Goal: Task Accomplishment & Management: Complete application form

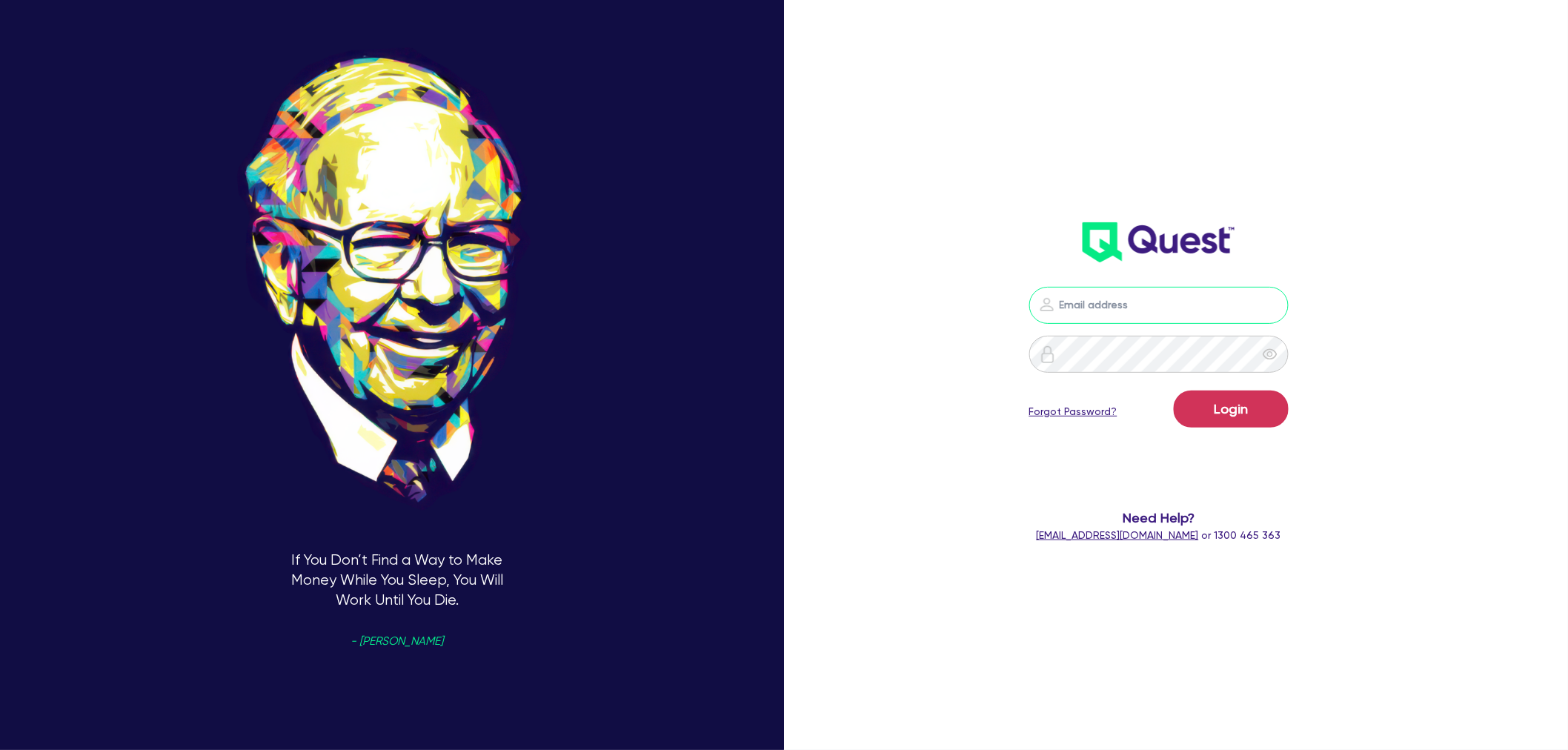
type input "shae.draper+broker@quest.finance"
drag, startPoint x: 0, startPoint y: 0, endPoint x: 1247, endPoint y: 413, distance: 1313.6
click at [1247, 413] on button "Login" at bounding box center [1231, 408] width 115 height 37
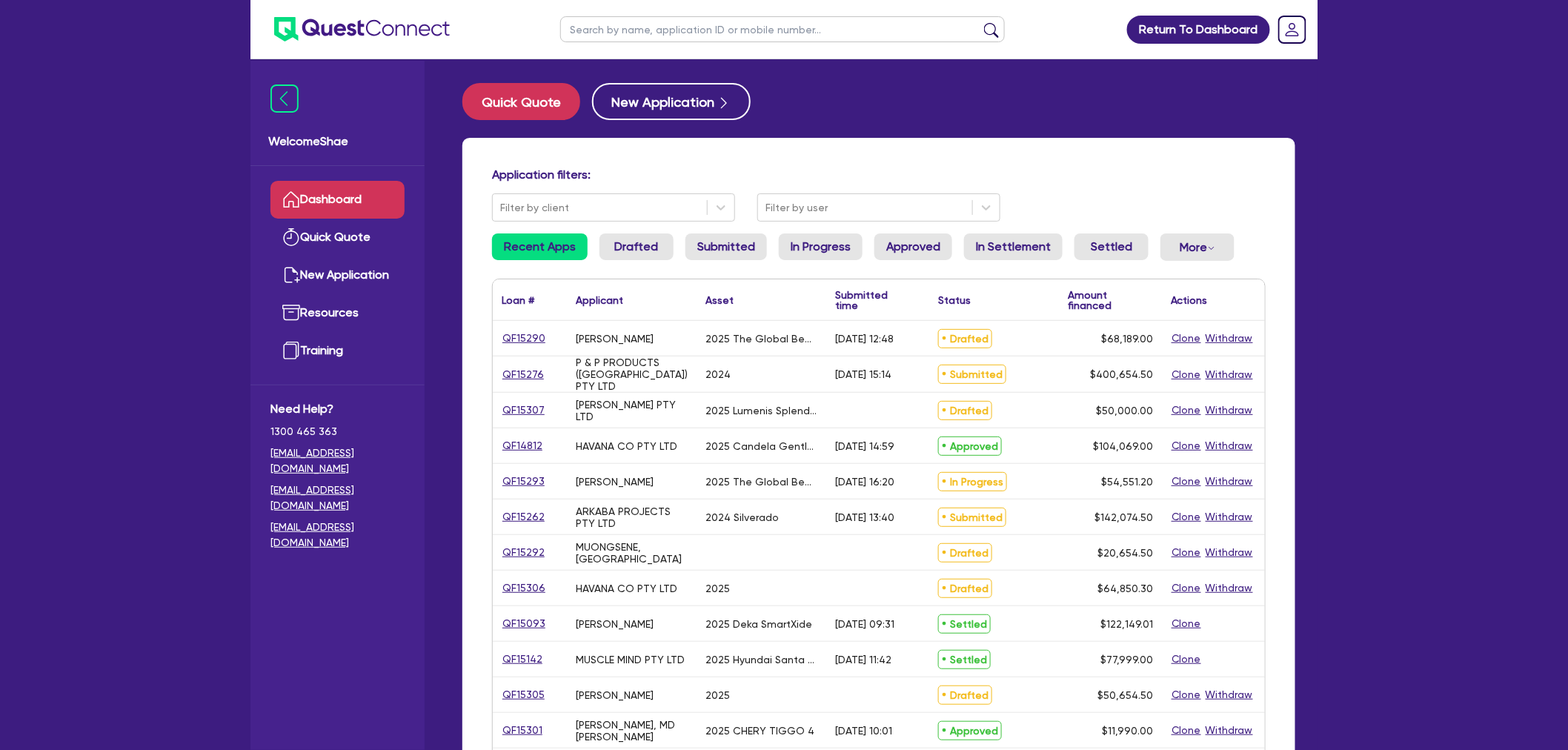
click at [608, 34] on input "text" at bounding box center [782, 29] width 445 height 26
type input "arkaba"
click at [980, 22] on button "submit" at bounding box center [992, 32] width 24 height 20
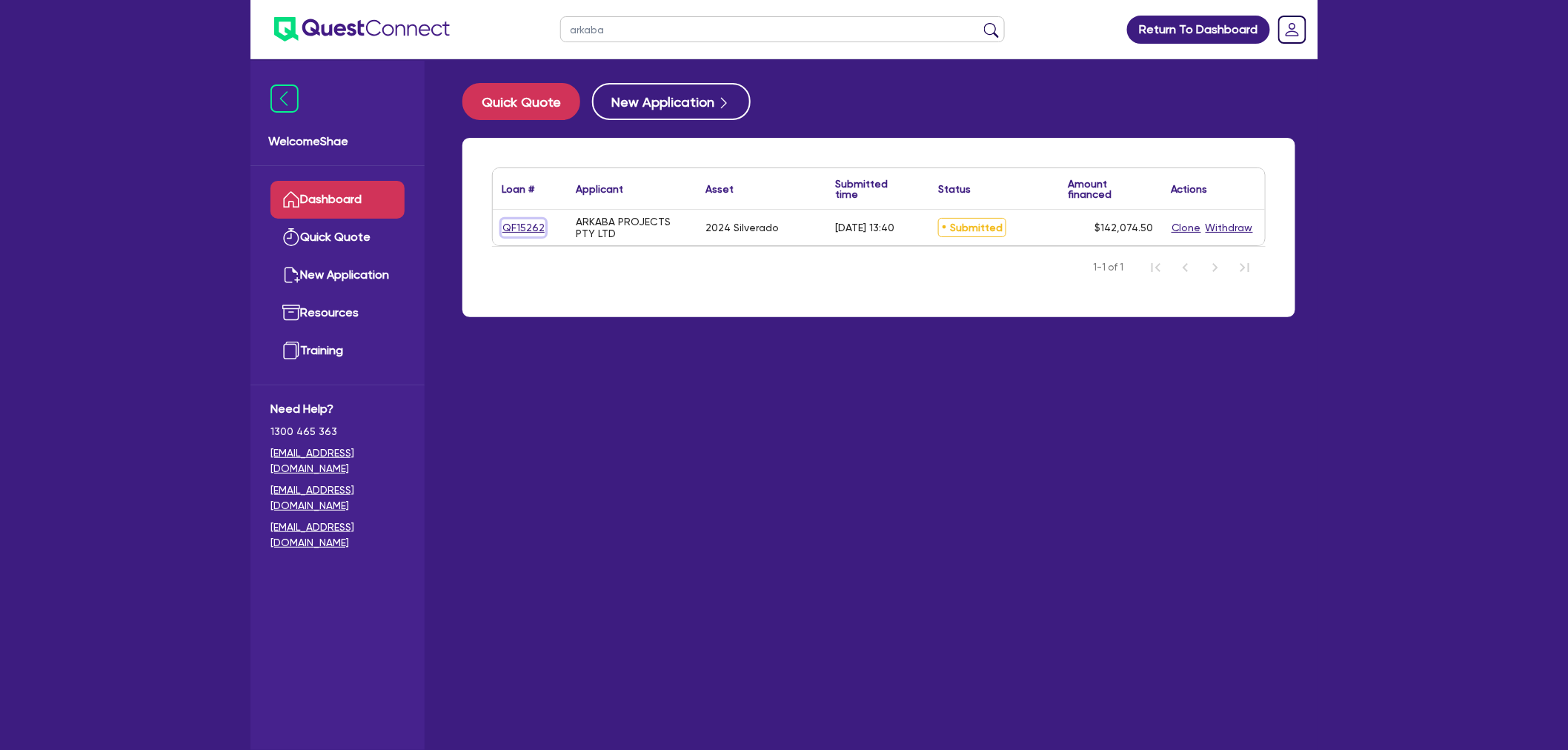
click at [531, 224] on link "QF15262" at bounding box center [524, 228] width 44 height 17
select select "CARS_AND_LIGHT_TRUCKS"
select select "PASSENGER_VEHICLES"
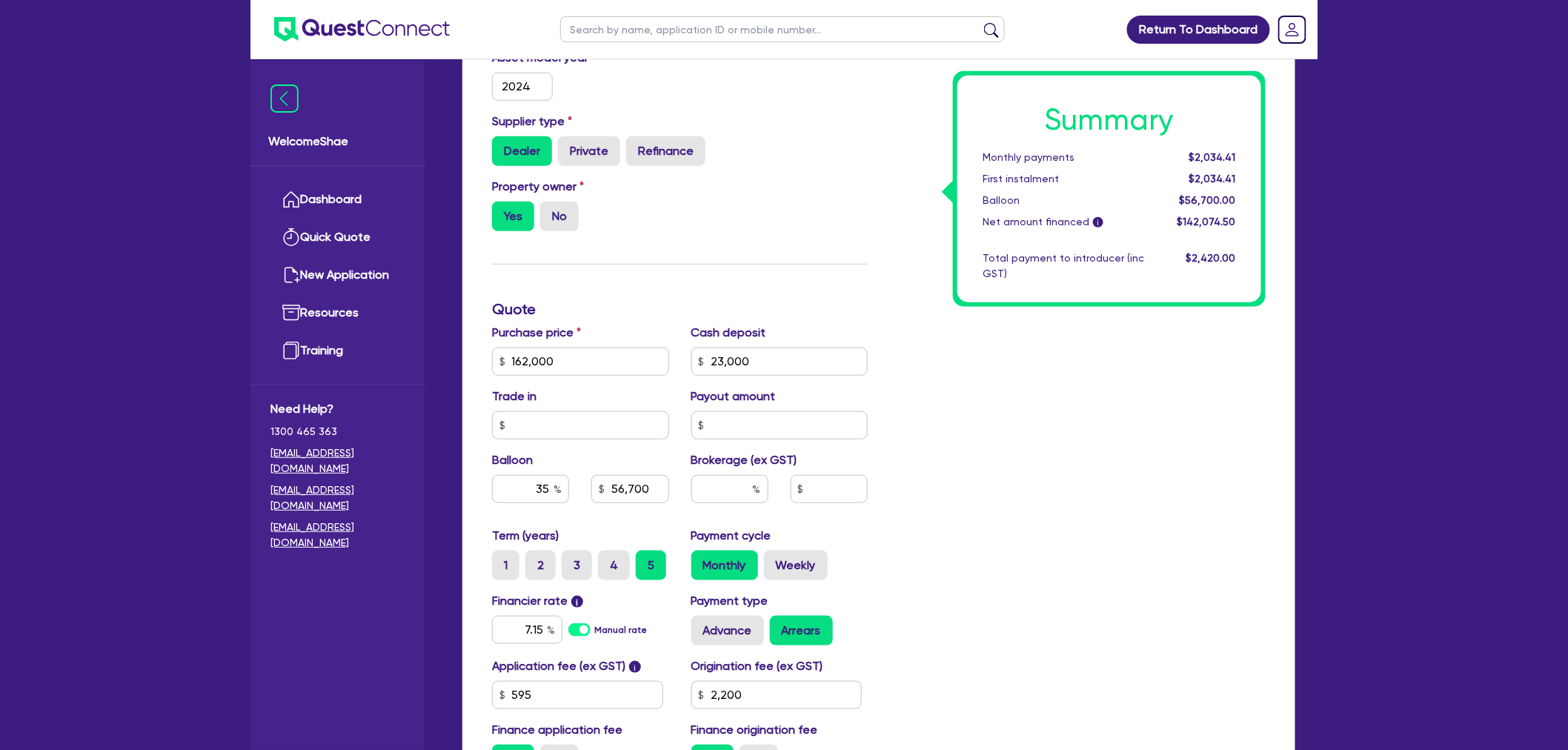
scroll to position [411, 0]
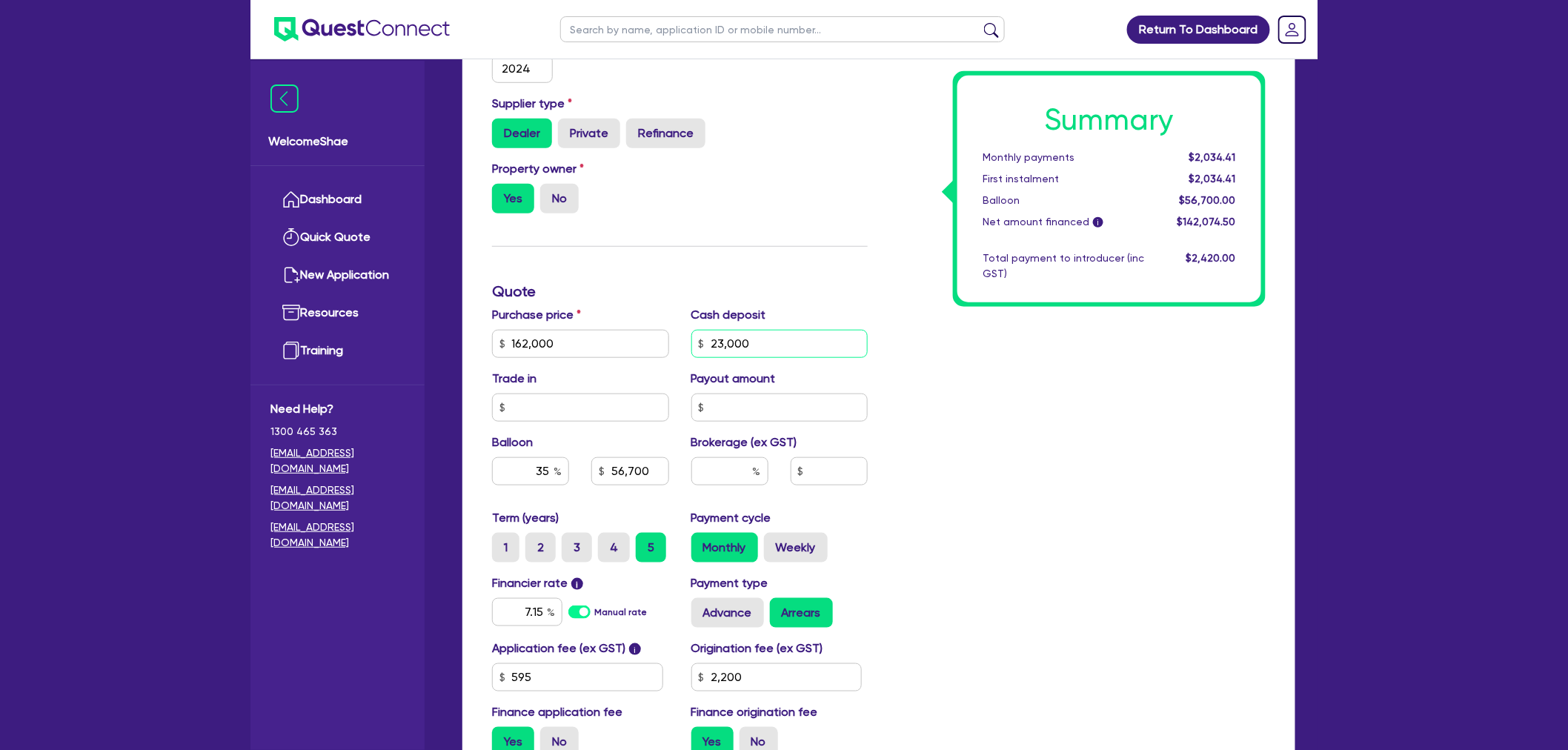
click at [810, 349] on input "23,000" at bounding box center [780, 344] width 177 height 28
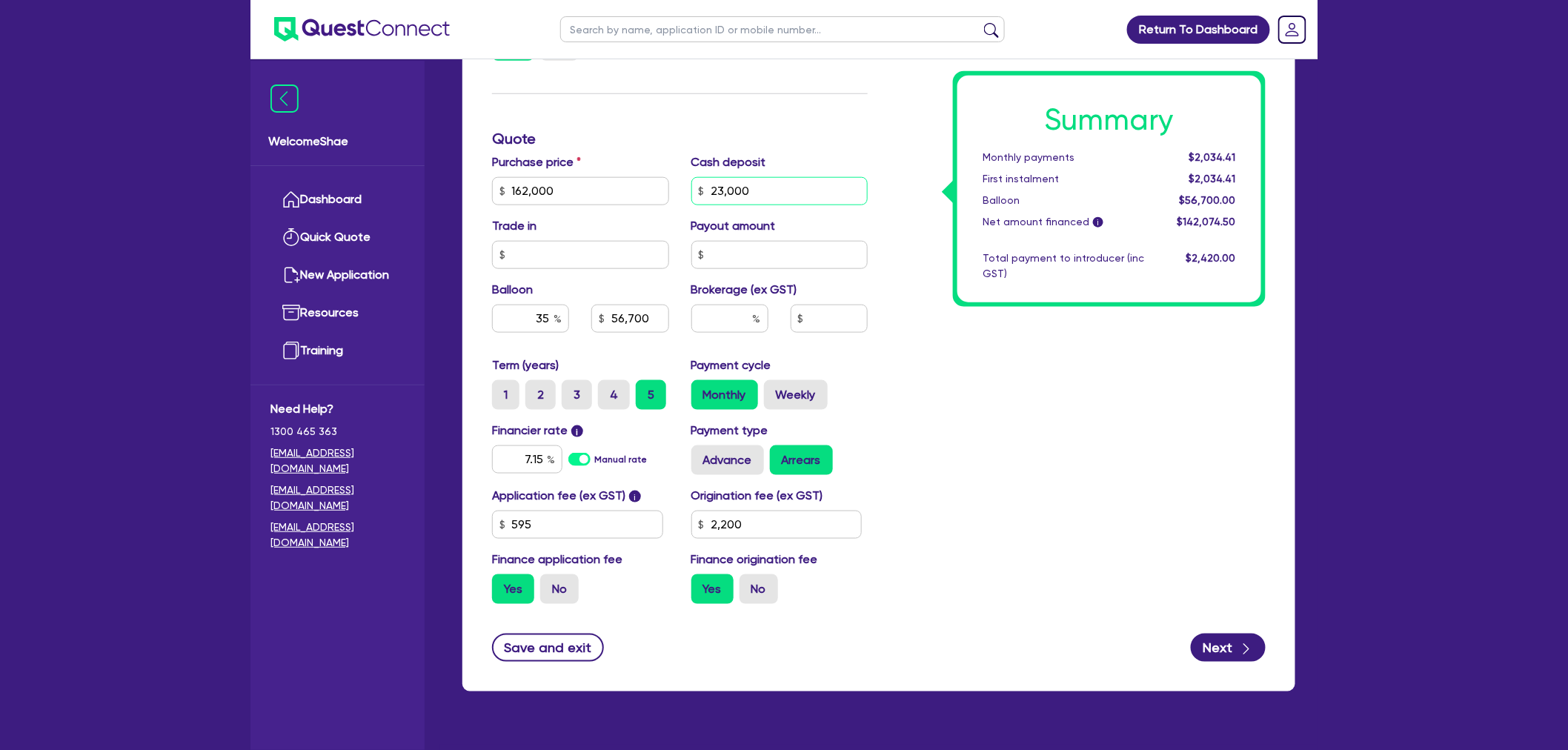
scroll to position [594, 0]
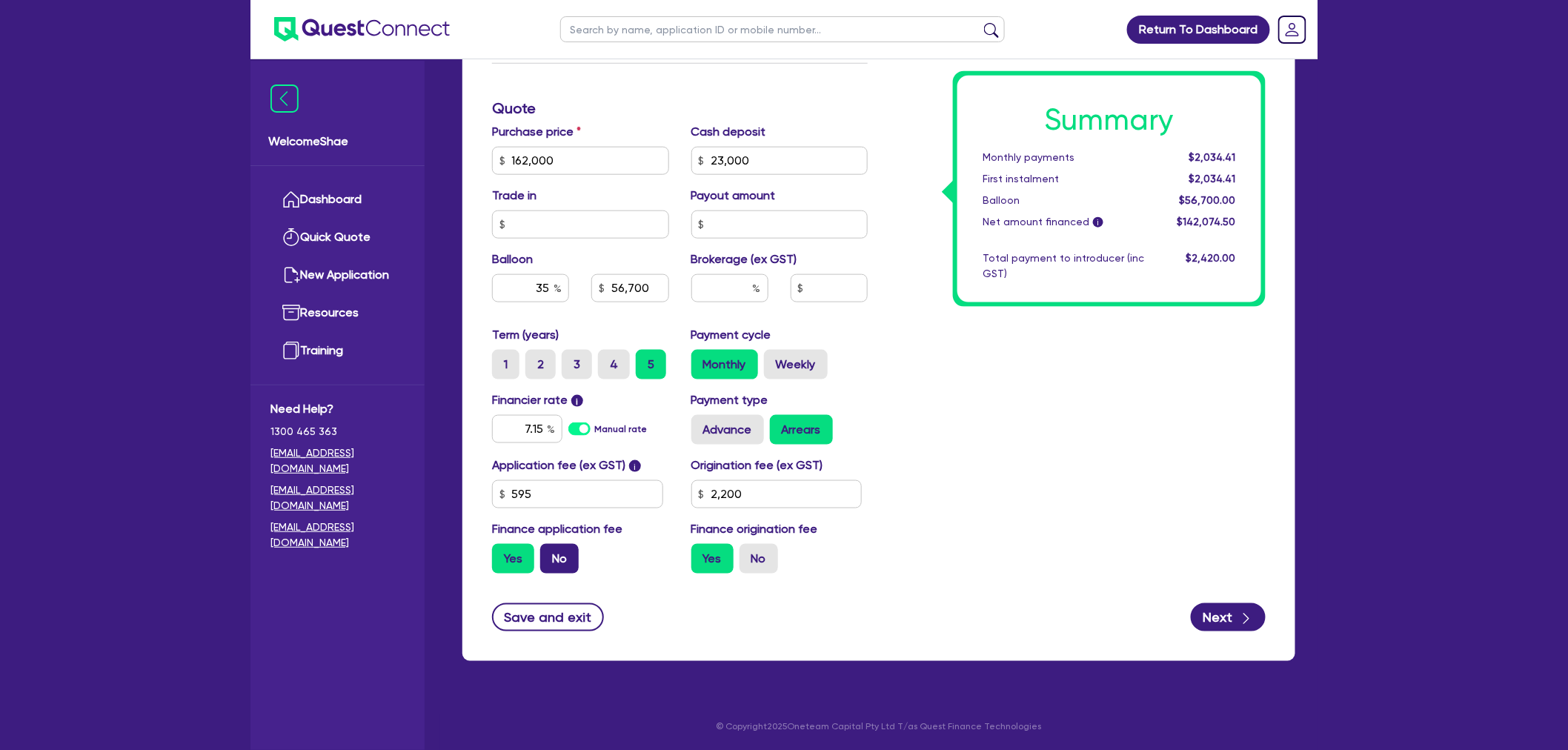
type input "162,000"
type input "23,000"
type input "56,700"
type input "2,200"
drag, startPoint x: 557, startPoint y: 553, endPoint x: 698, endPoint y: 558, distance: 141.1
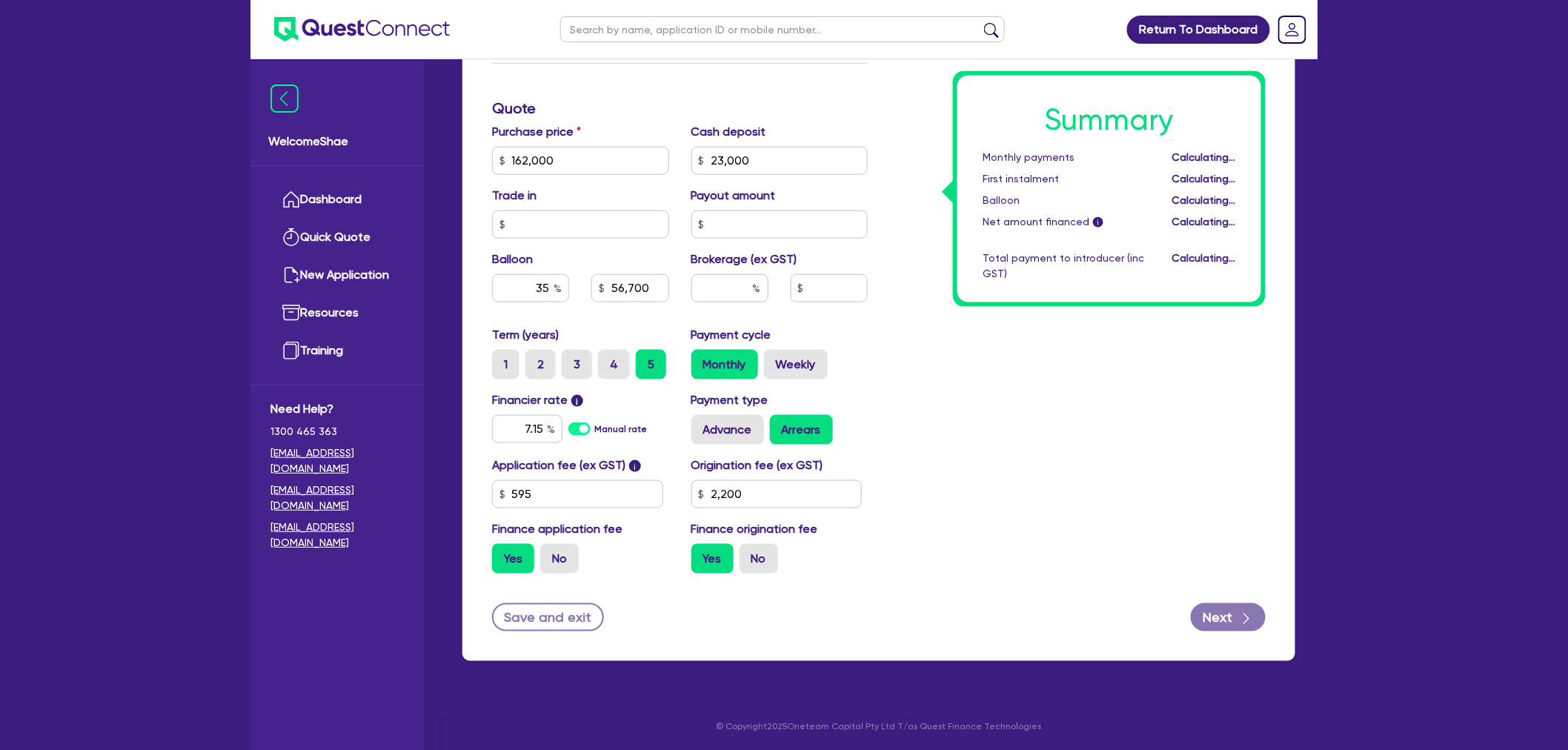
click at [558, 554] on label "No" at bounding box center [559, 559] width 38 height 30
click at [550, 553] on input "No" at bounding box center [545, 549] width 9 height 9
radio input "true"
type input "162,000"
type input "23,000"
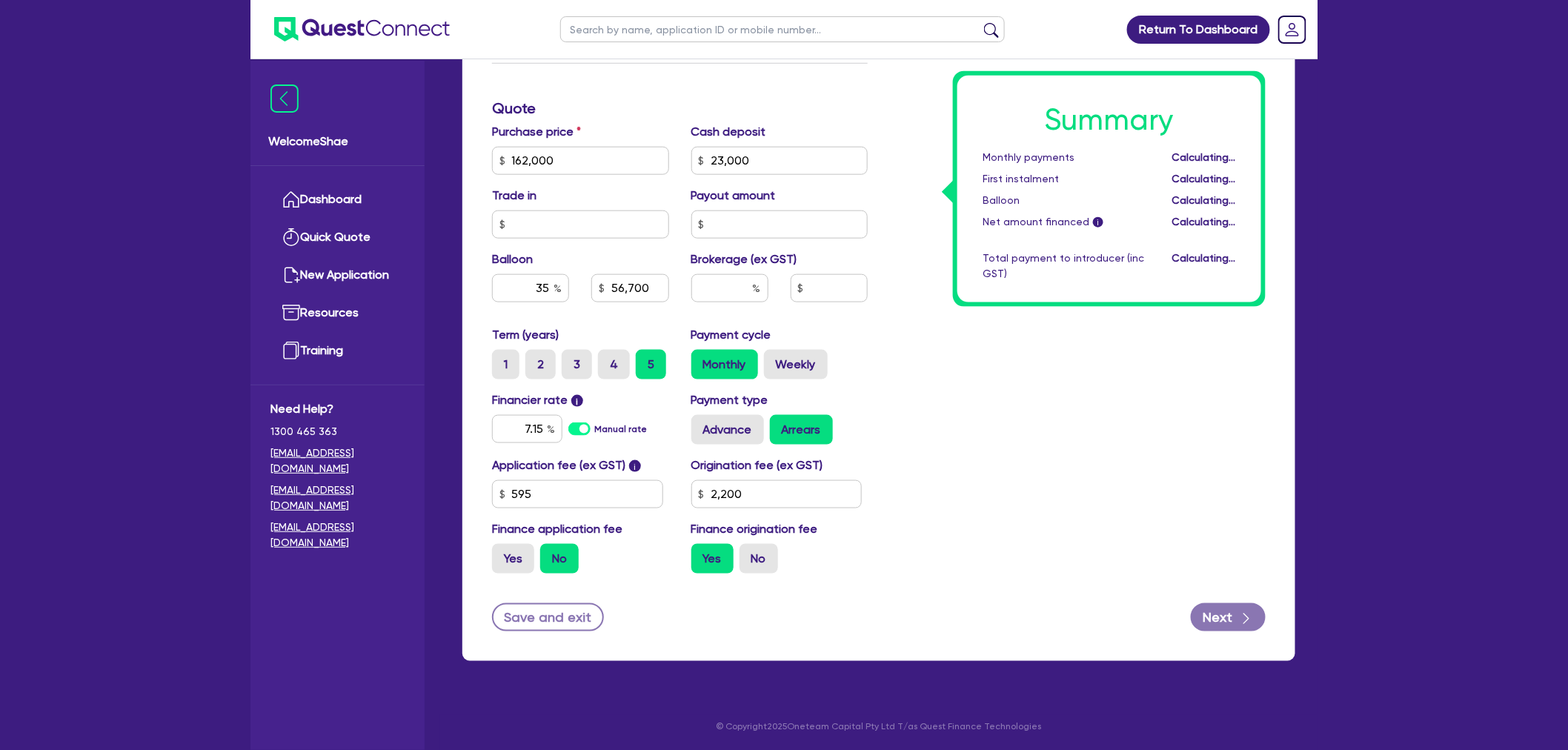
type input "56,700"
type input "2,200"
type input "162,000"
type input "23,000"
type input "56,700"
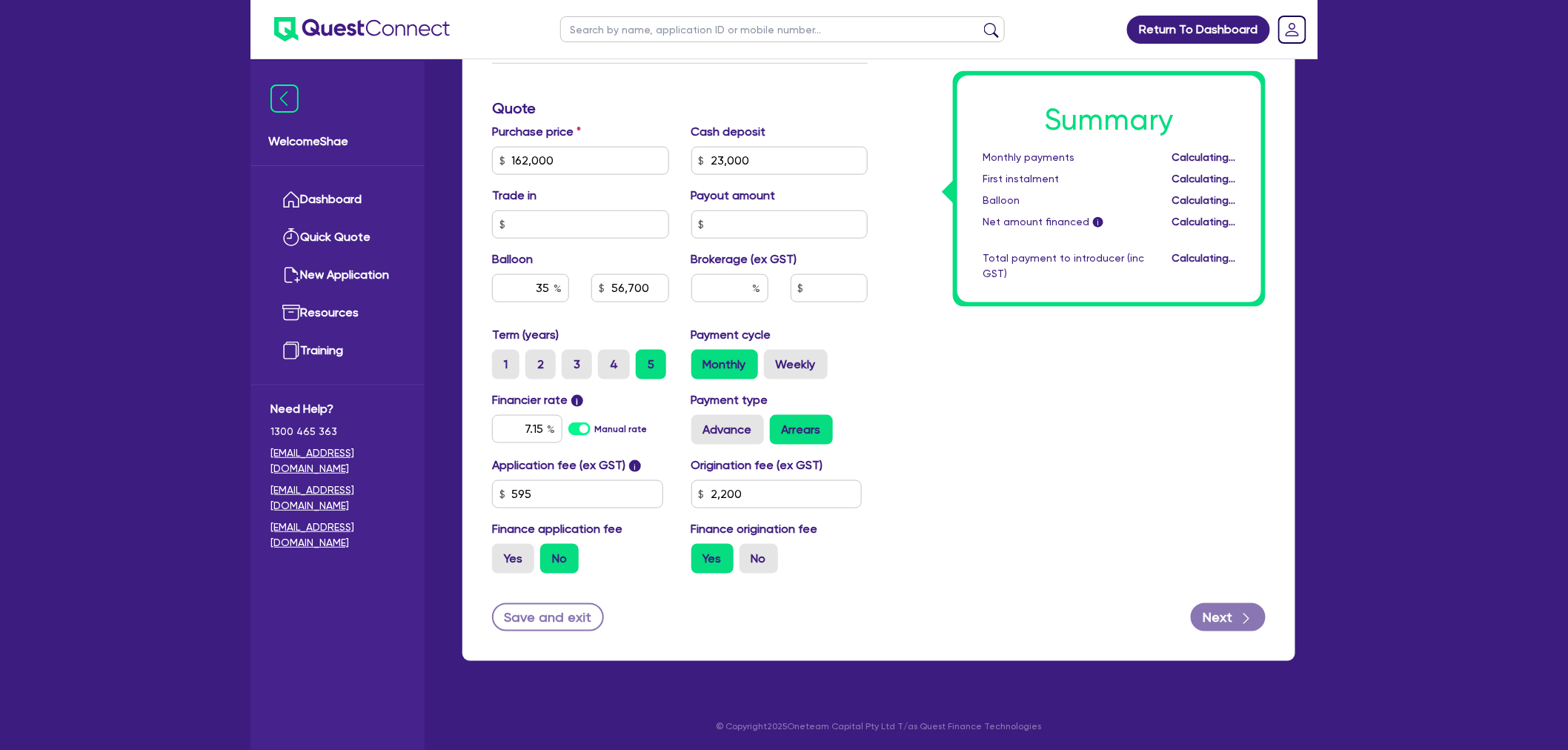
type input "2,200"
click at [759, 553] on label "No" at bounding box center [758, 559] width 38 height 30
click at [750, 553] on input "No" at bounding box center [744, 549] width 9 height 9
radio input "true"
type input "162,000"
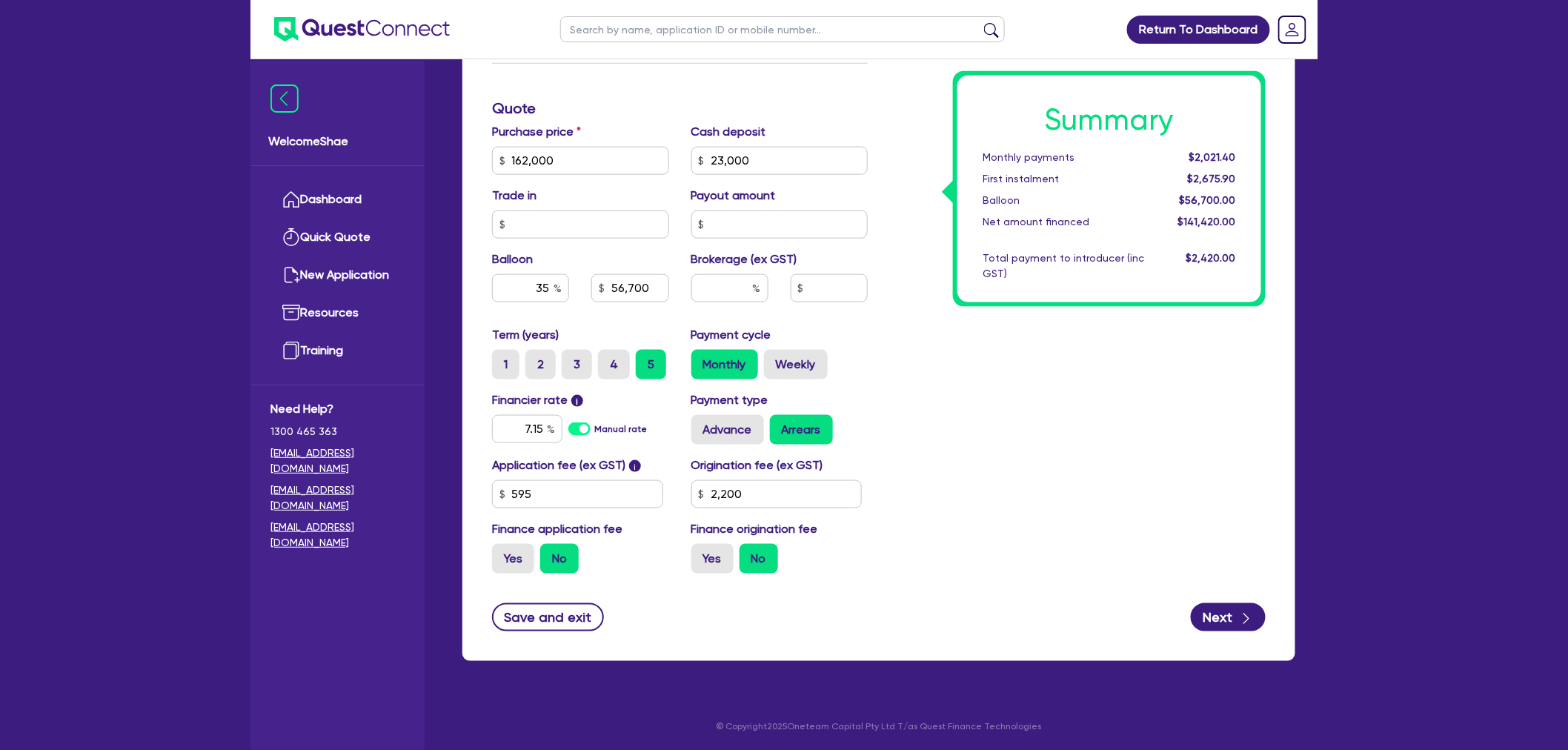
type input "23,000"
type input "56,700"
type input "2,200"
type input "162,000"
type input "23,000"
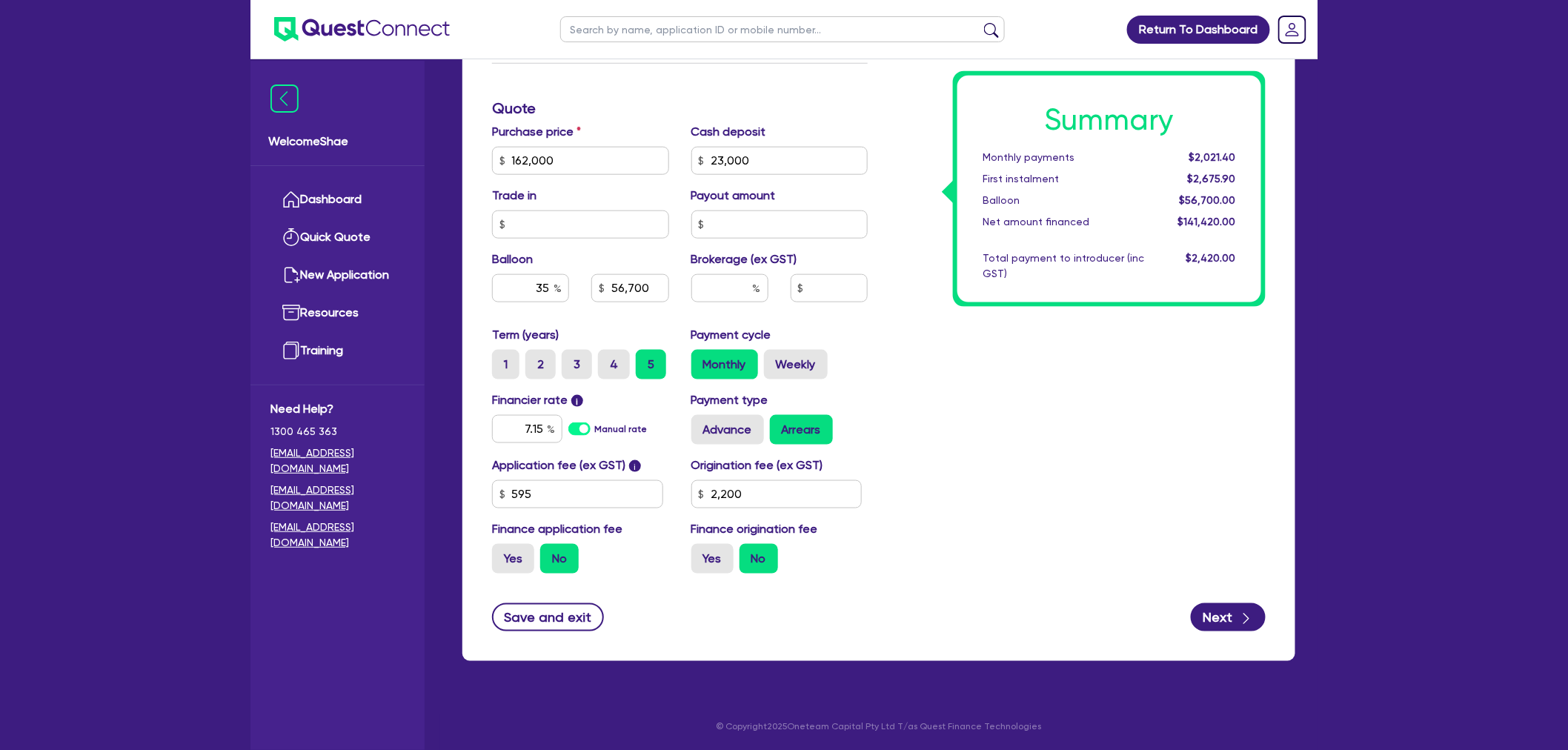
type input "56,700"
type input "2,200"
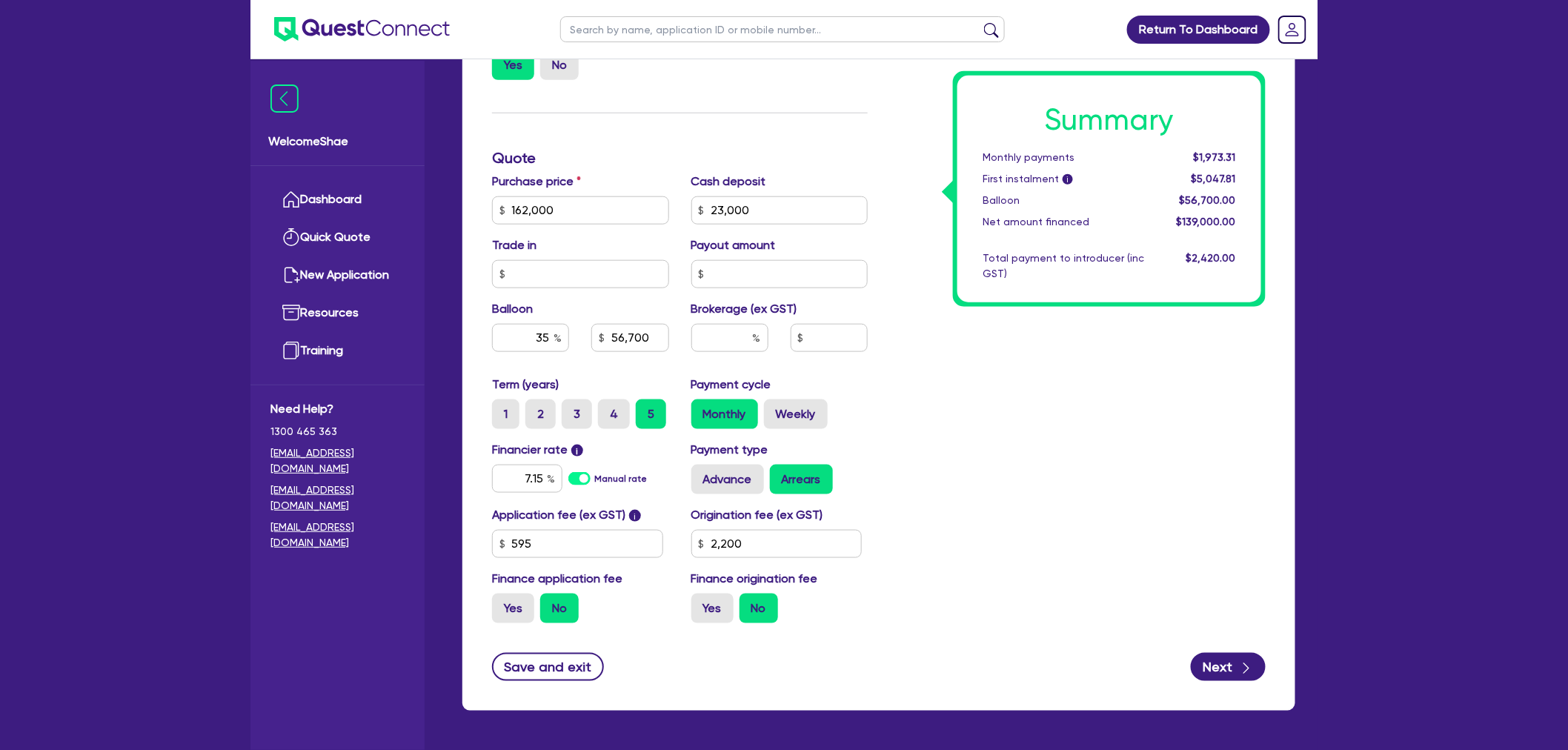
scroll to position [512, 0]
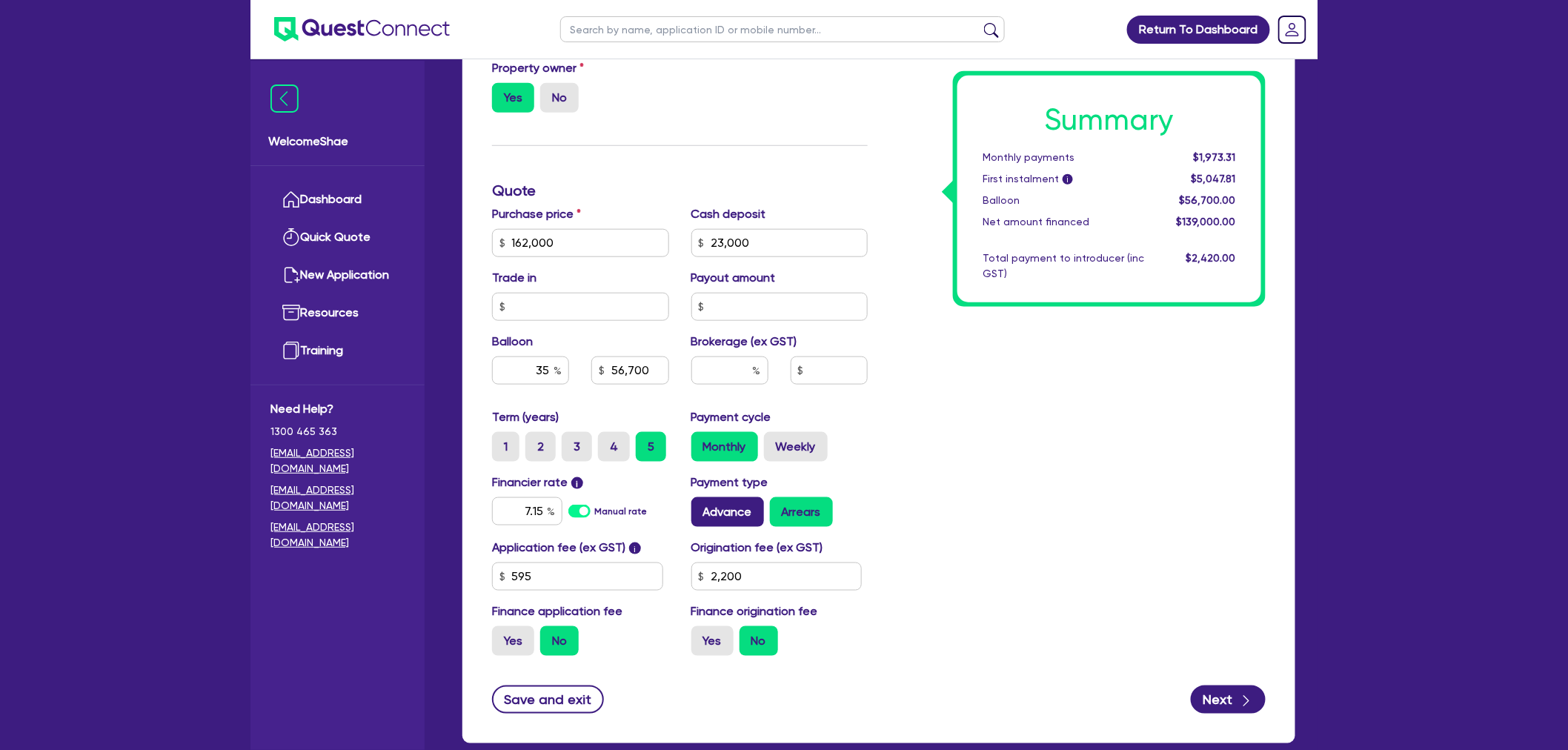
click at [734, 516] on label "Advance" at bounding box center [728, 512] width 73 height 30
click at [701, 507] on input "Advance" at bounding box center [696, 502] width 9 height 9
radio input "true"
type input "162,000"
type input "23,000"
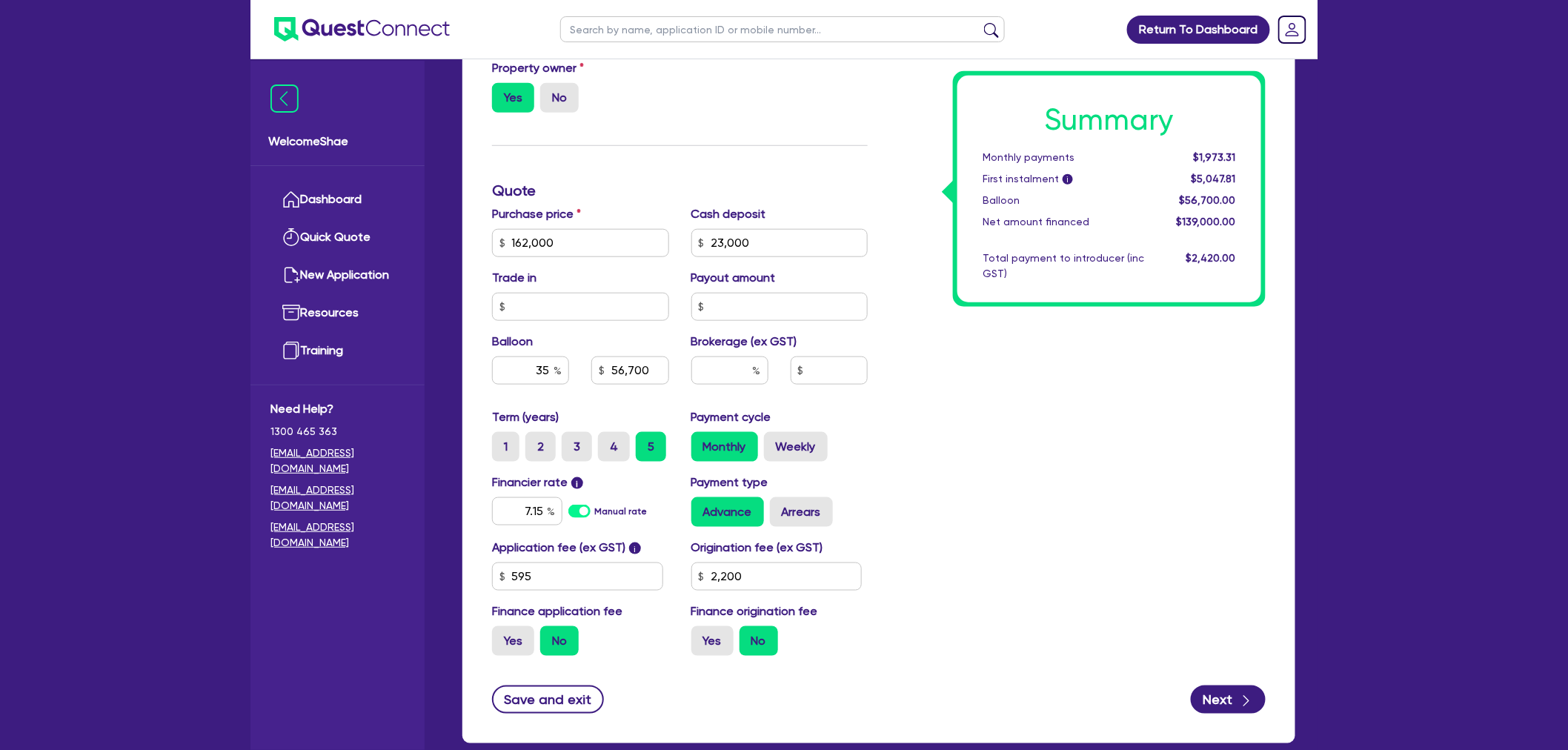
type input "56,700"
type input "2,200"
type input "162,000"
type input "23,000"
type input "56,700"
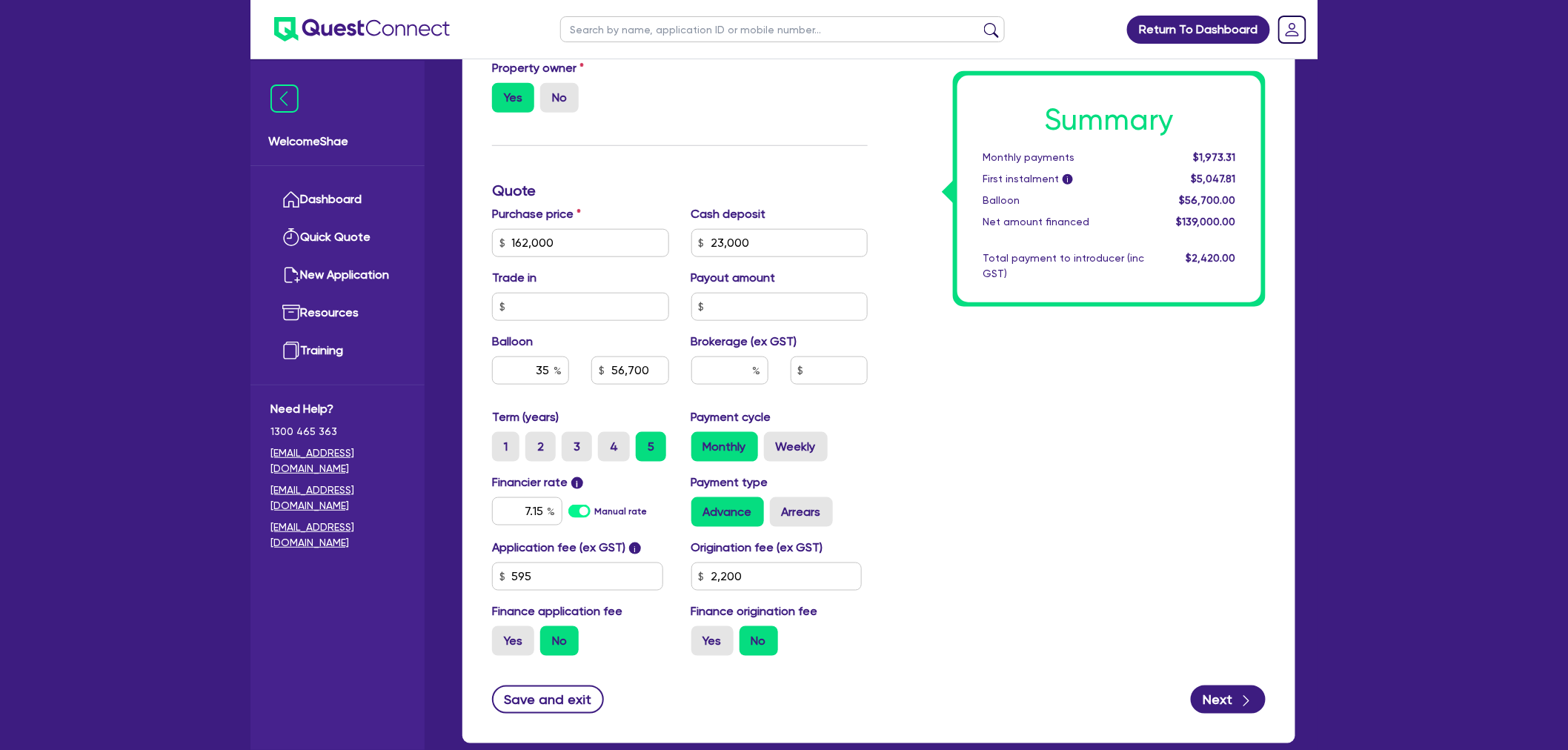
type input "2,200"
drag, startPoint x: 783, startPoint y: 237, endPoint x: 629, endPoint y: 230, distance: 154.2
click at [629, 230] on div "Purchase price 162,000 Cash deposit 23,000 Trade in Payout amount Balloon 35 56…" at bounding box center [680, 306] width 398 height 203
type input "42,000"
type input "162,000"
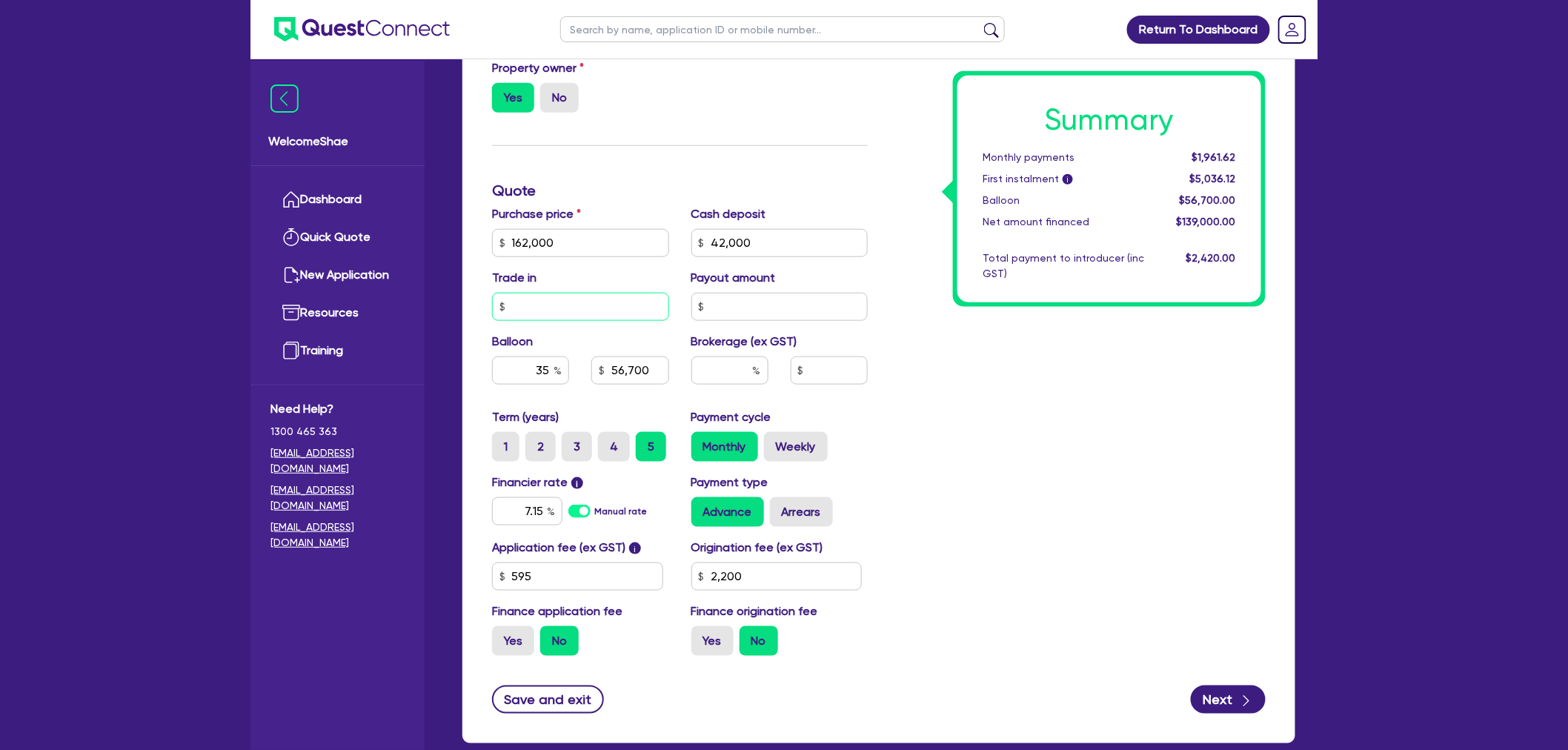
type input "56,700"
type input "2,200"
type input "162,000"
type input "56,700"
type input "2,200"
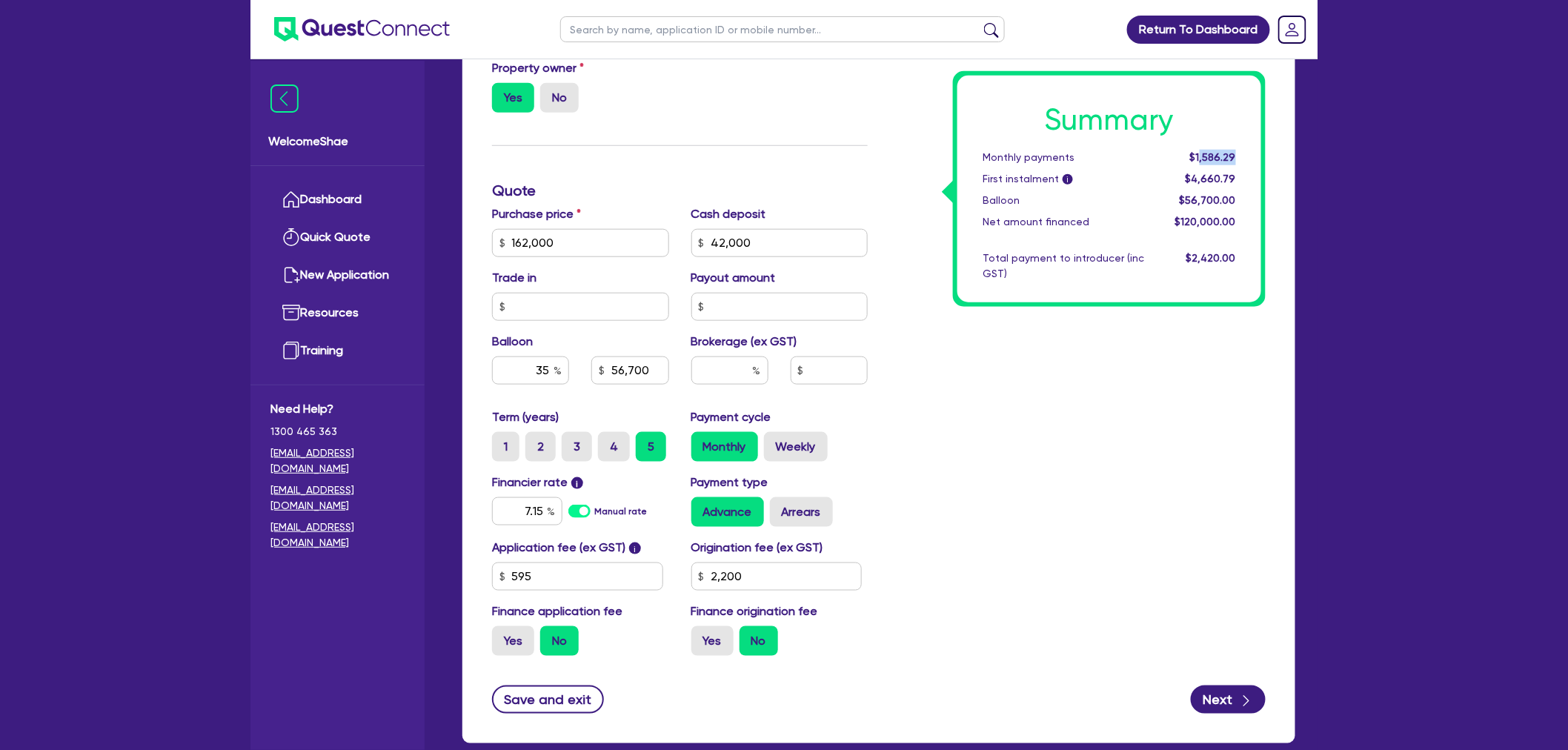
drag, startPoint x: 1203, startPoint y: 146, endPoint x: 1236, endPoint y: 156, distance: 34.5
click at [1236, 156] on div "Summary Monthly payments $1,586.29 First instalment i $4,660.79 Balloon $56,700…" at bounding box center [1109, 188] width 304 height 226
click at [805, 506] on label "Arrears" at bounding box center [801, 512] width 63 height 30
click at [779, 506] on input "Arrears" at bounding box center [775, 502] width 9 height 9
radio input "true"
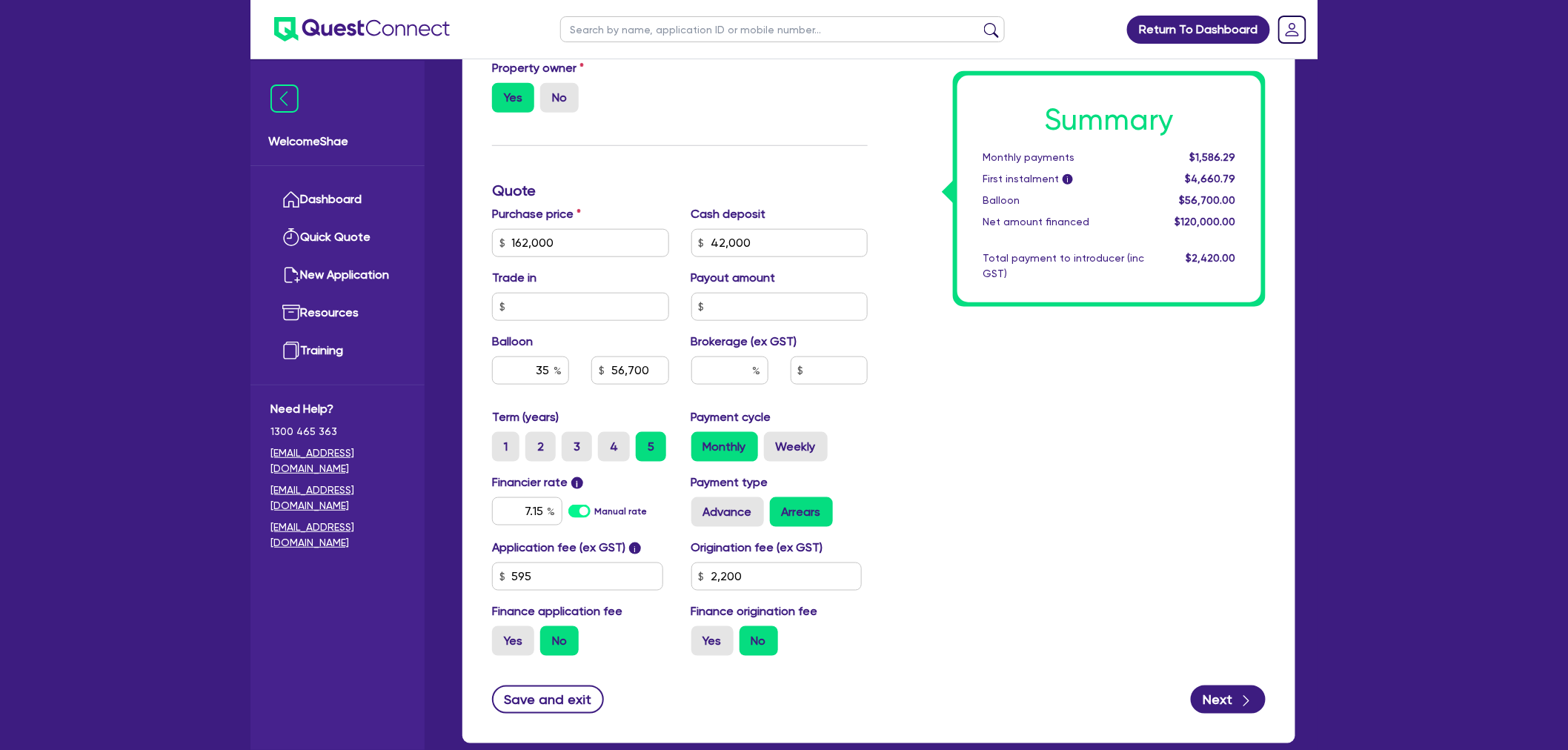
type input "162,000"
type input "56,700"
type input "2,200"
type input "162,000"
type input "56,700"
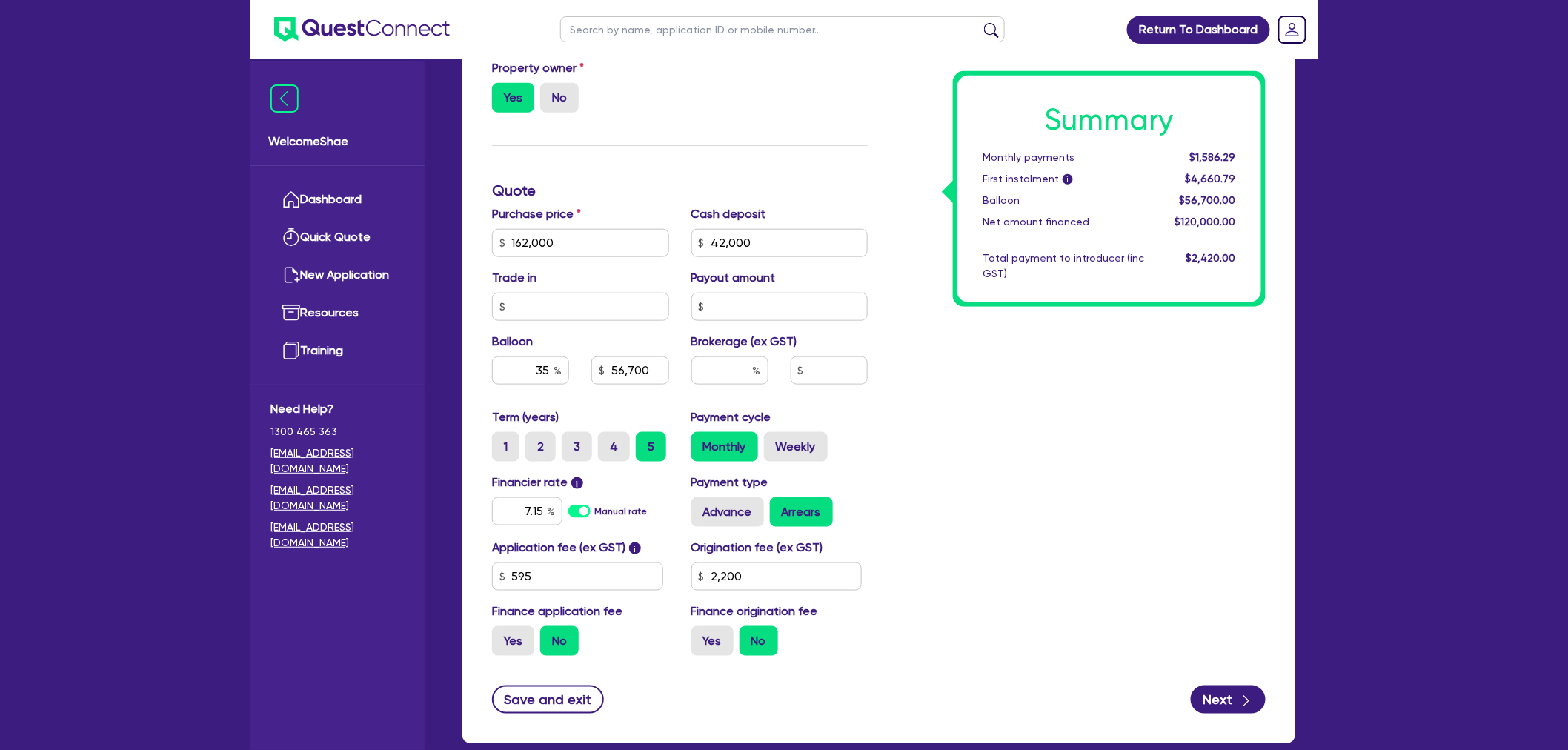
type input "2,200"
click at [768, 237] on input "42,000" at bounding box center [780, 243] width 177 height 28
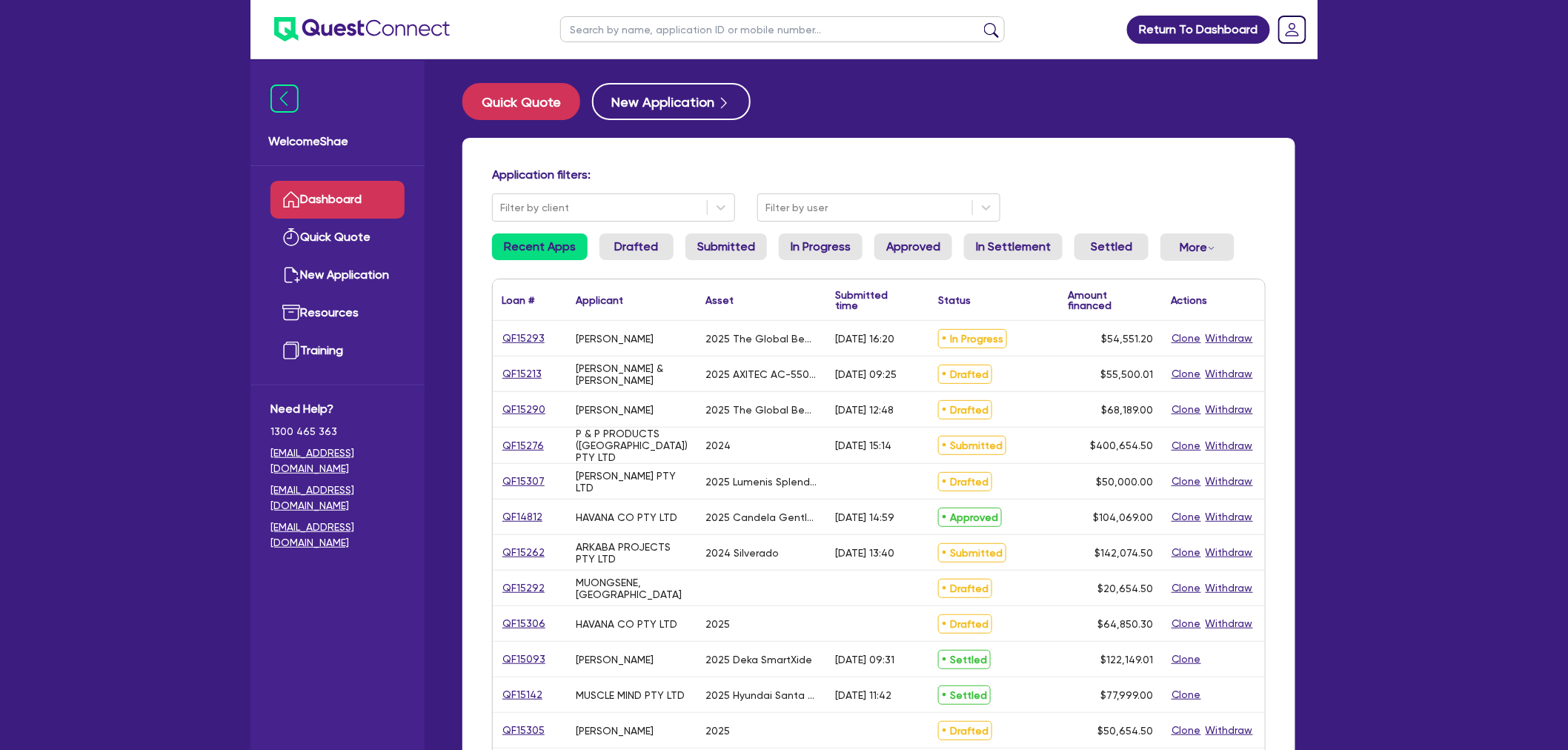
click at [630, 33] on input "text" at bounding box center [782, 29] width 445 height 26
type input "jennifer"
click at [980, 22] on button "submit" at bounding box center [992, 32] width 24 height 20
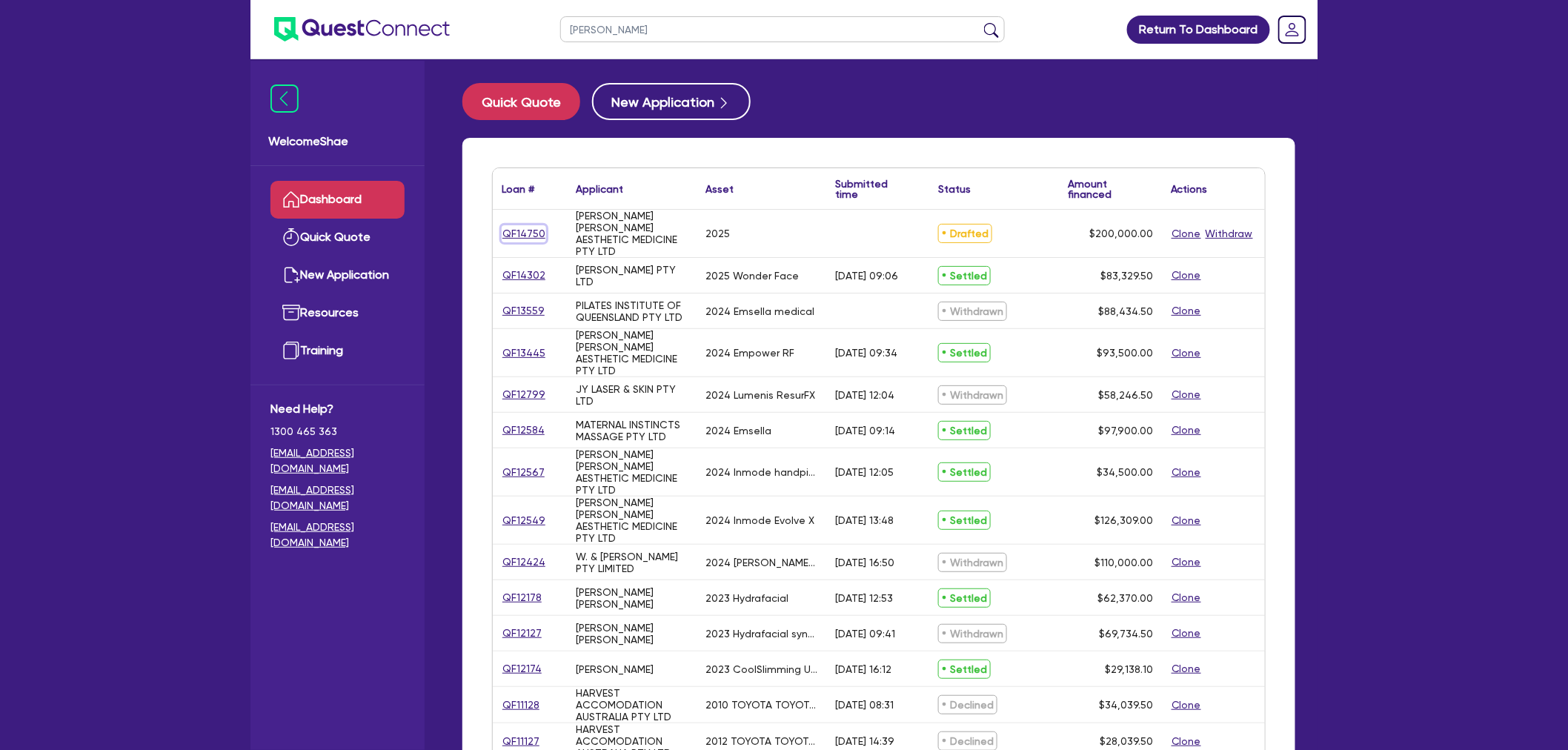
click at [514, 236] on link "QF14750" at bounding box center [524, 234] width 45 height 17
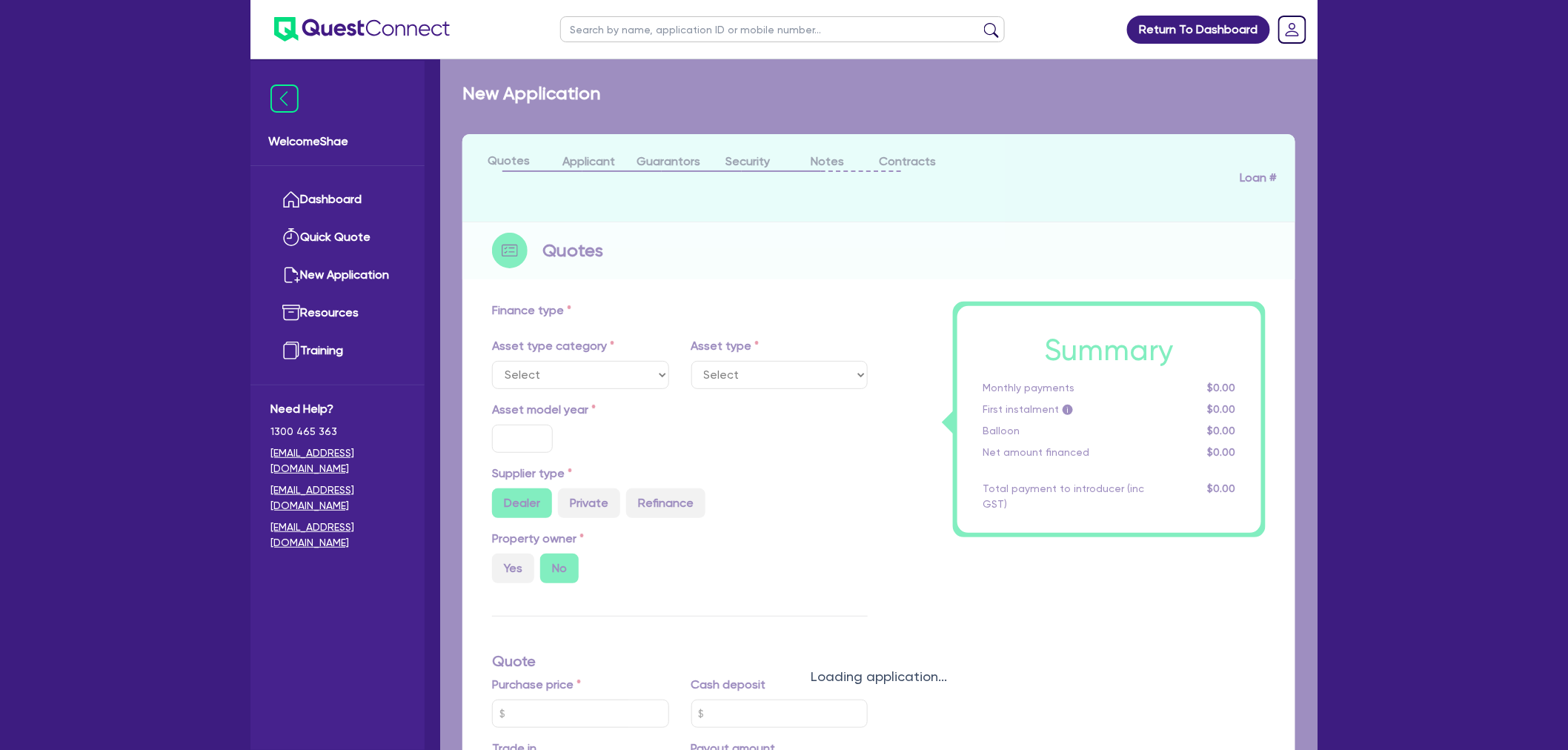
select select "CARS_AND_LIGHT_TRUCKS"
type input "2025"
radio input "true"
type input "200,000"
type input "30"
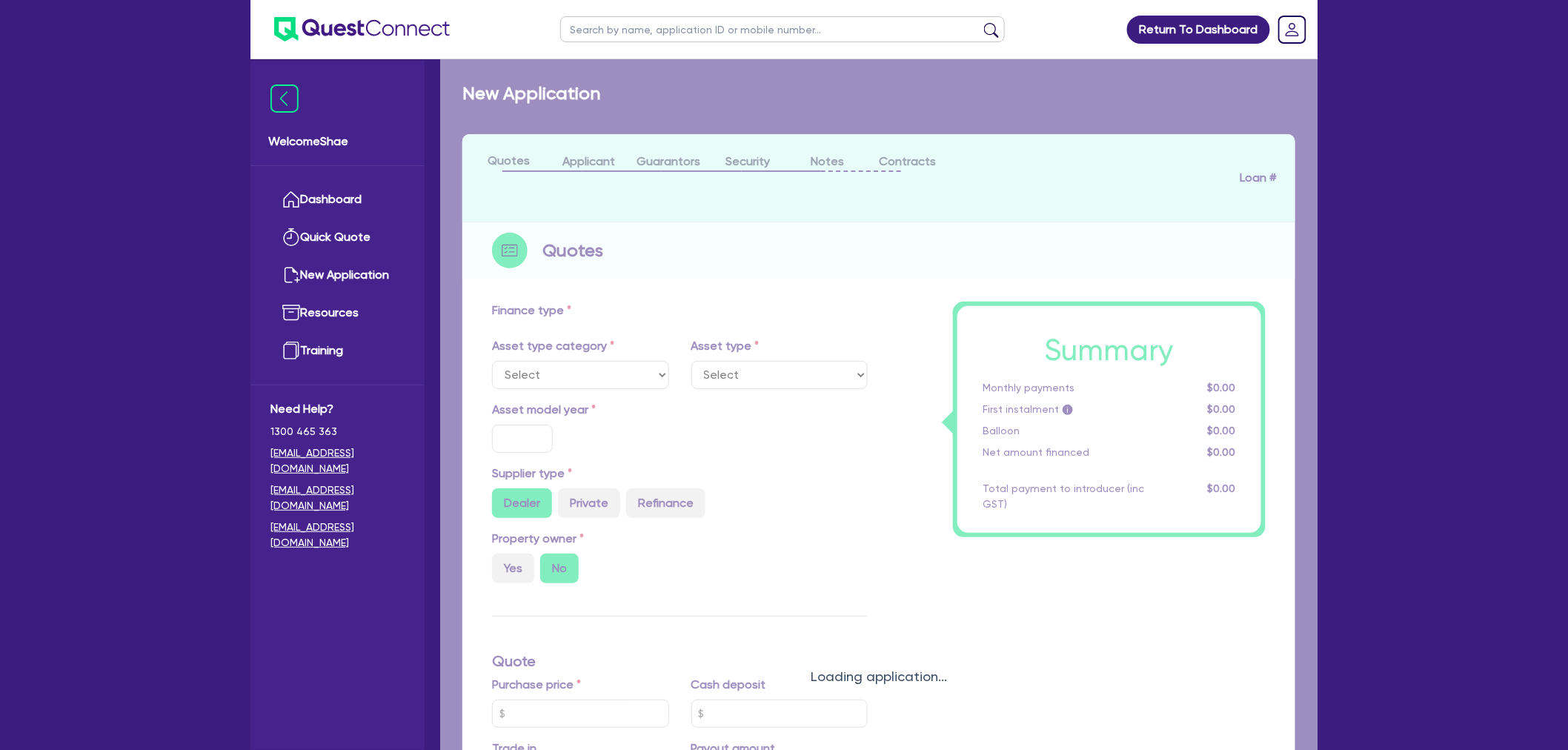
type input "60,000"
type input "3"
type input "6,000"
type input "6.59"
select select "PASSENGER_VEHICLES"
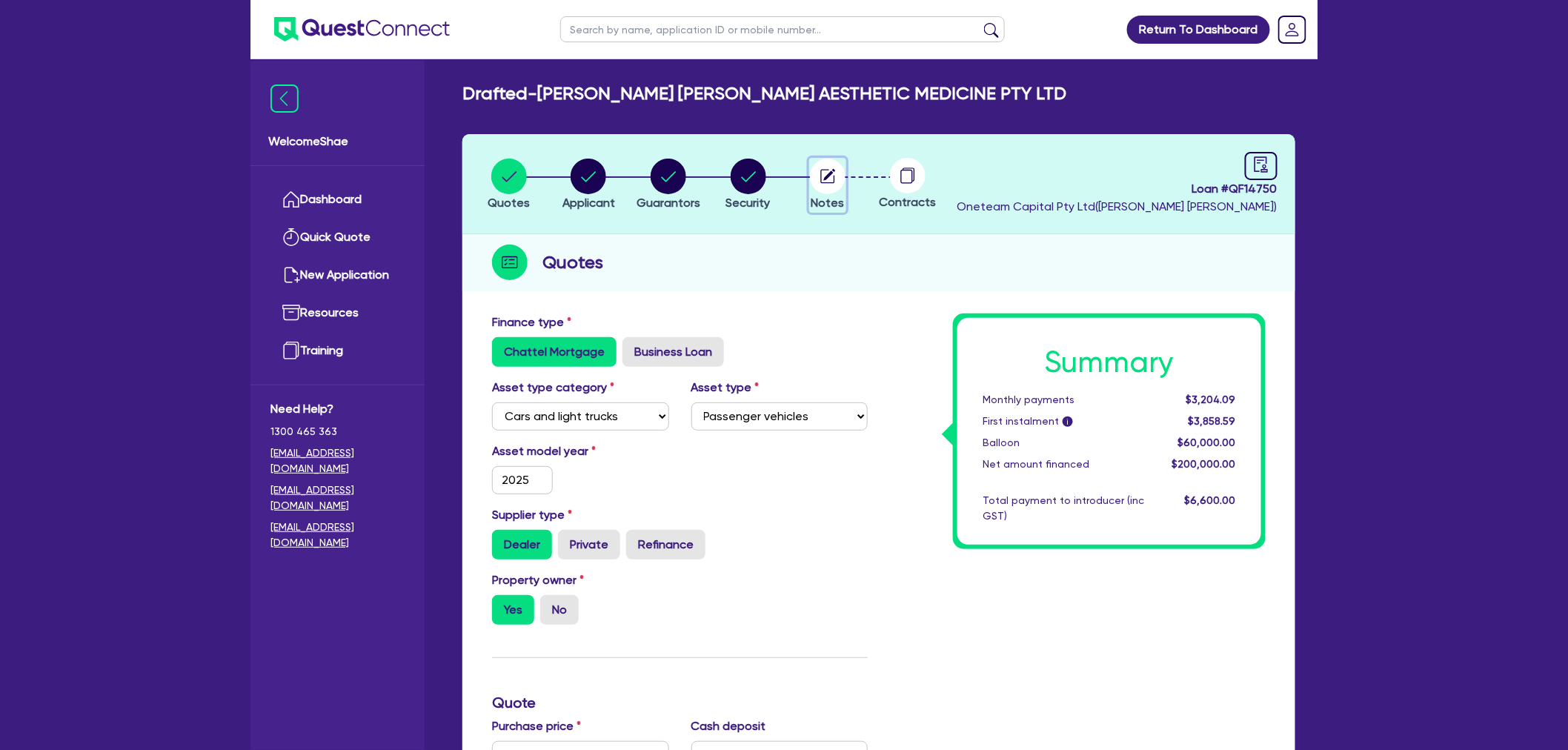
click at [825, 176] on circle "button" at bounding box center [827, 176] width 35 height 35
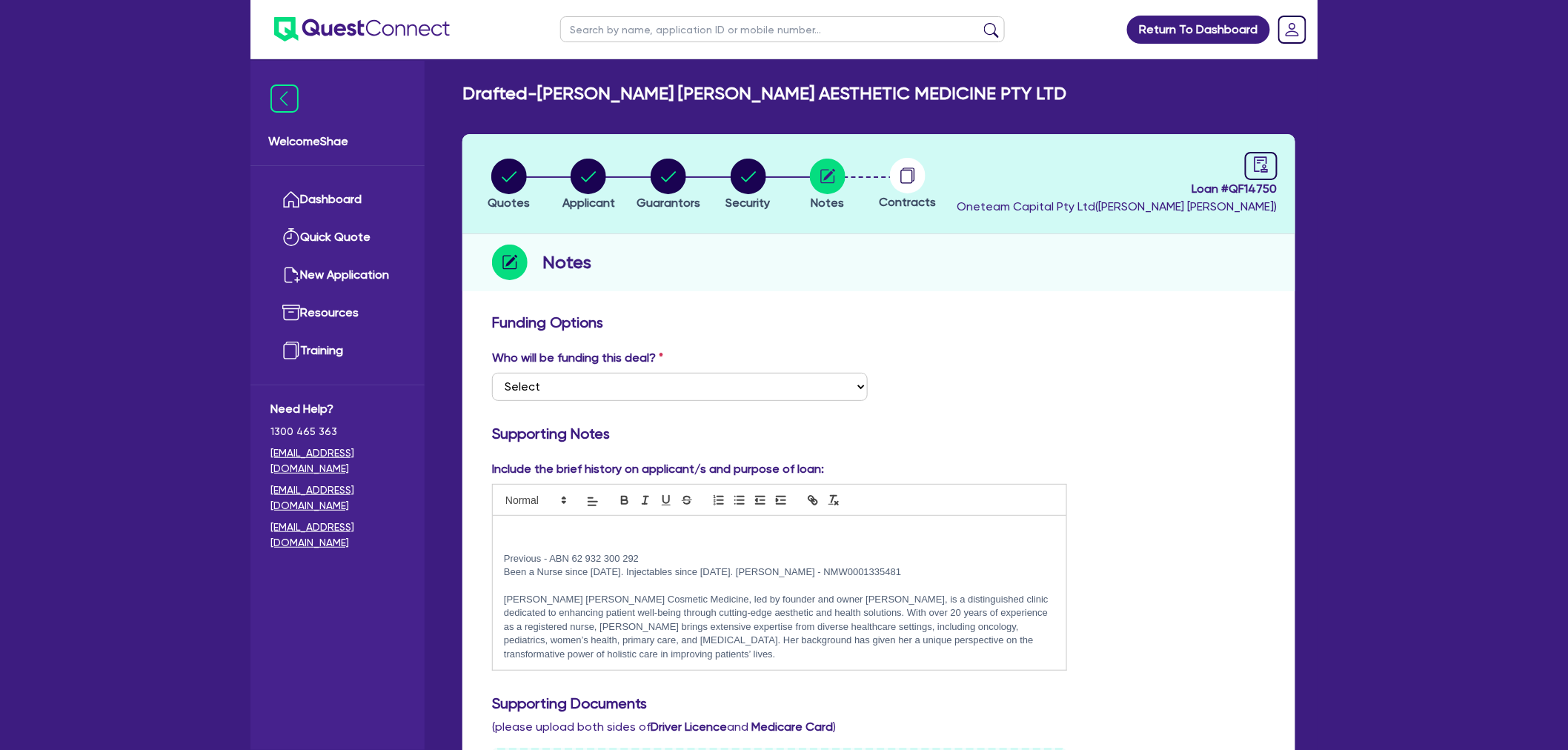
click at [753, 619] on p "Jennifer Carly Cosmetic Medicine, led by founder and owner Jennifer Bialek, is …" at bounding box center [779, 626] width 551 height 68
click at [500, 166] on circle "button" at bounding box center [509, 176] width 35 height 35
select select "CARS_AND_LIGHT_TRUCKS"
select select "PASSENGER_VEHICLES"
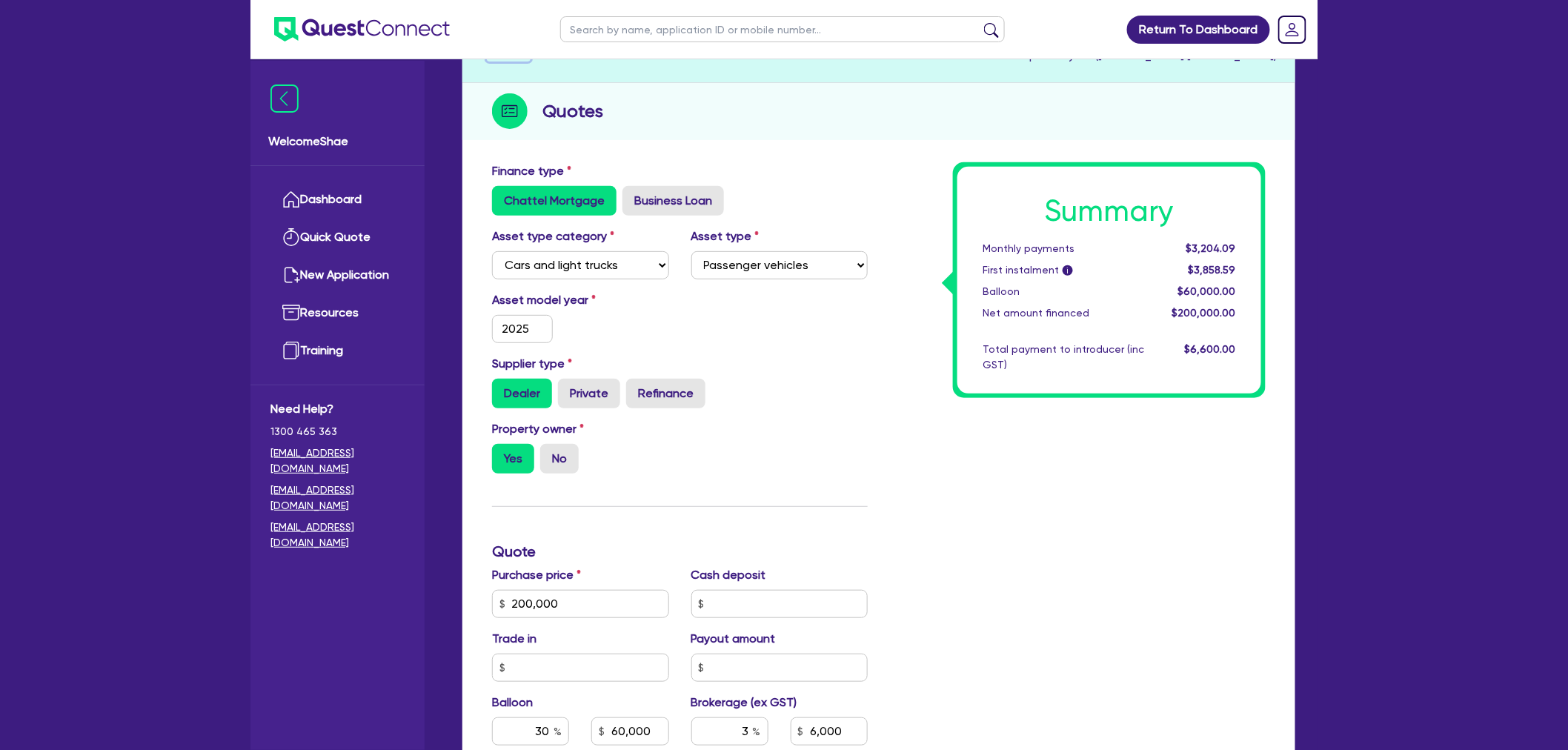
scroll to position [165, 0]
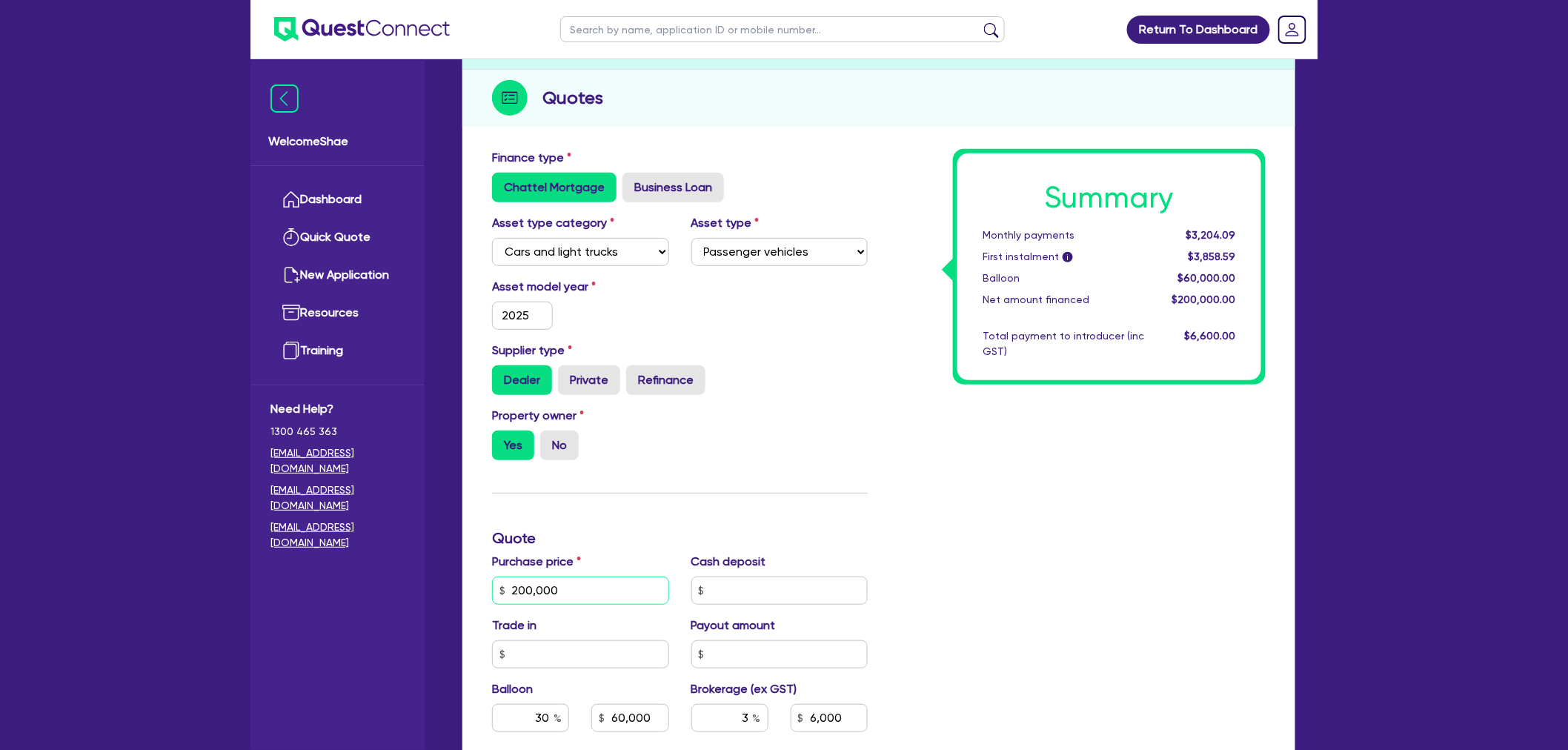
drag, startPoint x: 565, startPoint y: 596, endPoint x: 437, endPoint y: 576, distance: 129.6
click at [436, 578] on div "Welcome Shae Dashboard Quick Quote New Application Ref Company Ref Salesperson …" at bounding box center [784, 508] width 1067 height 1346
type input "30,000"
type input "60,000"
type input "6,000"
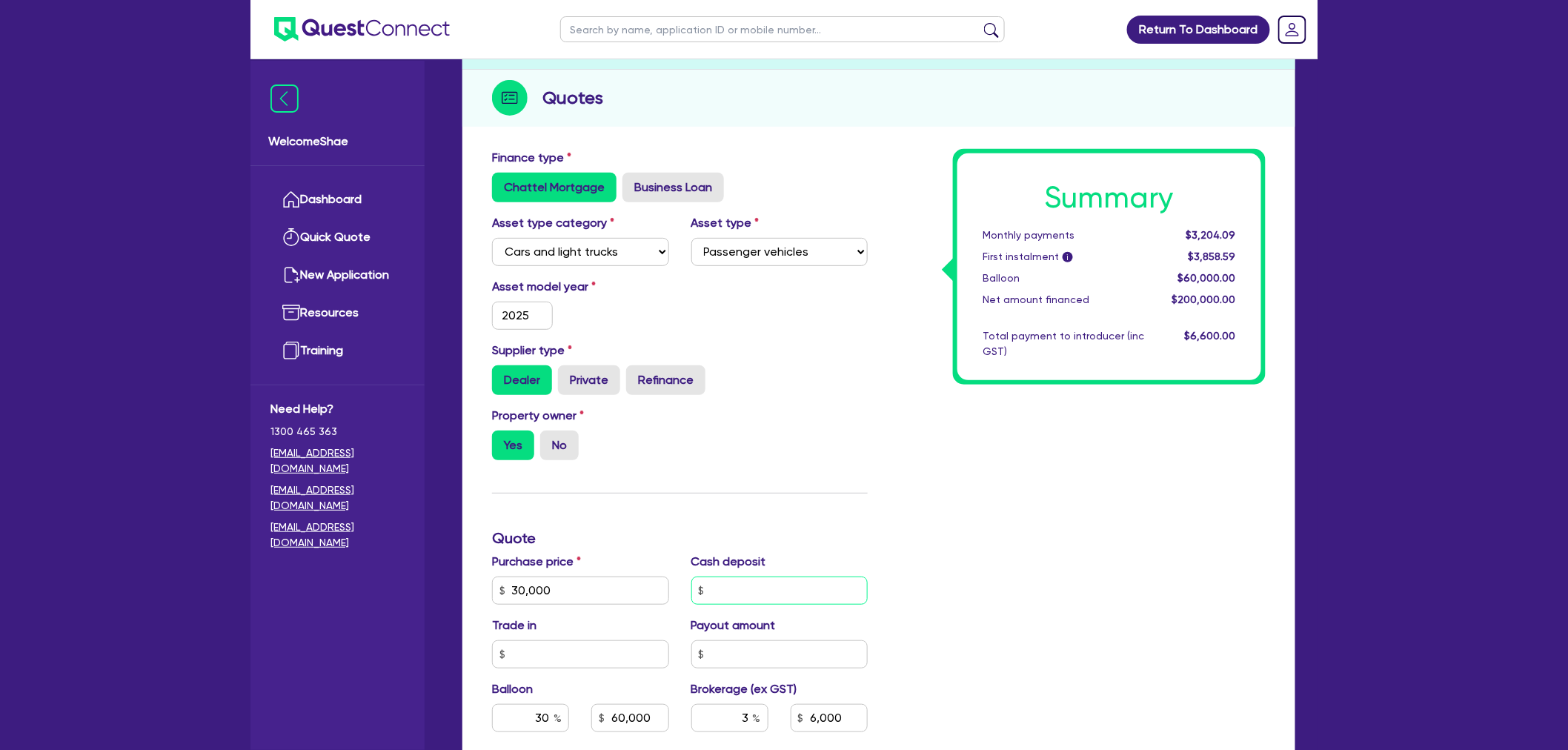
type input "9,000"
type input "900"
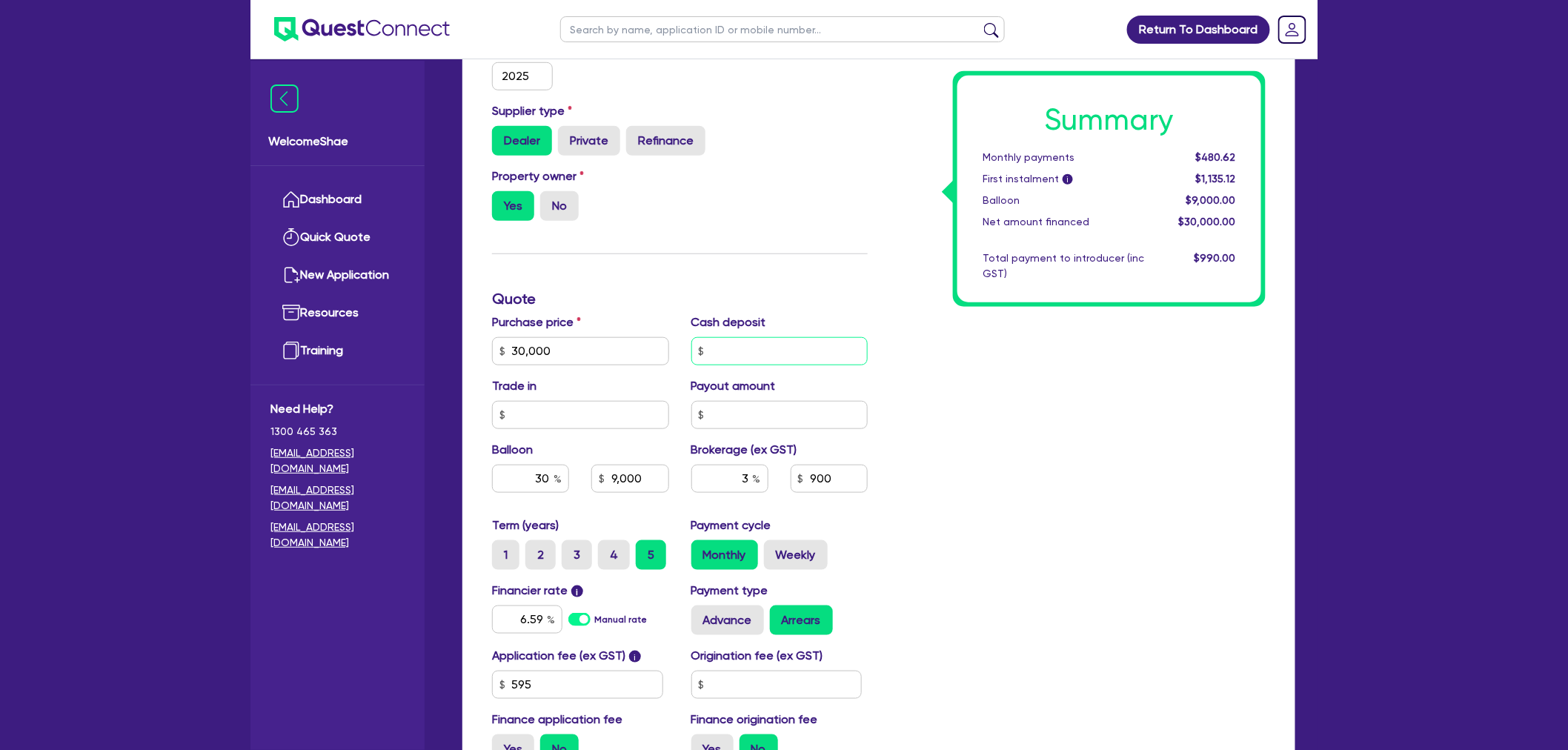
scroll to position [411, 0]
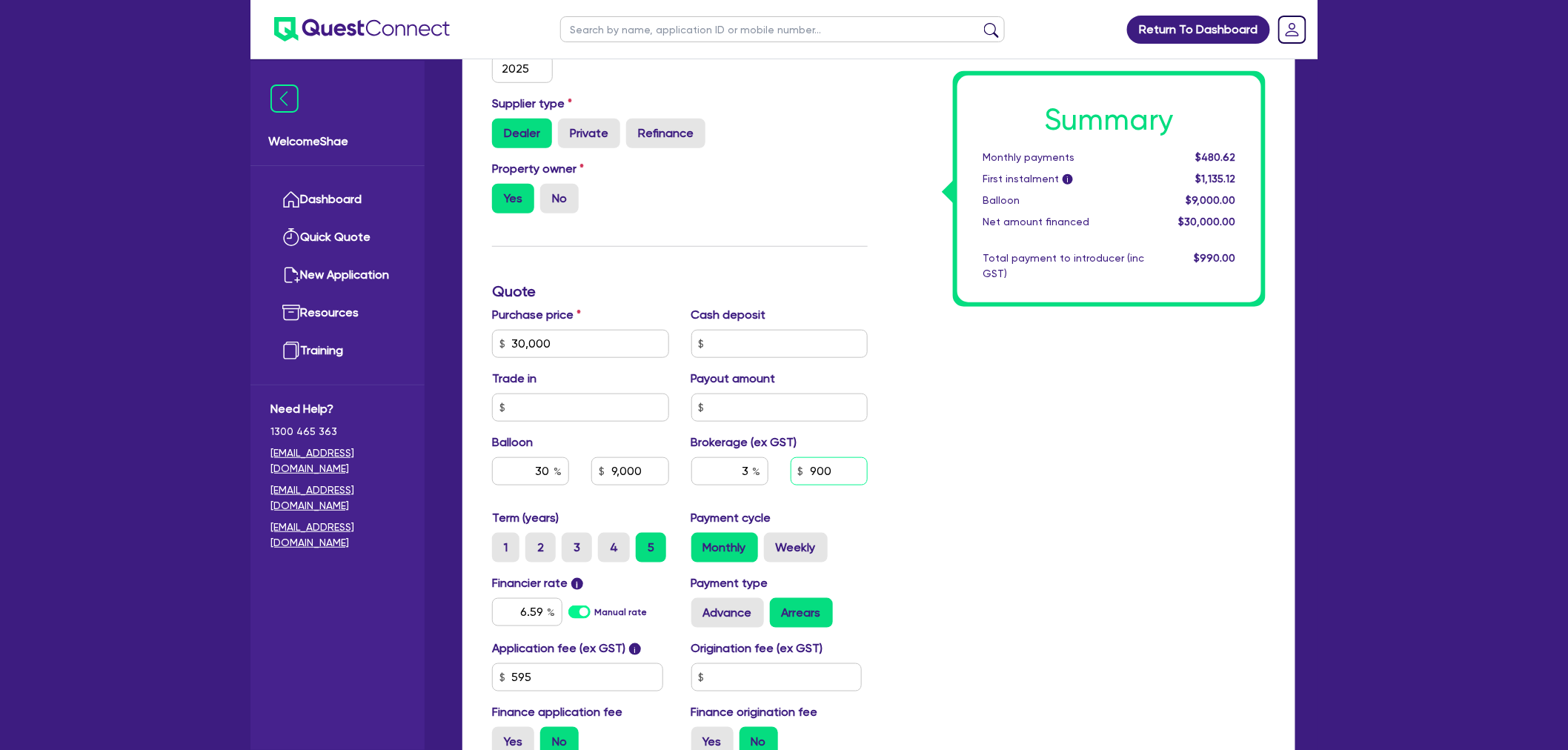
type input "9,000"
drag, startPoint x: 860, startPoint y: 474, endPoint x: 757, endPoint y: 467, distance: 103.2
click at [768, 474] on div "3 900" at bounding box center [780, 476] width 199 height 40
type input "1,200"
type input "9,000"
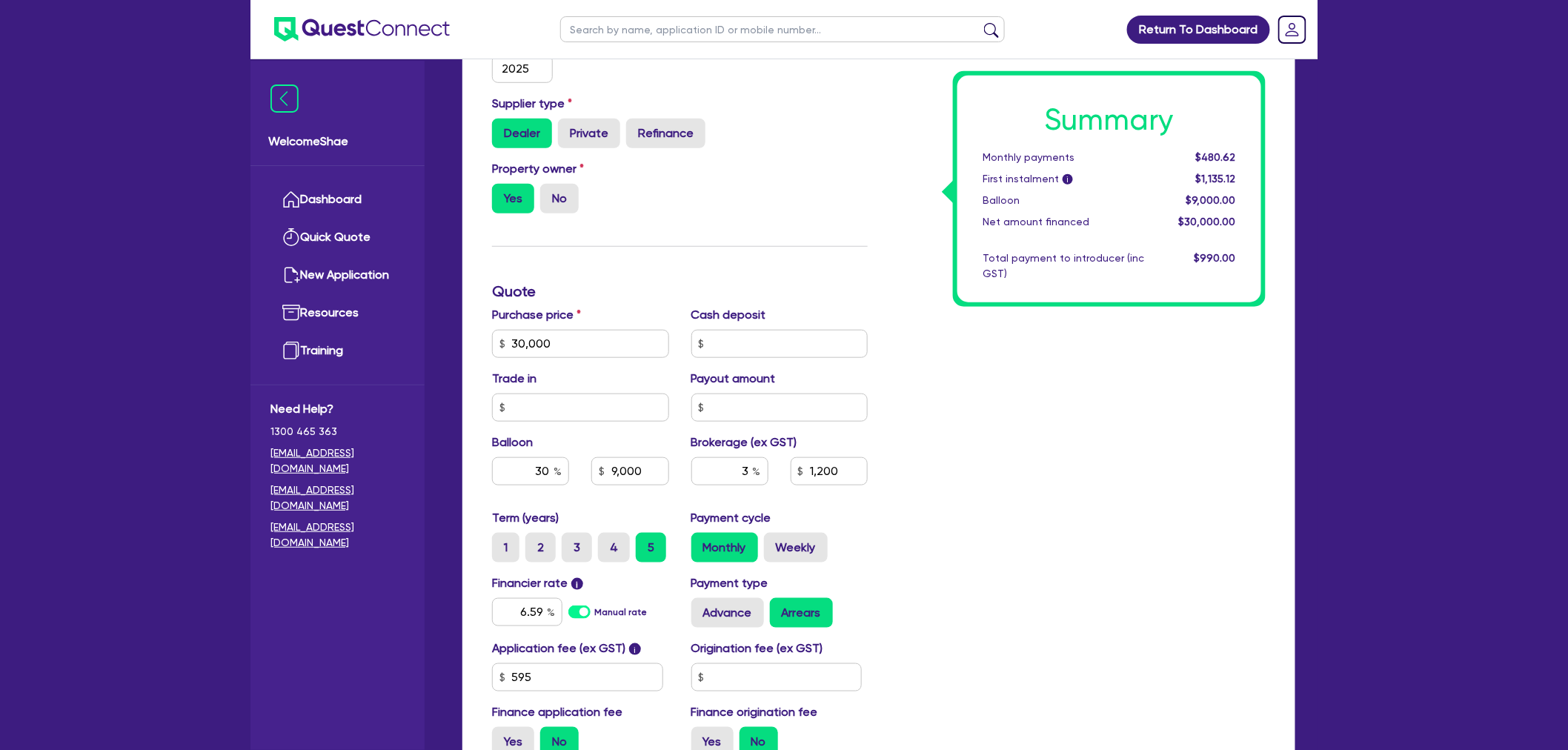
type input "4"
type input "1,200"
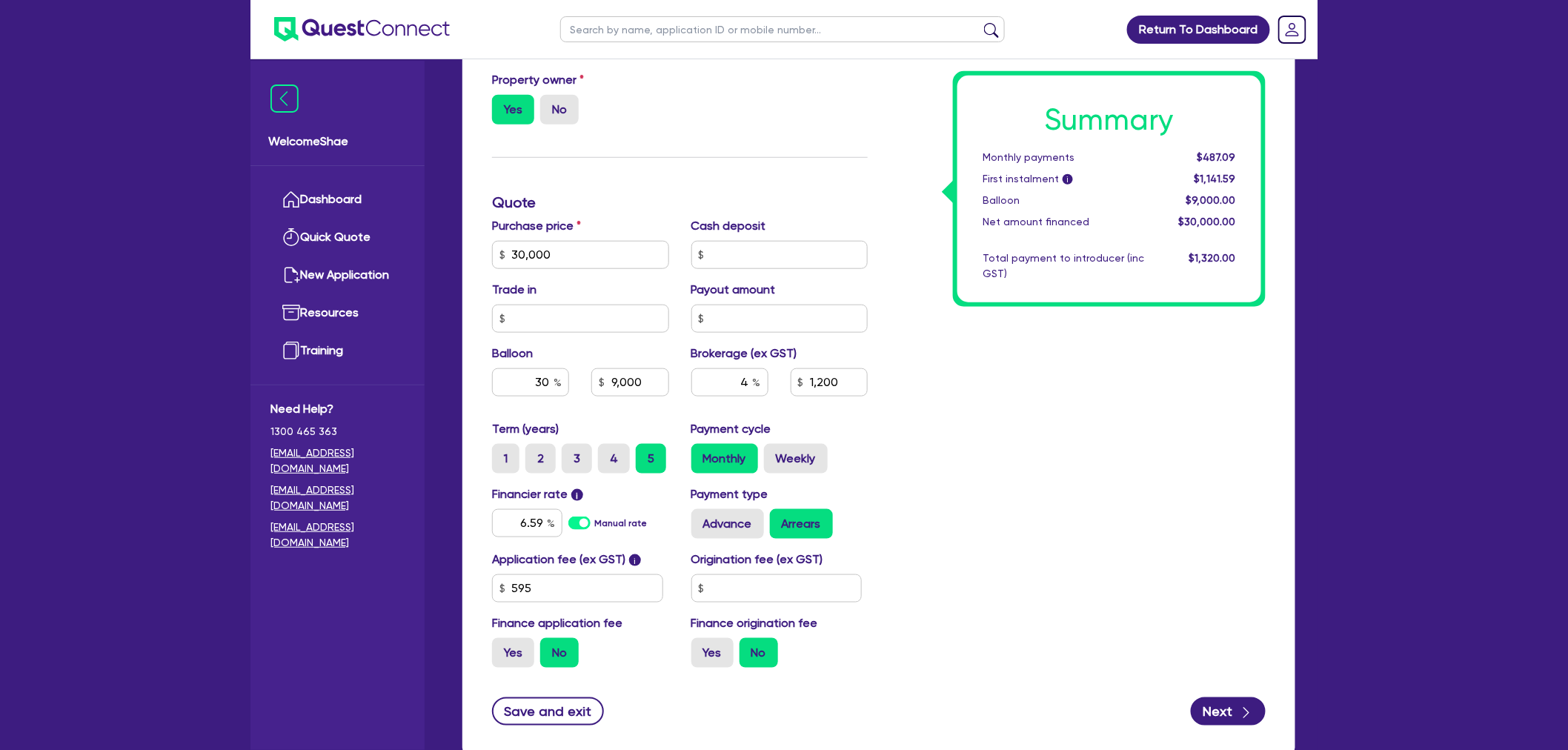
scroll to position [594, 0]
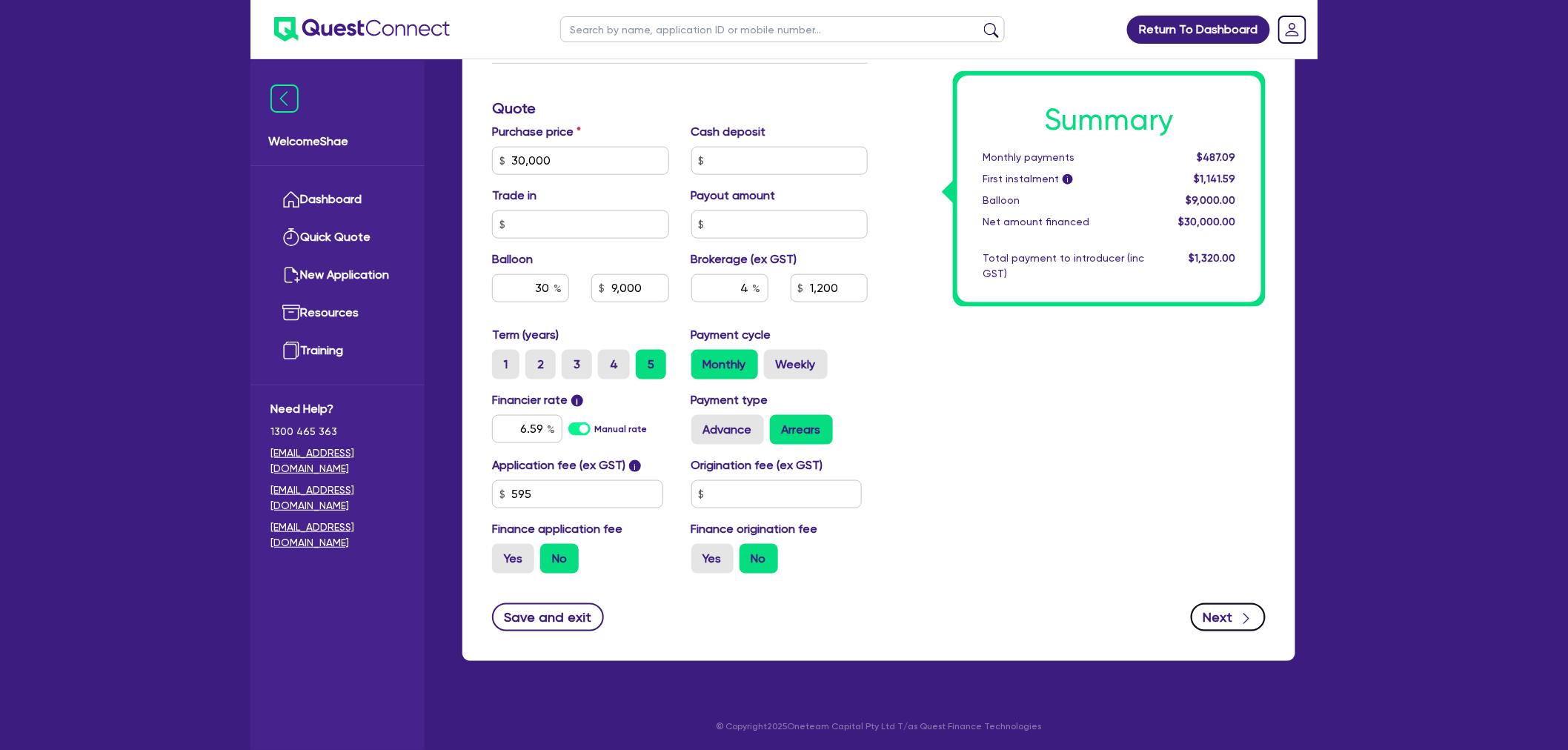
click at [1254, 617] on icon "button" at bounding box center [1247, 618] width 15 height 15
type input "9,000"
type input "1,200"
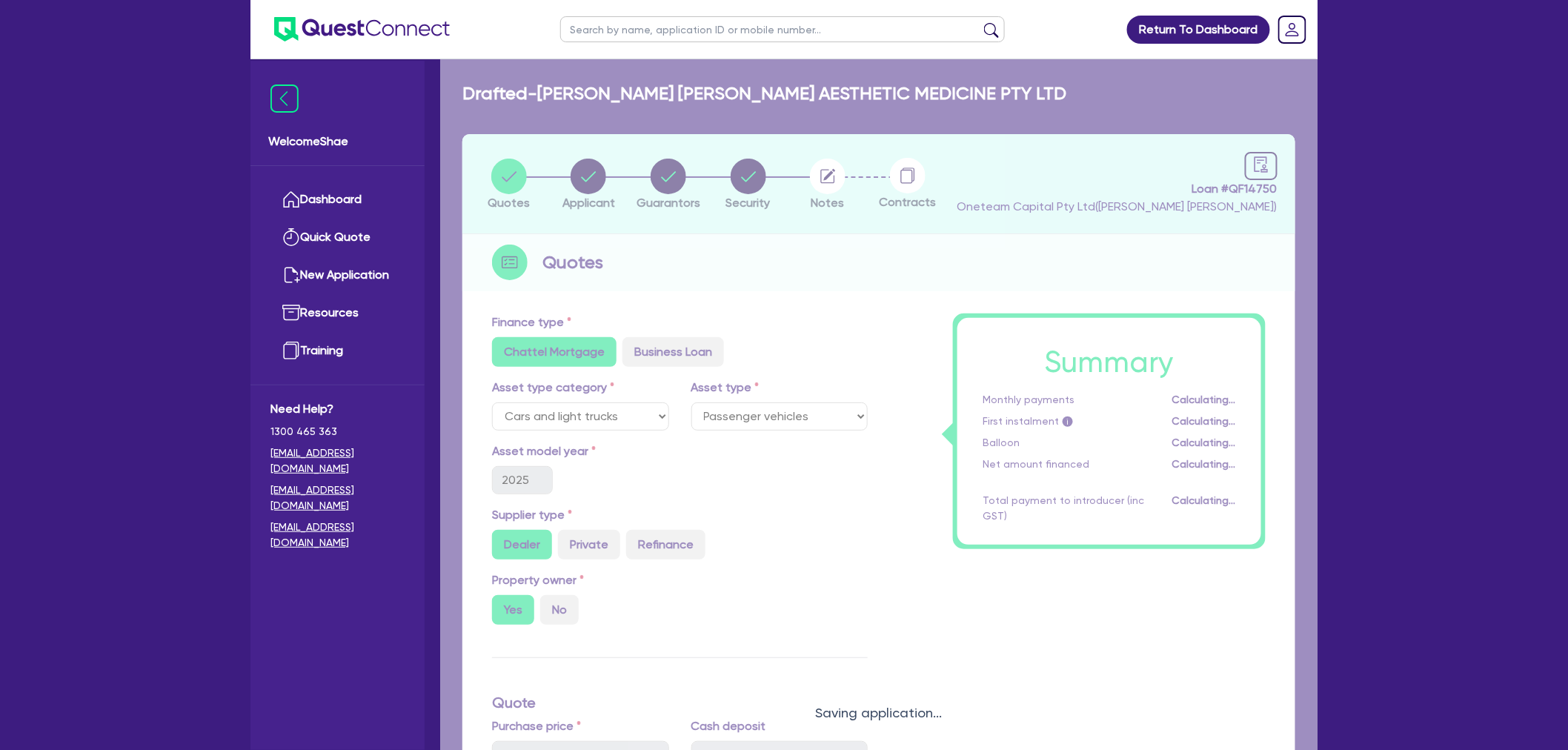
select select "COMPANY"
select select "HEALTH_BEAUTY"
select select "OTHER_HEALTH_BEAUTY"
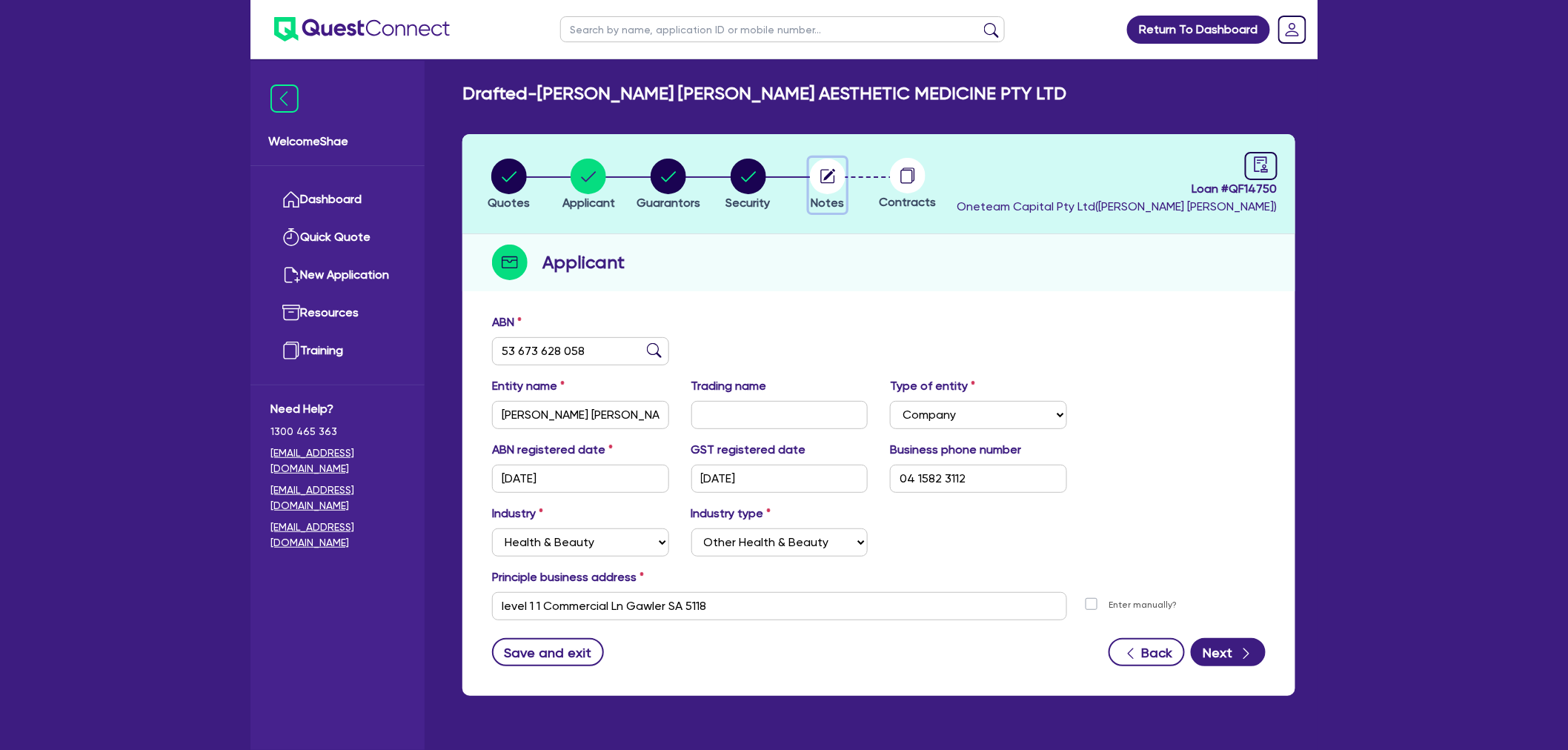
click at [833, 174] on circle "button" at bounding box center [827, 176] width 35 height 35
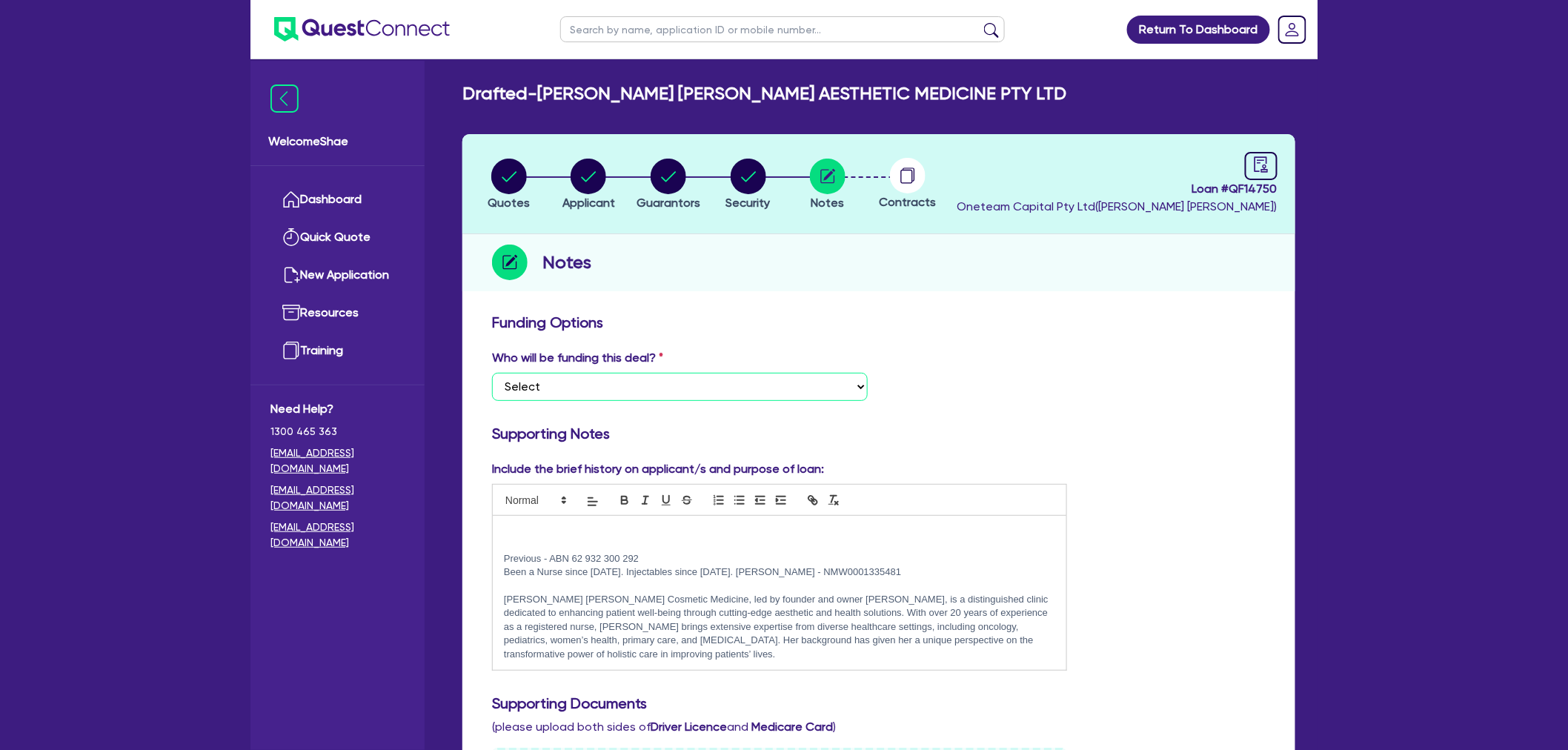
drag, startPoint x: 695, startPoint y: 389, endPoint x: 691, endPoint y: 397, distance: 8.9
click at [695, 389] on select "Select I want Quest to fund 100% I will fund 100% I will co-fund with Quest Oth…" at bounding box center [680, 386] width 376 height 28
select select "Other"
click at [492, 372] on select "Select I want Quest to fund 100% I will fund 100% I will co-fund with Quest Oth…" at bounding box center [680, 386] width 376 height 28
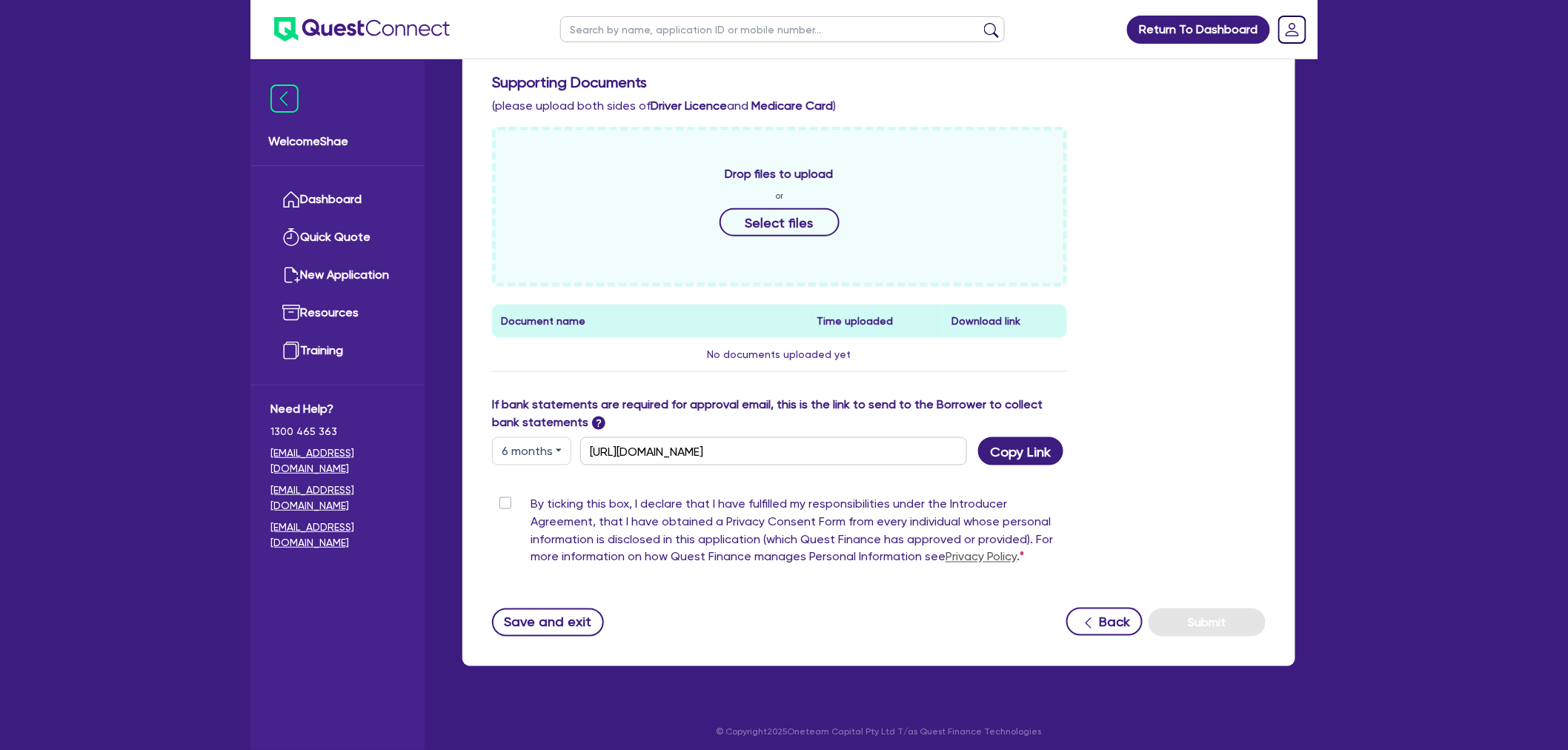
scroll to position [626, 0]
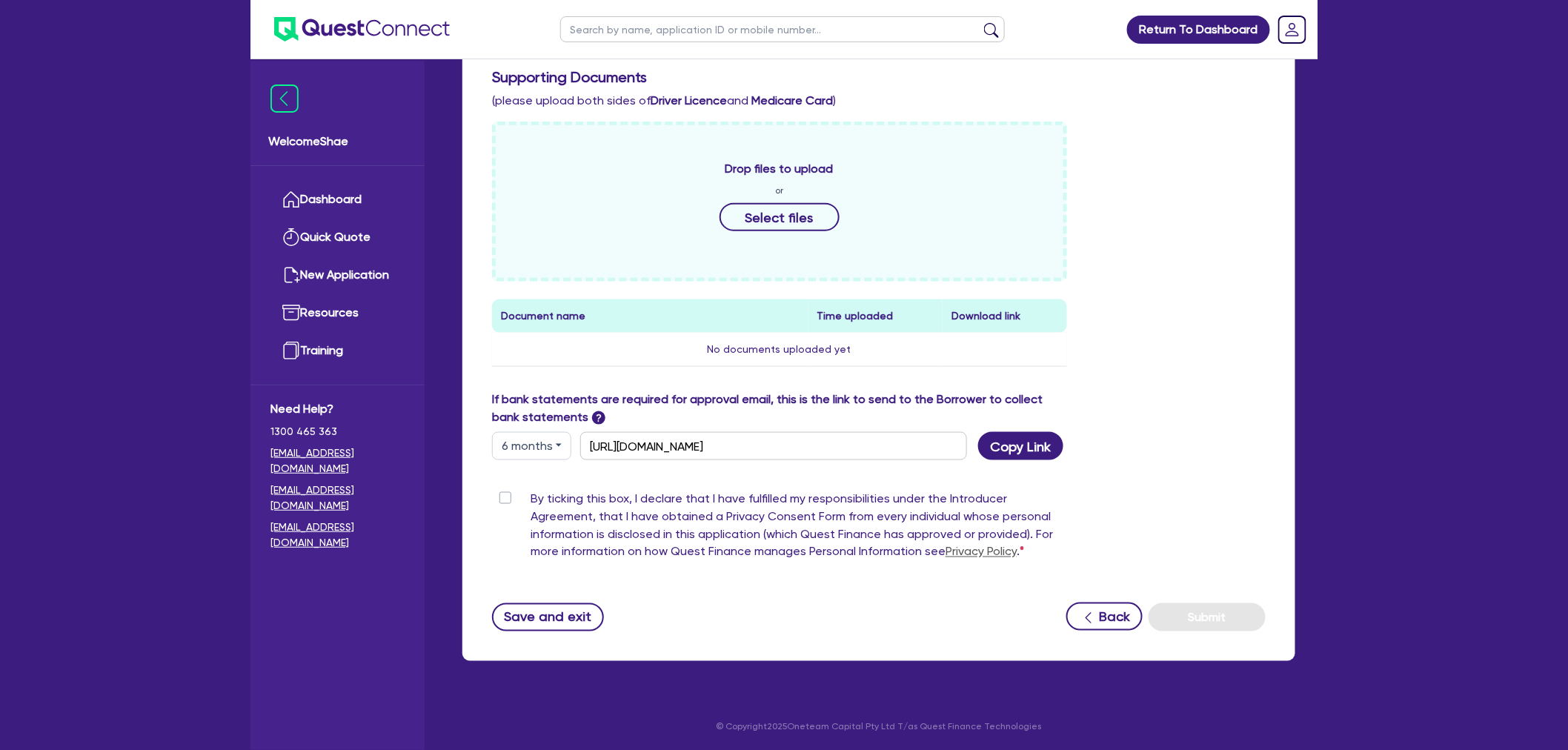
drag, startPoint x: 500, startPoint y: 497, endPoint x: 589, endPoint y: 502, distance: 89.1
click at [531, 498] on label "By ticking this box, I declare that I have fulfilled my responsibilities under …" at bounding box center [799, 528] width 536 height 77
click at [500, 498] on input "By ticking this box, I declare that I have fulfilled my responsibilities under …" at bounding box center [498, 497] width 12 height 14
checkbox input "true"
click at [1219, 603] on button "Submit" at bounding box center [1207, 617] width 117 height 28
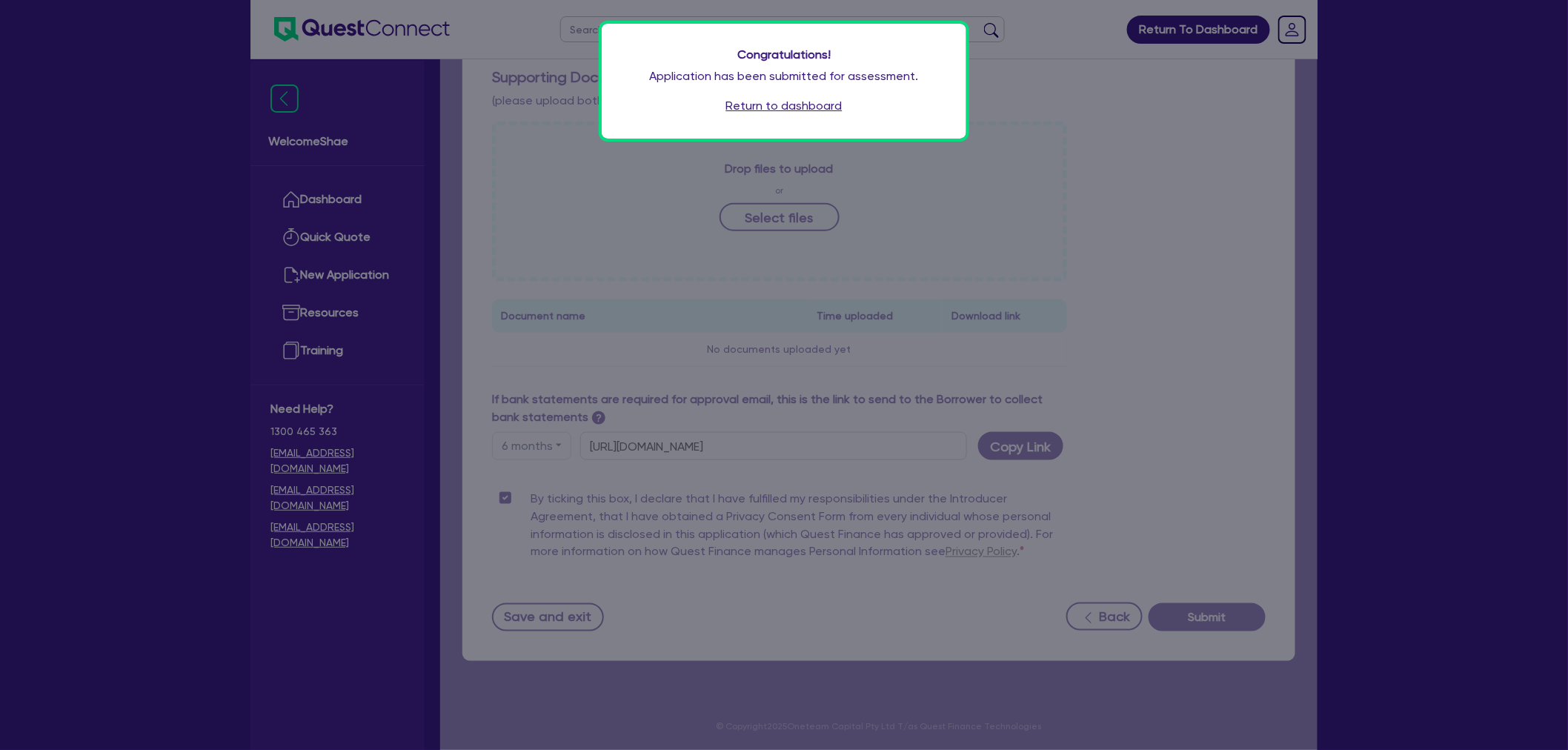
click at [795, 108] on link "Return to dashboard" at bounding box center [784, 106] width 116 height 18
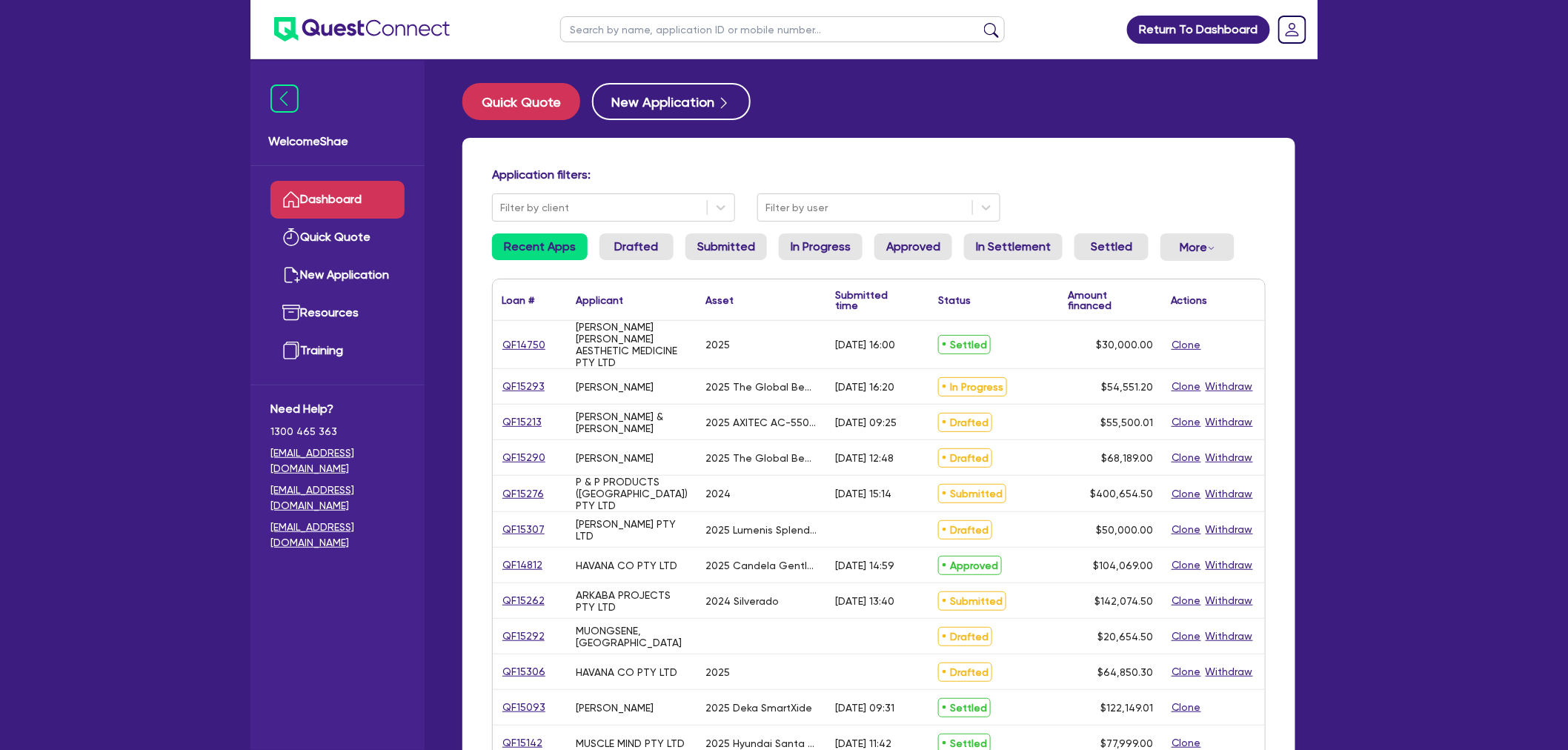
click at [644, 23] on input "text" at bounding box center [782, 29] width 445 height 26
click at [980, 22] on button "submit" at bounding box center [992, 32] width 24 height 20
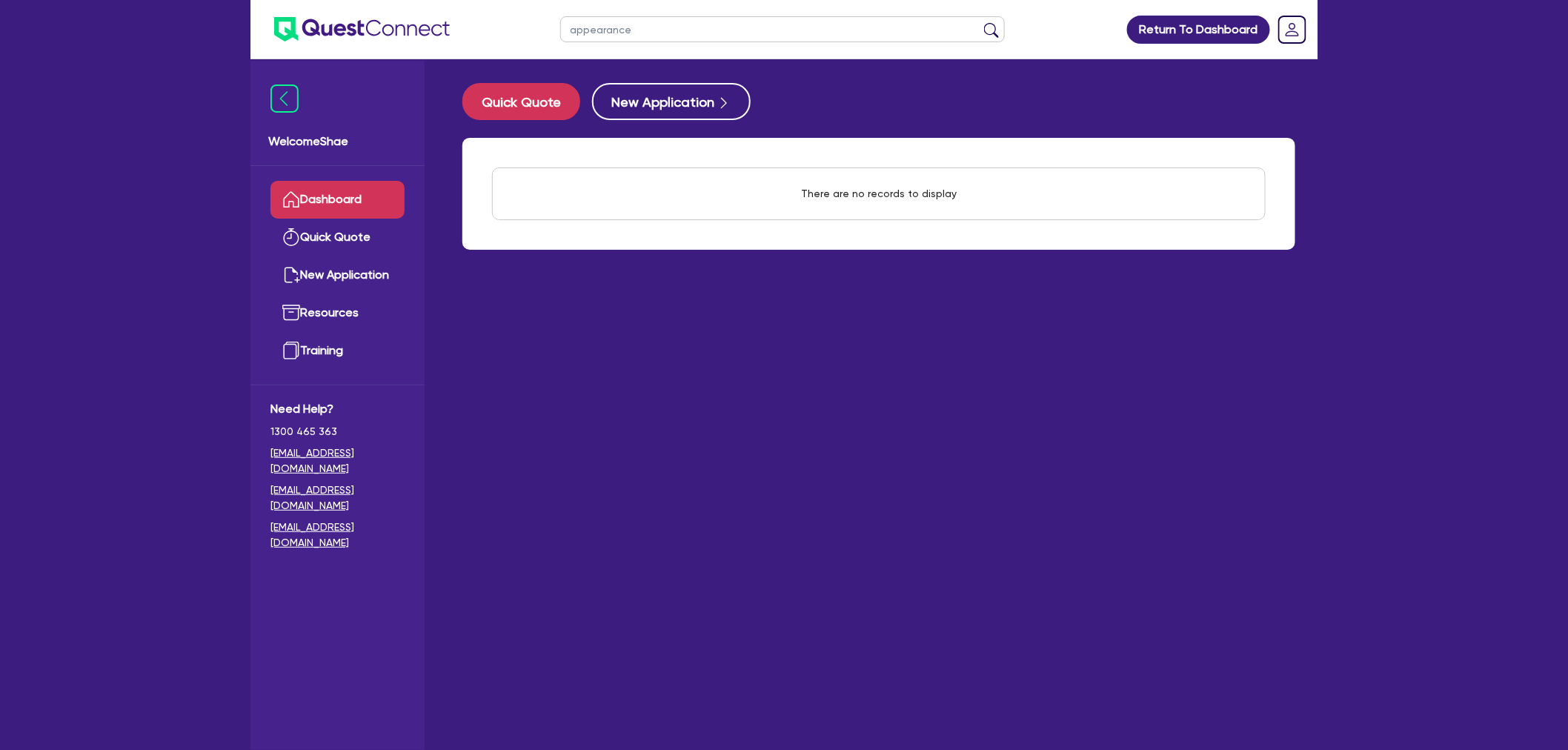
drag, startPoint x: 644, startPoint y: 32, endPoint x: 390, endPoint y: -4, distance: 256.5
click at [390, 0] on html "appearance Return To Dashboard Edit Profile Logout Welcome Shae Dashboard Quick…" at bounding box center [784, 404] width 1568 height 809
type input "moose"
click at [980, 22] on button "submit" at bounding box center [992, 32] width 24 height 20
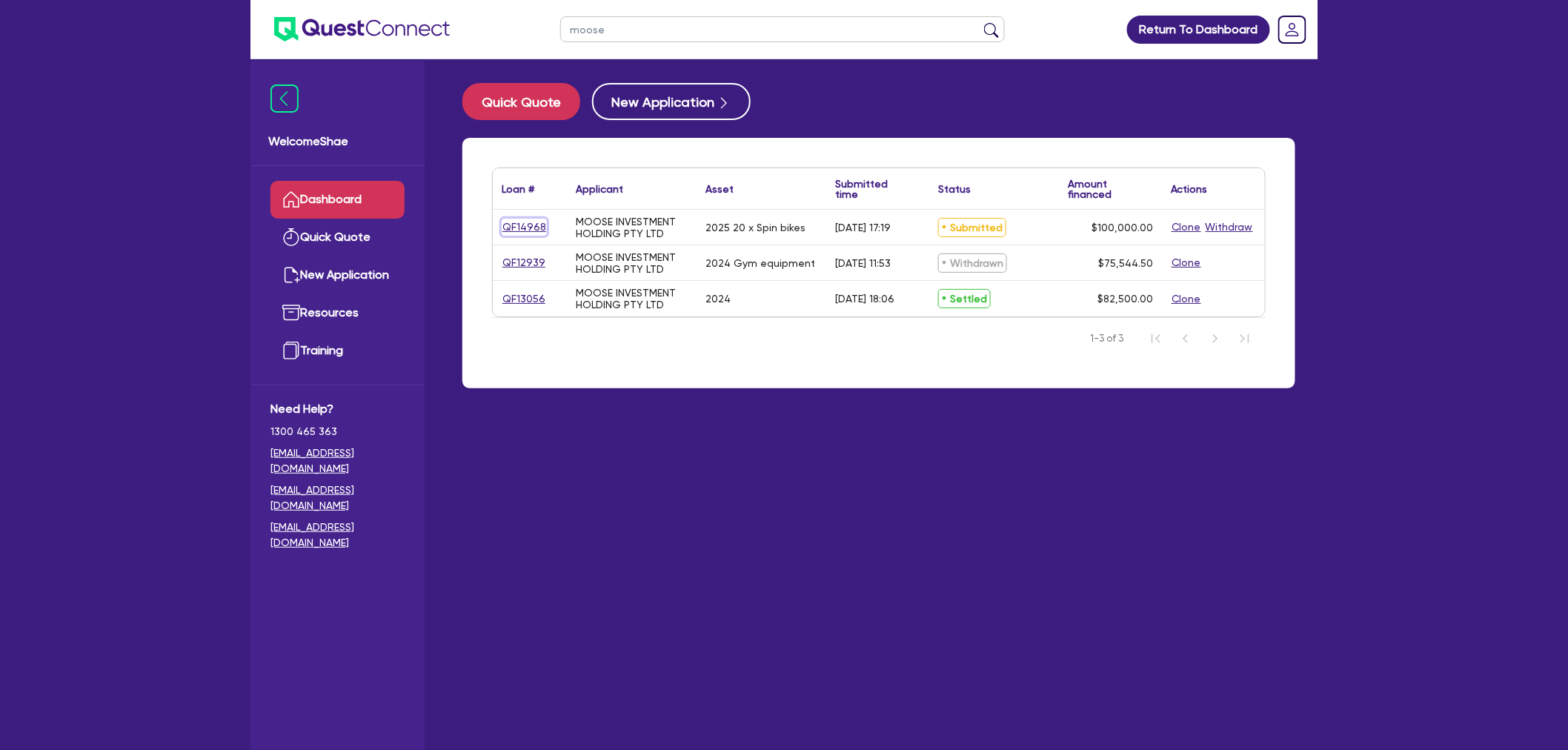
click at [537, 221] on link "QF14968" at bounding box center [524, 227] width 45 height 17
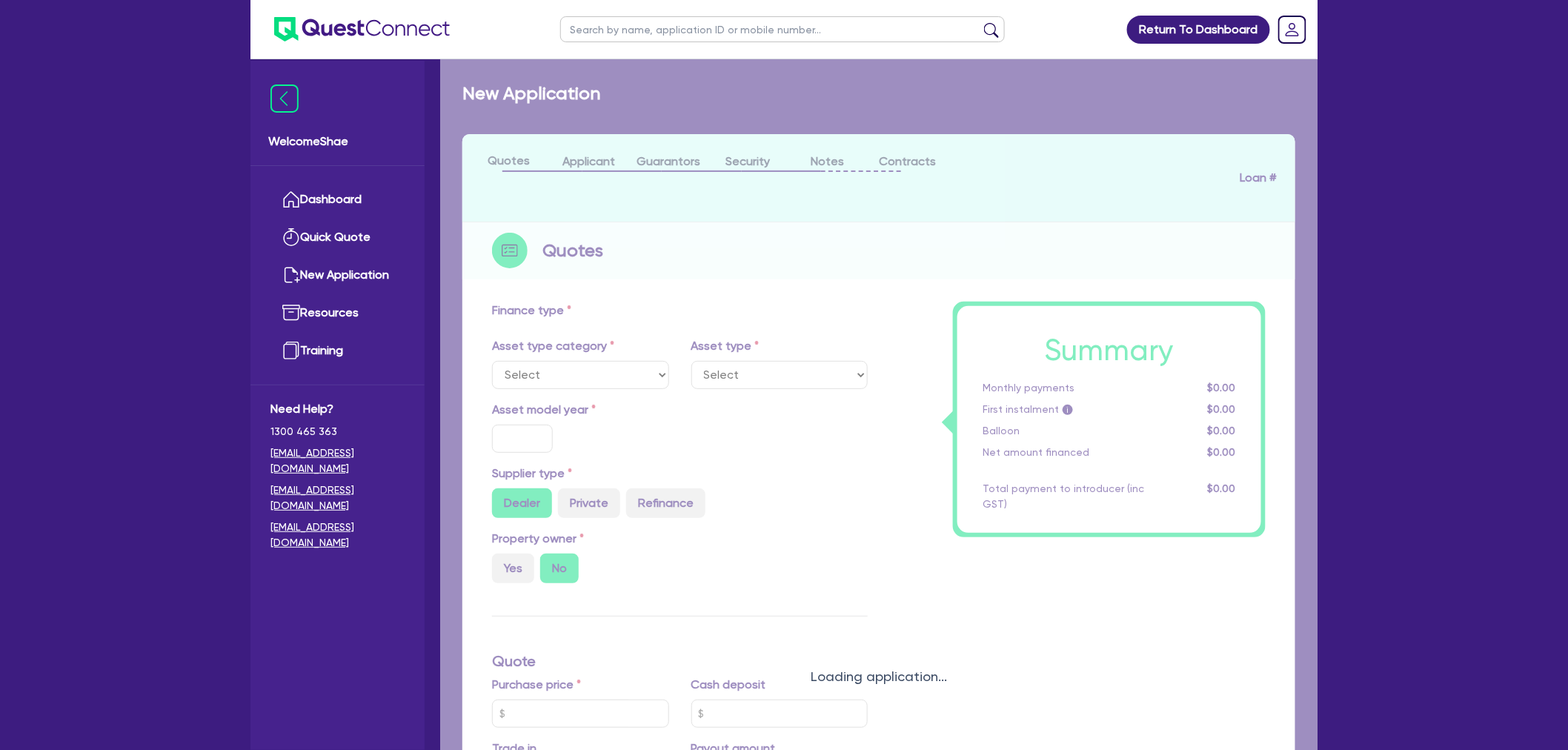
select select "TERTIARY_ASSETS"
type input "2025"
radio input "true"
type input "100,000"
type input "4"
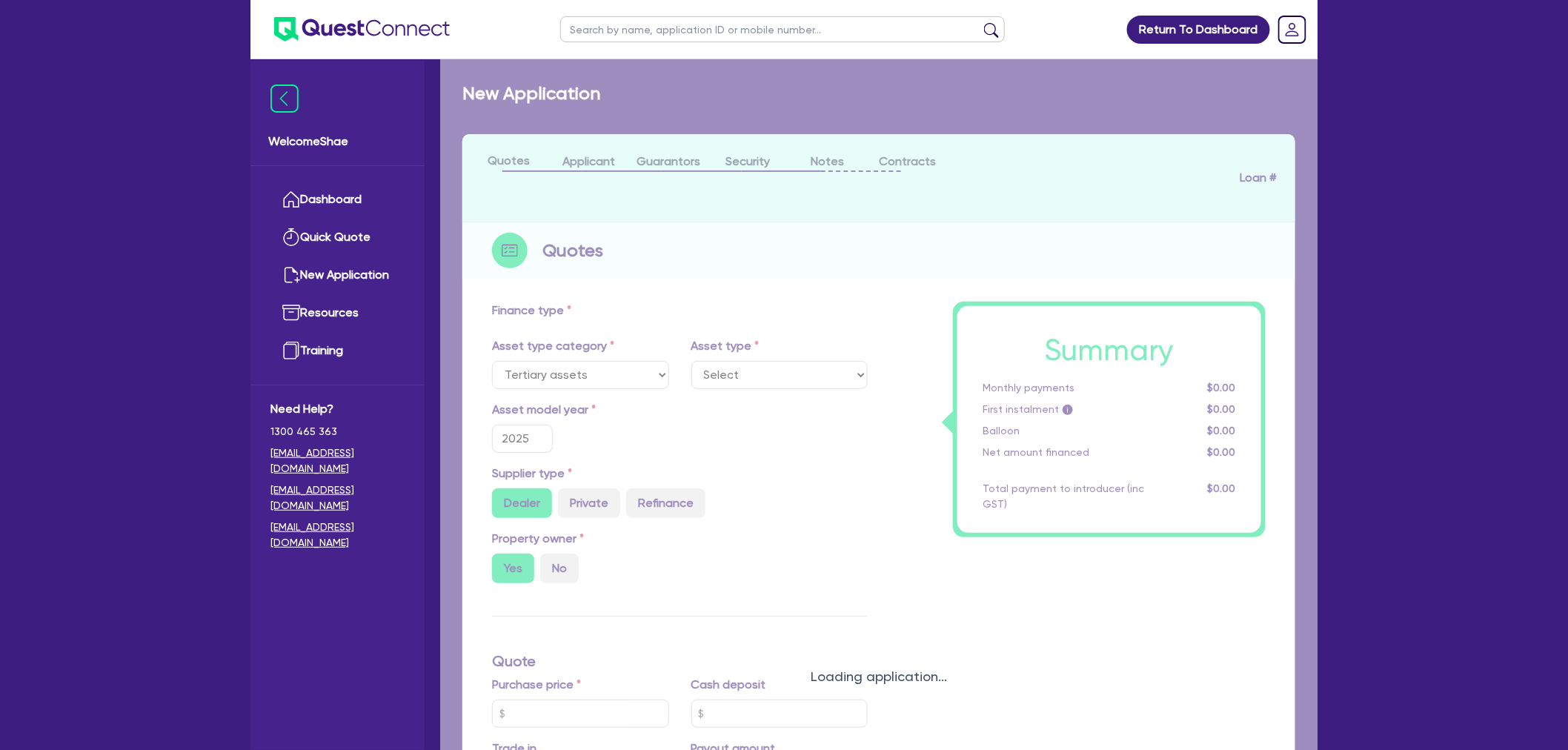
type input "4,000"
radio input "true"
type input "8.75"
select select "OTHER_TERTIARY"
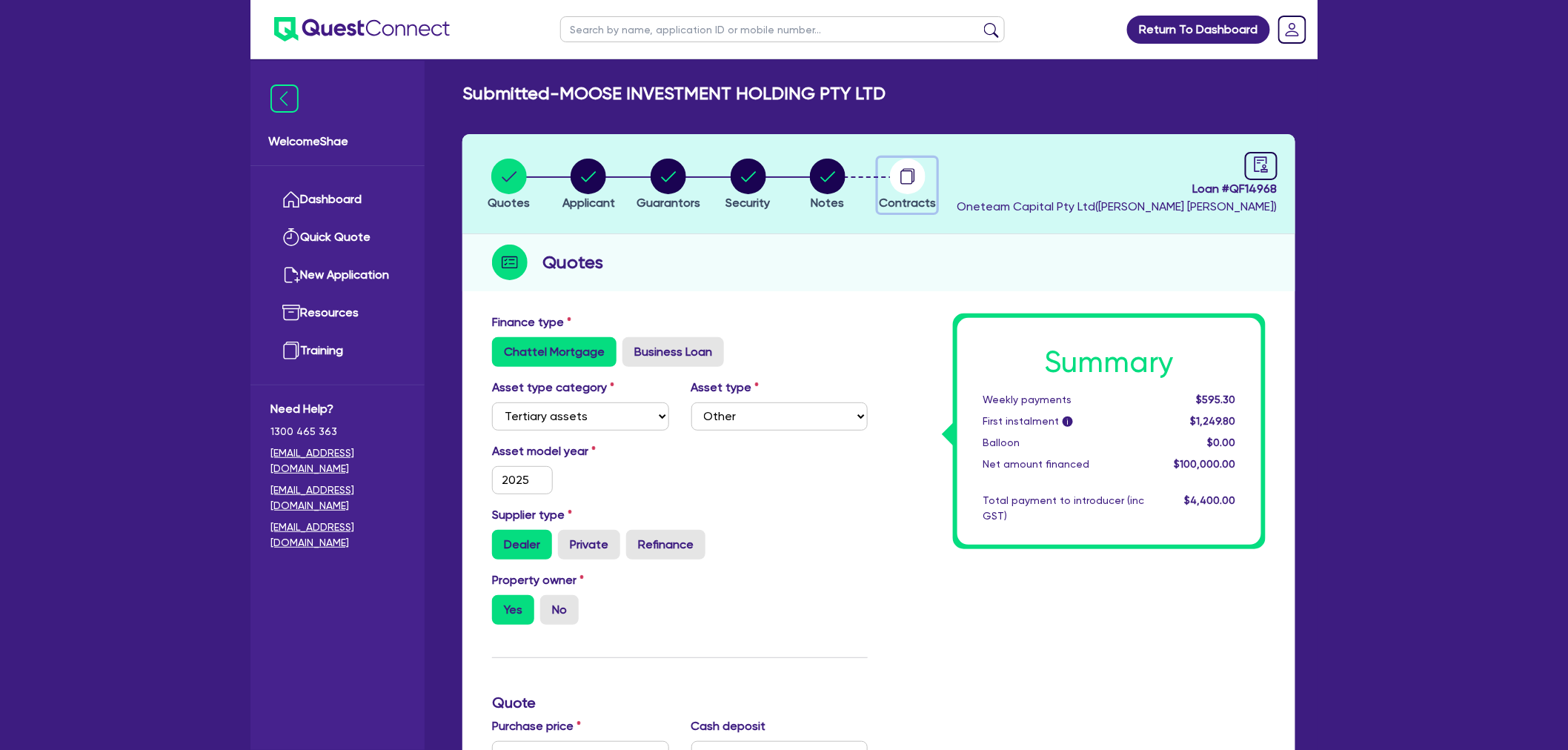
click at [898, 179] on circle "button" at bounding box center [907, 176] width 35 height 35
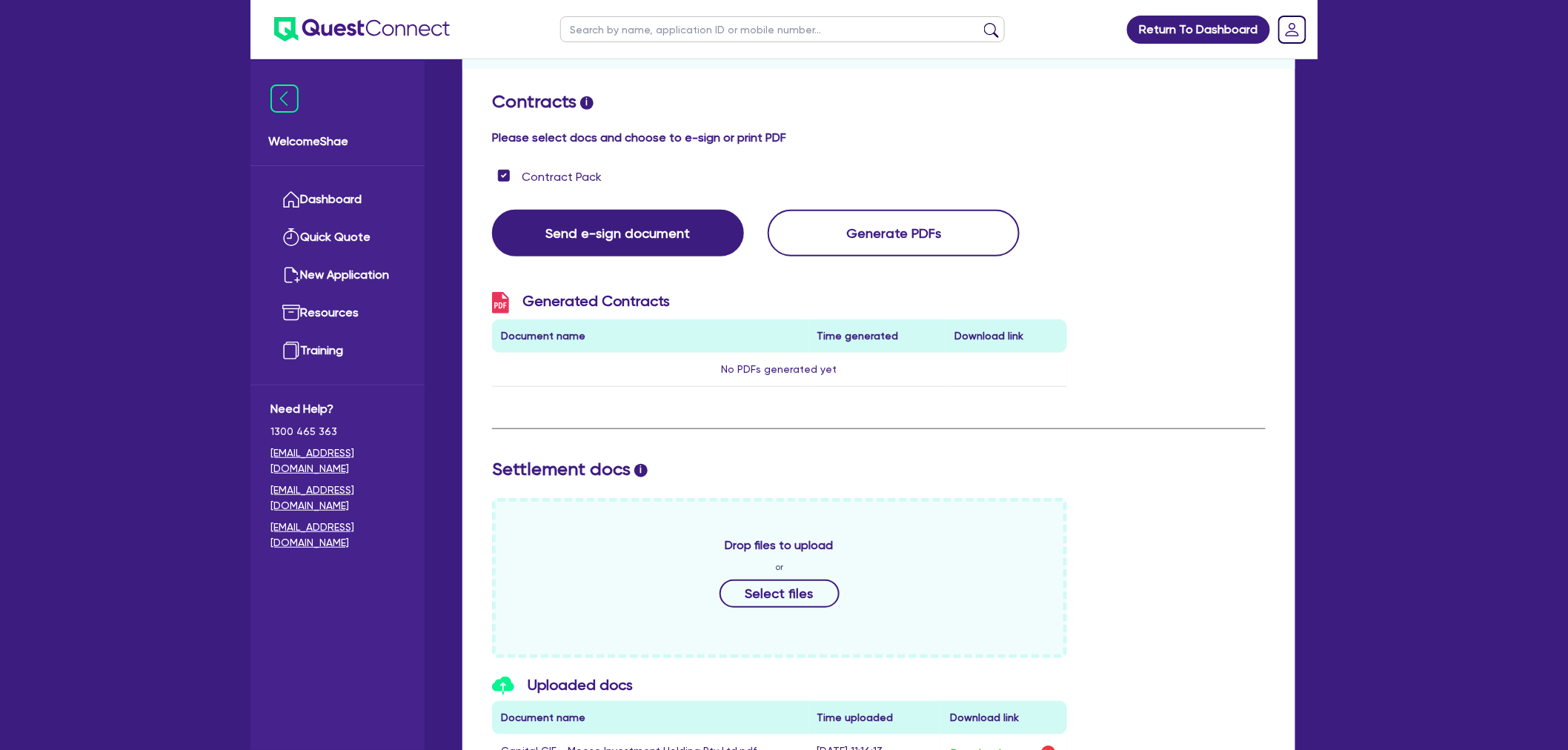
scroll to position [491, 0]
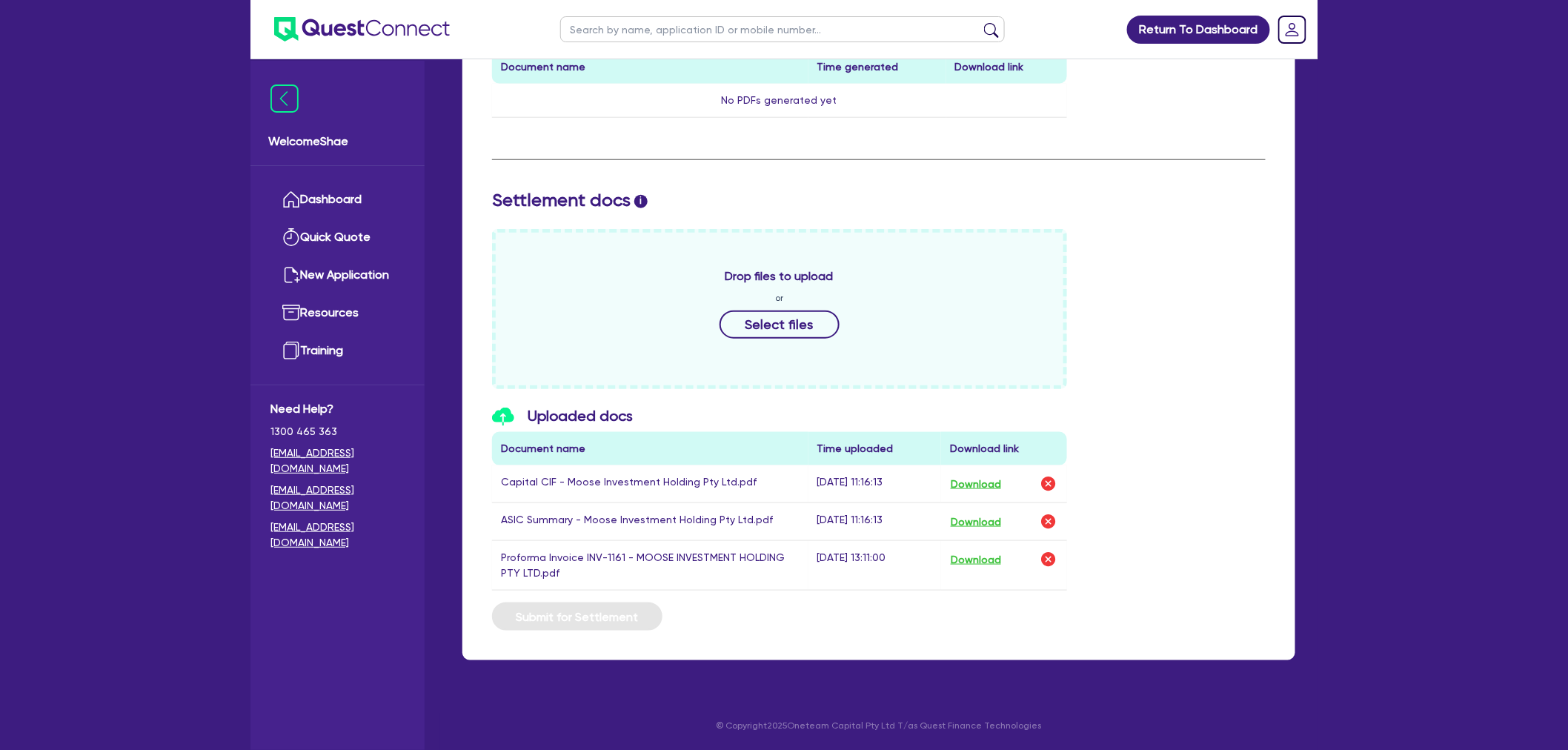
click at [1005, 560] on div "Download" at bounding box center [1004, 559] width 108 height 20
click at [992, 561] on button "Download" at bounding box center [976, 559] width 52 height 20
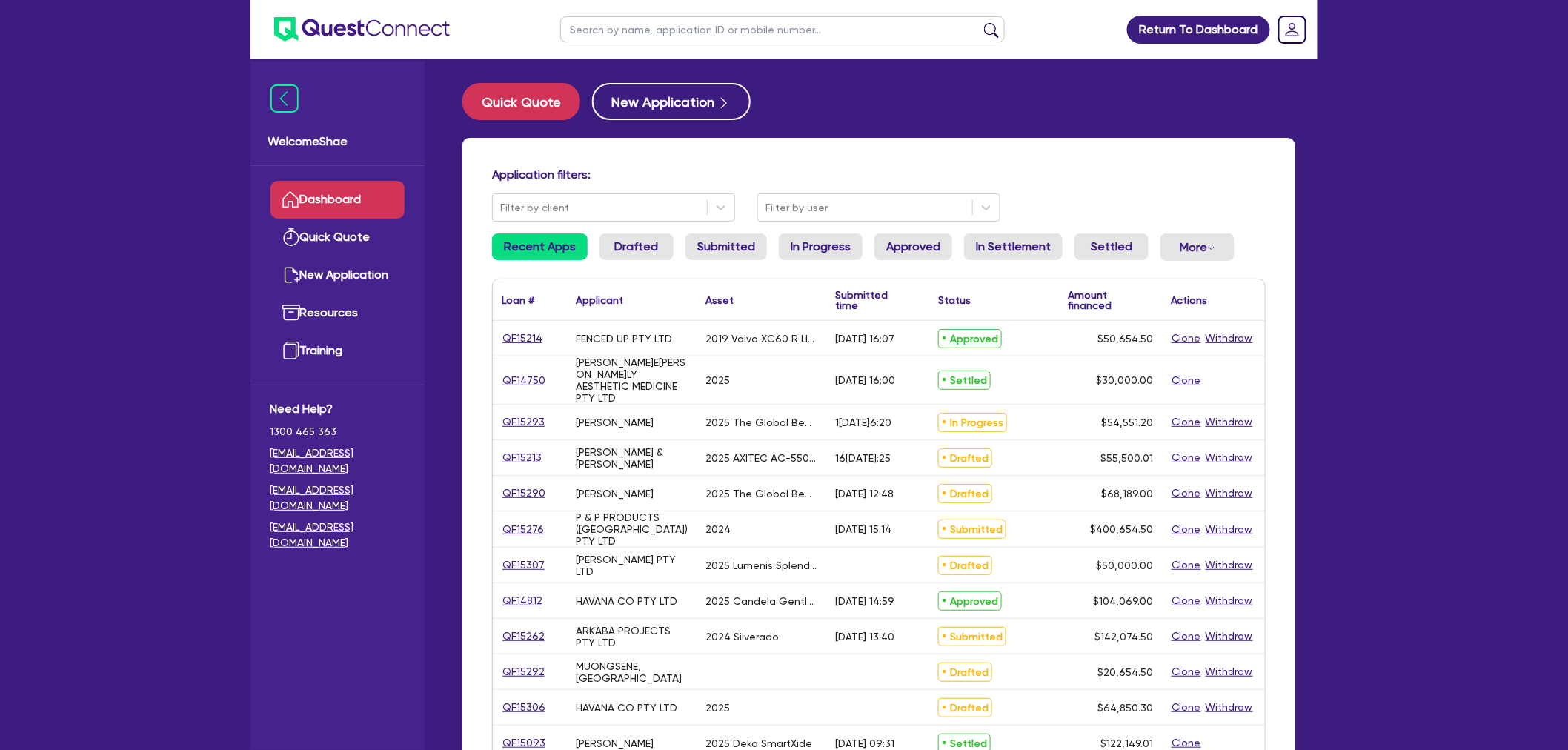
click at [691, 38] on input "text" at bounding box center [782, 29] width 445 height 26
type input "[PERSON_NAME]"
click at [980, 22] on button "submit" at bounding box center [992, 32] width 24 height 20
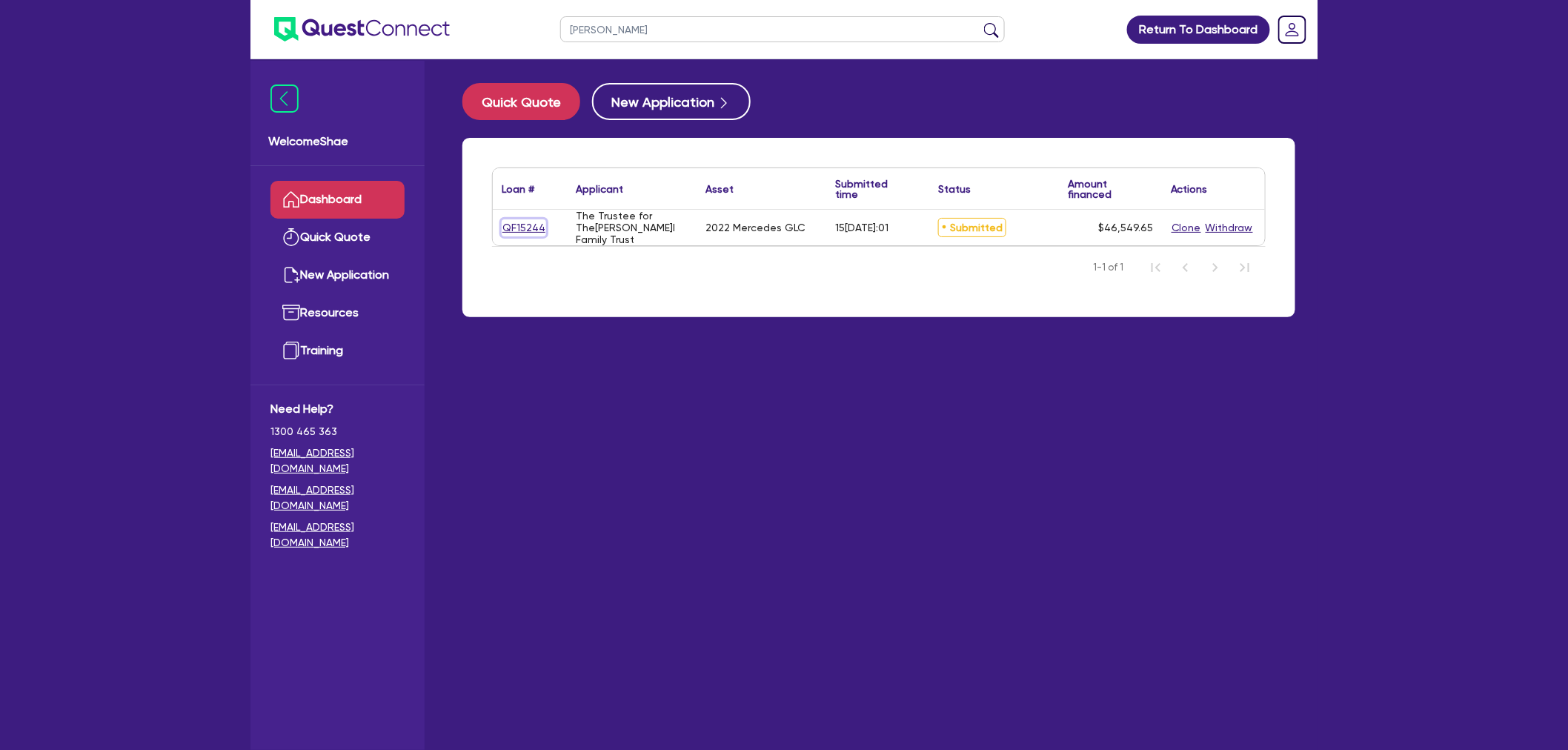
click at [536, 227] on link "QF15244" at bounding box center [524, 228] width 45 height 17
select select "CARS_AND_LIGHT_TRUCKS"
select select "PASSENGER_VEHICLES"
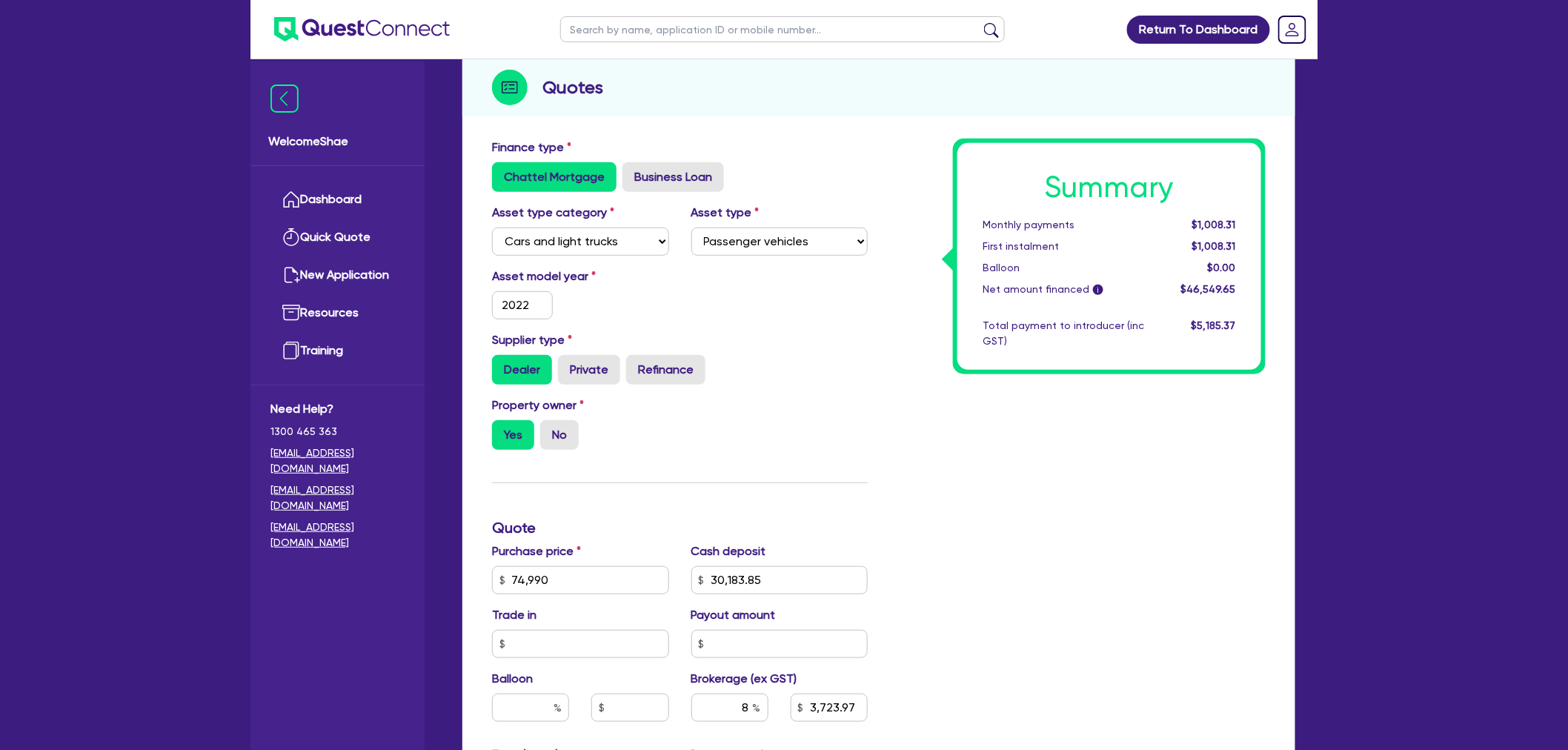
scroll to position [494, 0]
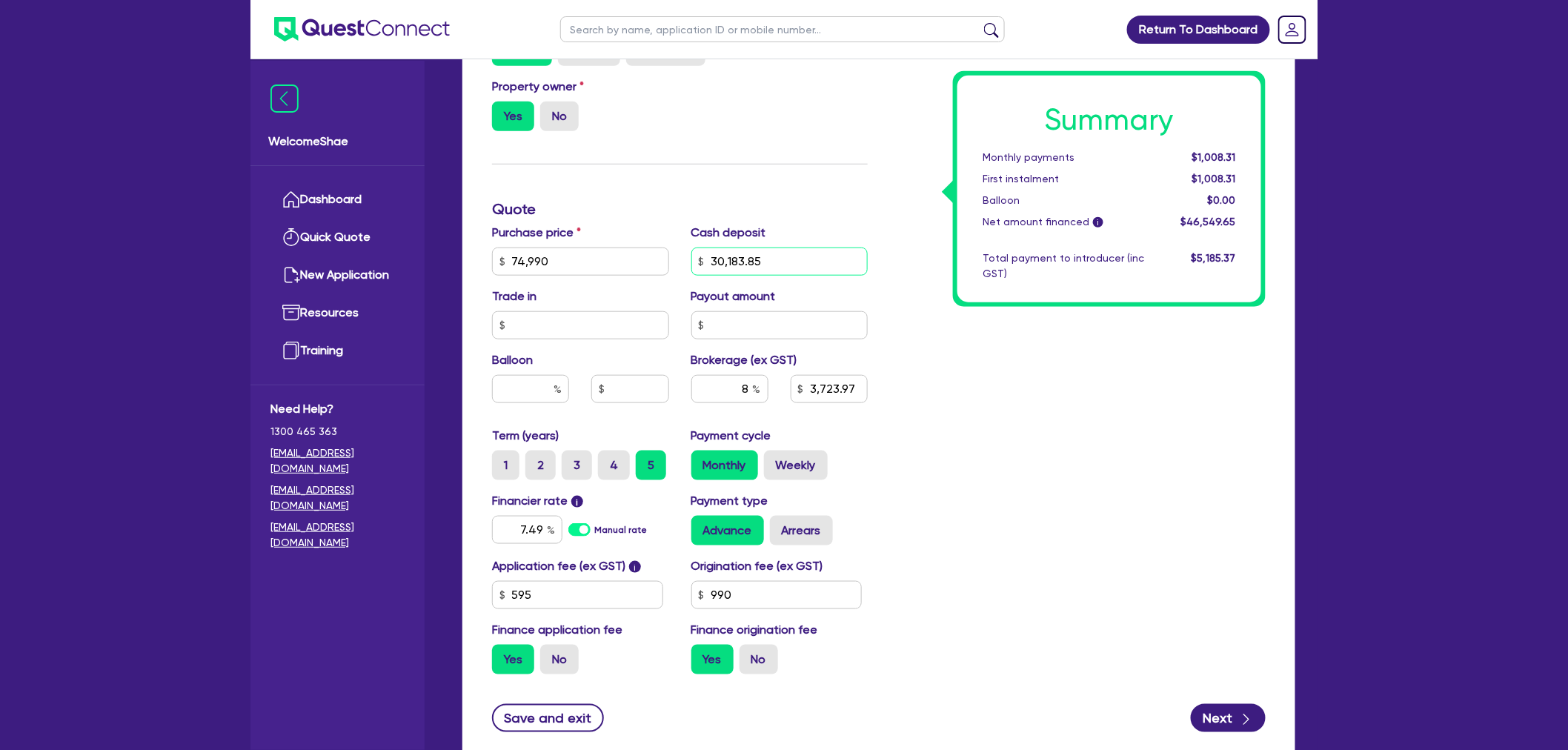
drag, startPoint x: 810, startPoint y: 253, endPoint x: 547, endPoint y: 230, distance: 264.0
click at [547, 230] on div "Purchase price 74,990 Cash deposit 30,183.85 Trade in Payout amount Balloon Bro…" at bounding box center [680, 324] width 398 height 203
type input "31,092.45"
type input "74,990"
type input "3,723.97"
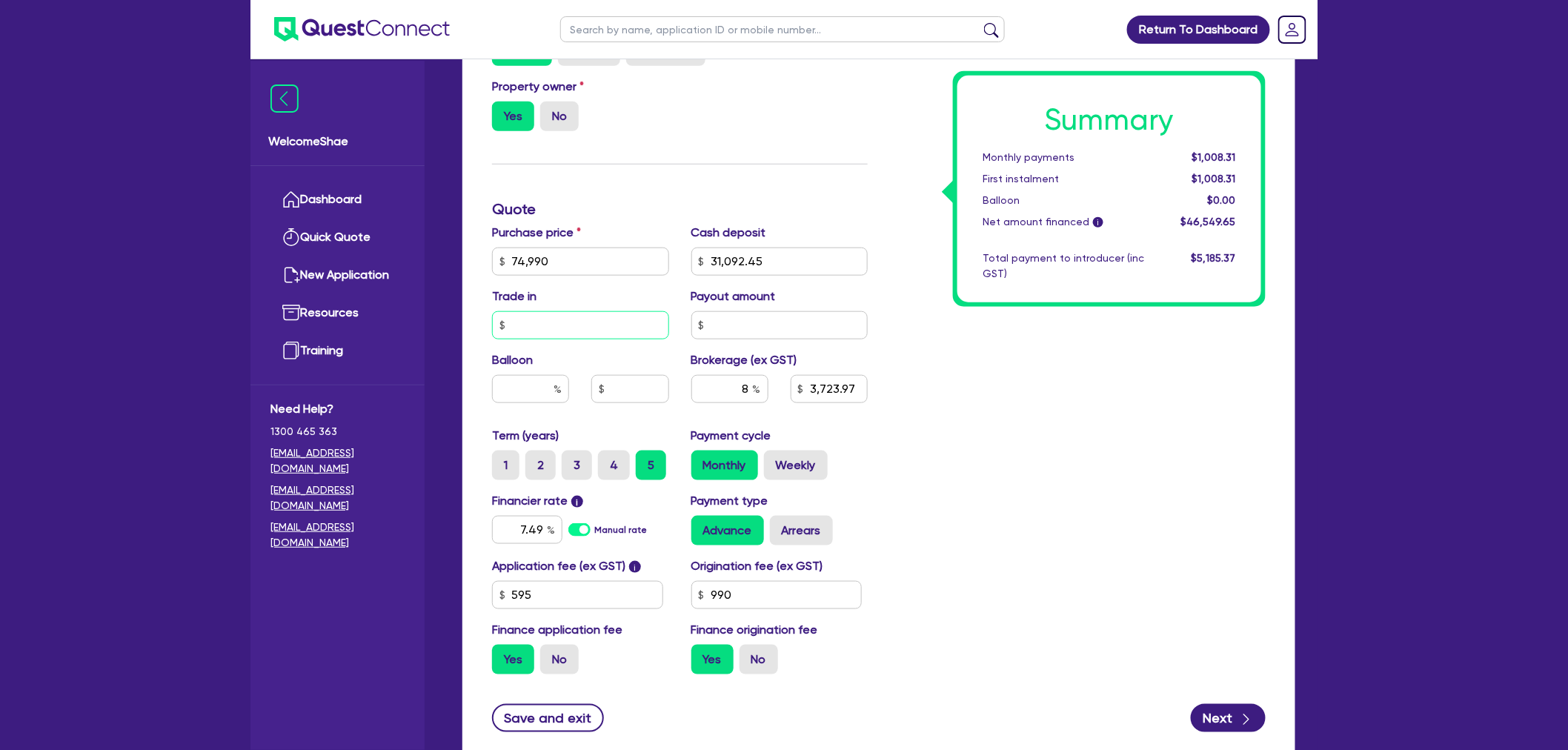
type input "74,990"
type input "3,651.28"
type input "74,990"
type input "3,651.28"
click at [990, 499] on div "Summary Monthly payments $988.63 First instalment $988.63 Balloon $0.00 Net amo…" at bounding box center [1078, 252] width 398 height 866
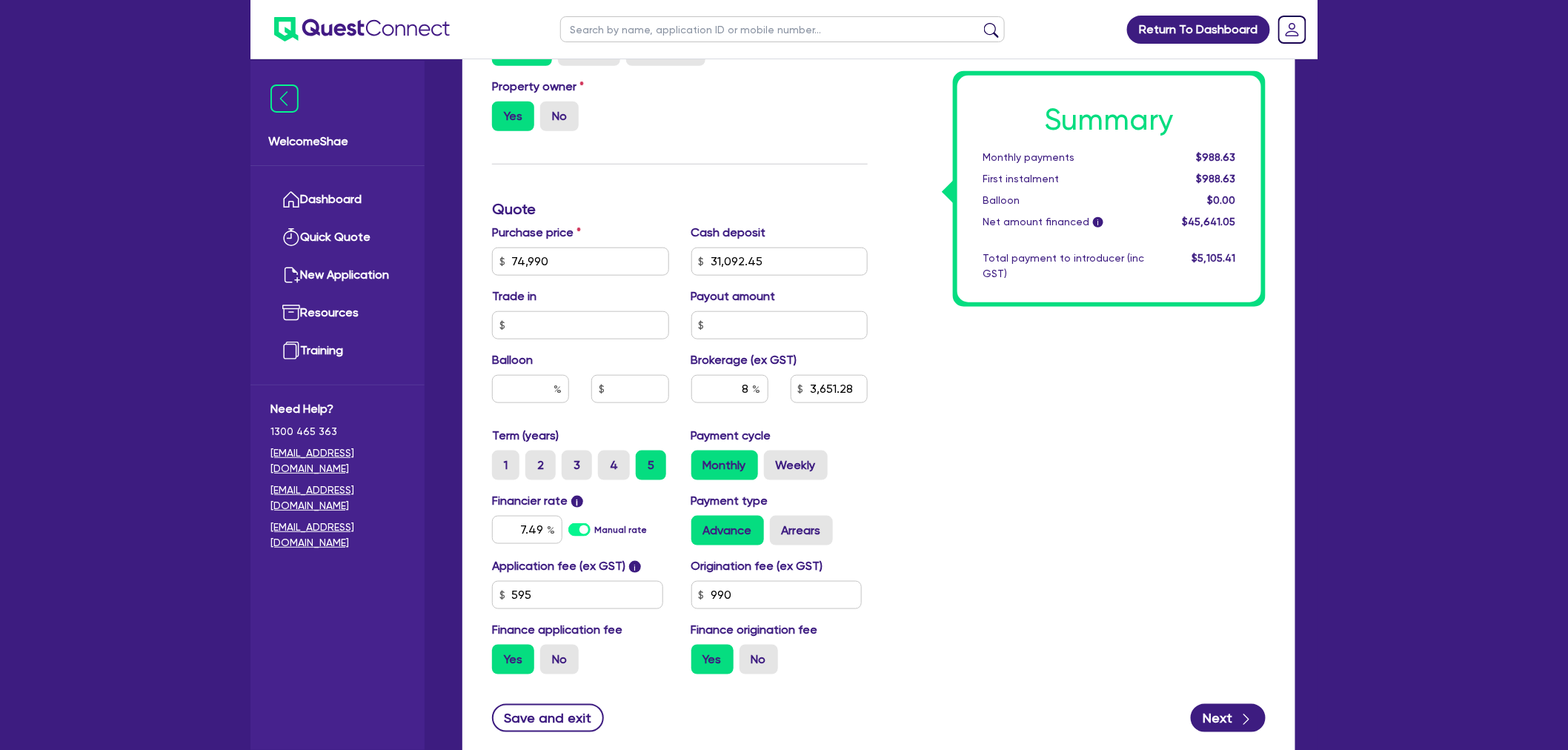
type input "74,990"
type input "3,651.28"
drag, startPoint x: 792, startPoint y: 595, endPoint x: 427, endPoint y: 576, distance: 365.5
click at [449, 588] on div "Submitted - The Trustee for Th[PERSON_NAME]ll Family Trust Quotes Applicant [GE…" at bounding box center [879, 184] width 877 height 1190
type input "900"
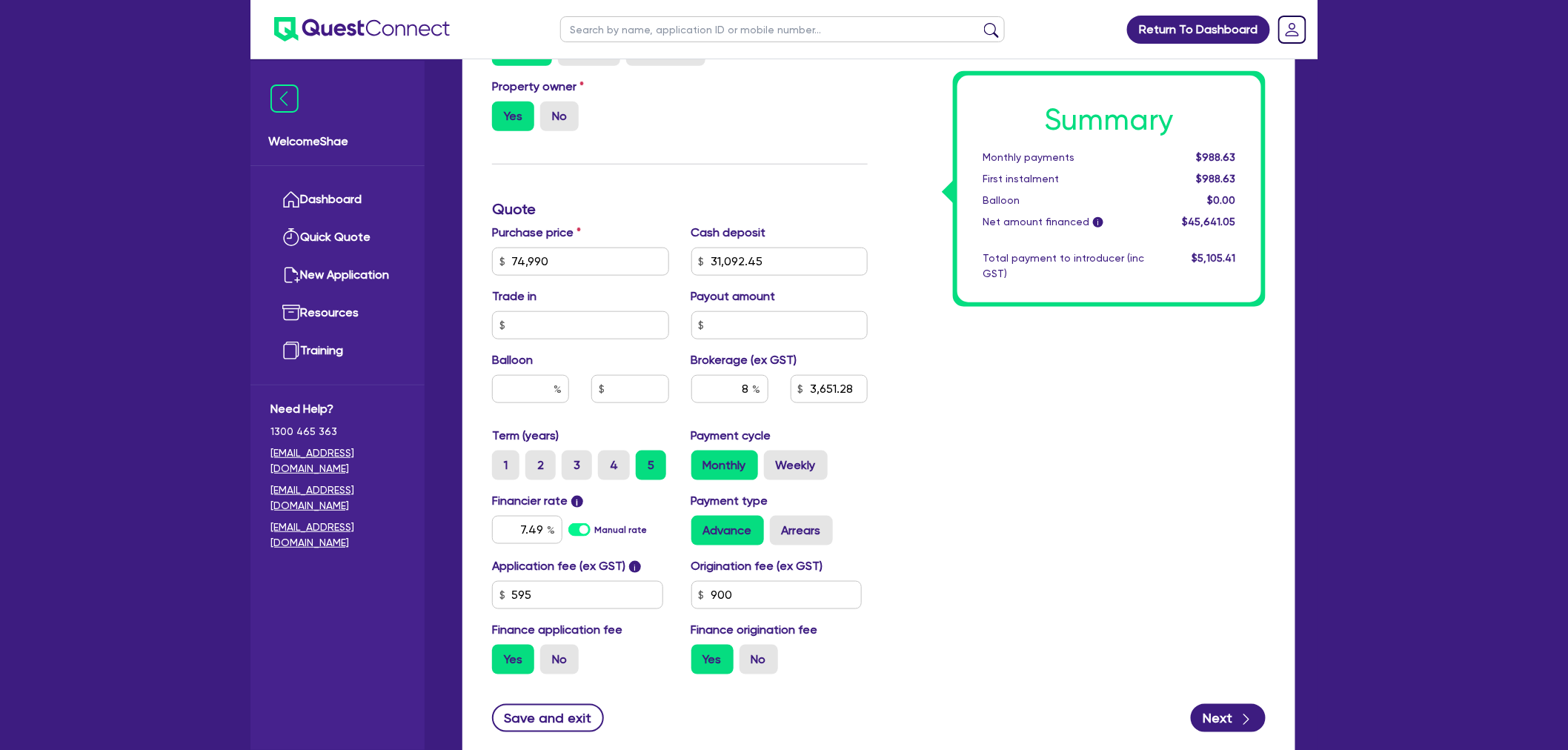
type input "74,990"
type input "3,651.28"
type input "74,990"
click at [847, 384] on input "3,643.36" at bounding box center [829, 389] width 77 height 28
drag, startPoint x: 861, startPoint y: 387, endPoint x: 731, endPoint y: 387, distance: 130.0
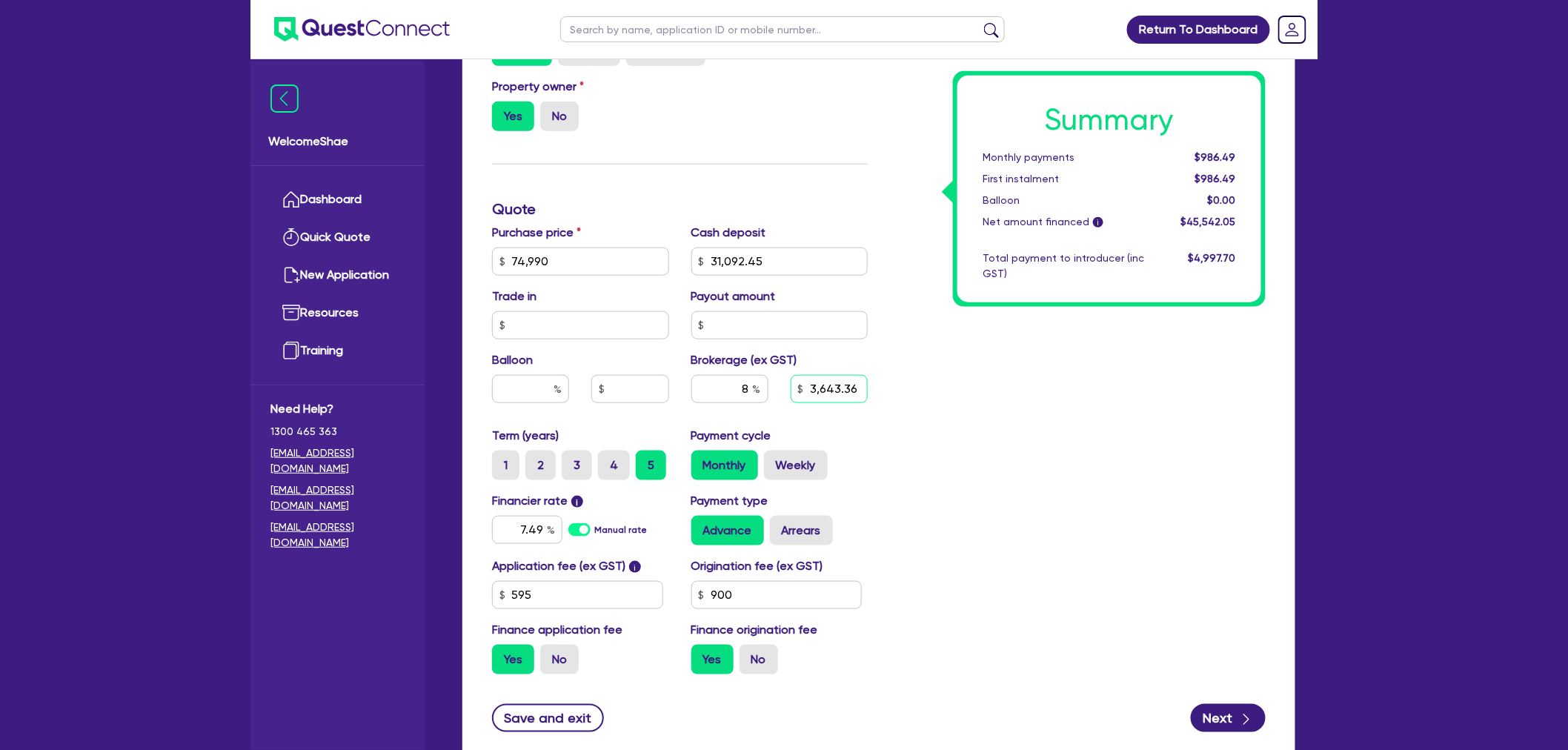
click at [739, 387] on div "8 3,643.36" at bounding box center [780, 394] width 199 height 40
type input "2,633.85"
type input "74,990"
type input "5.79"
type input "2,633.85"
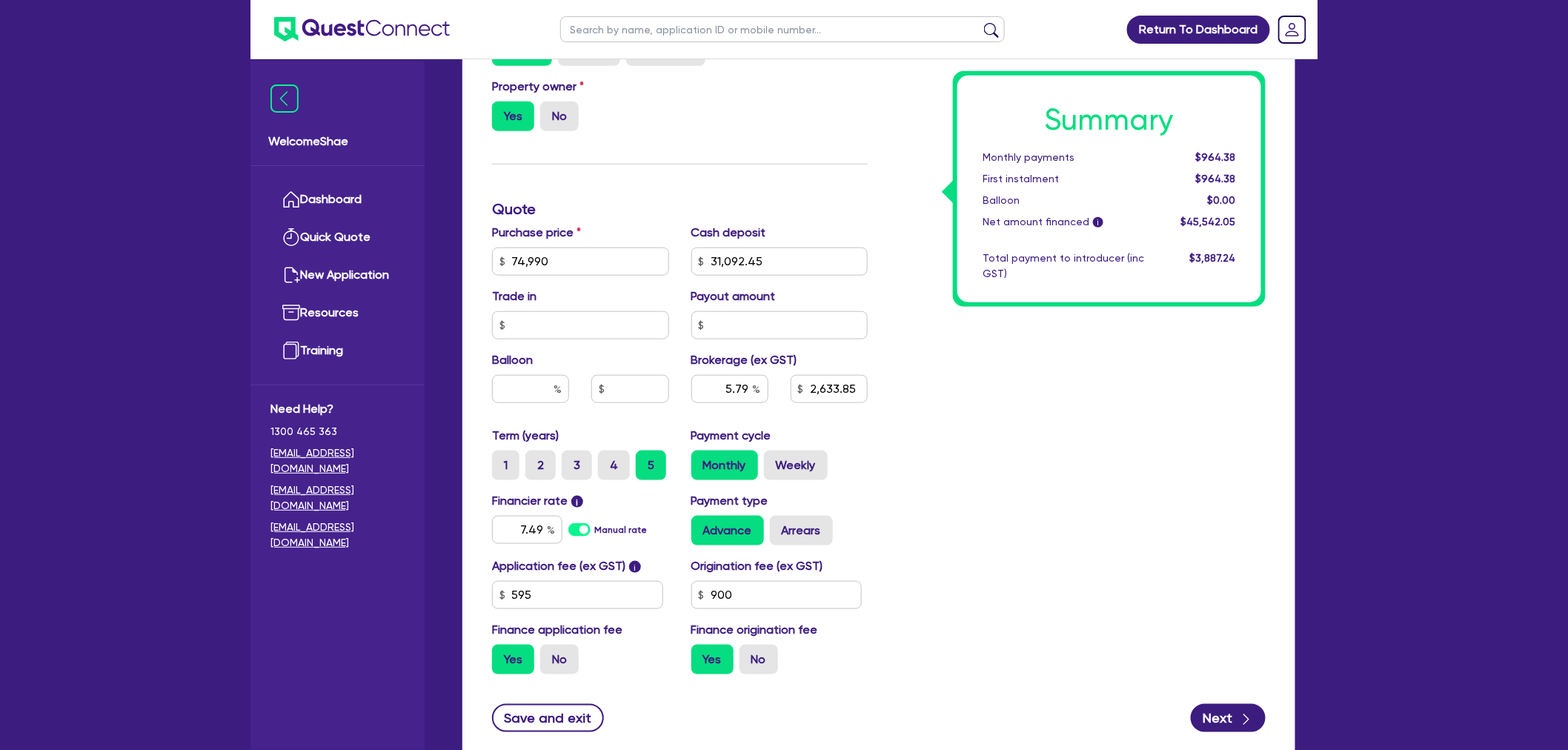
click at [964, 481] on div "Summary Monthly payments $964.38 First instalment $964.38 Balloon $0.00 Net amo…" at bounding box center [1078, 252] width 398 height 866
click at [1215, 705] on button "Next" at bounding box center [1228, 718] width 74 height 28
type input "74,990"
type input "5.79"
type input "2,633.85"
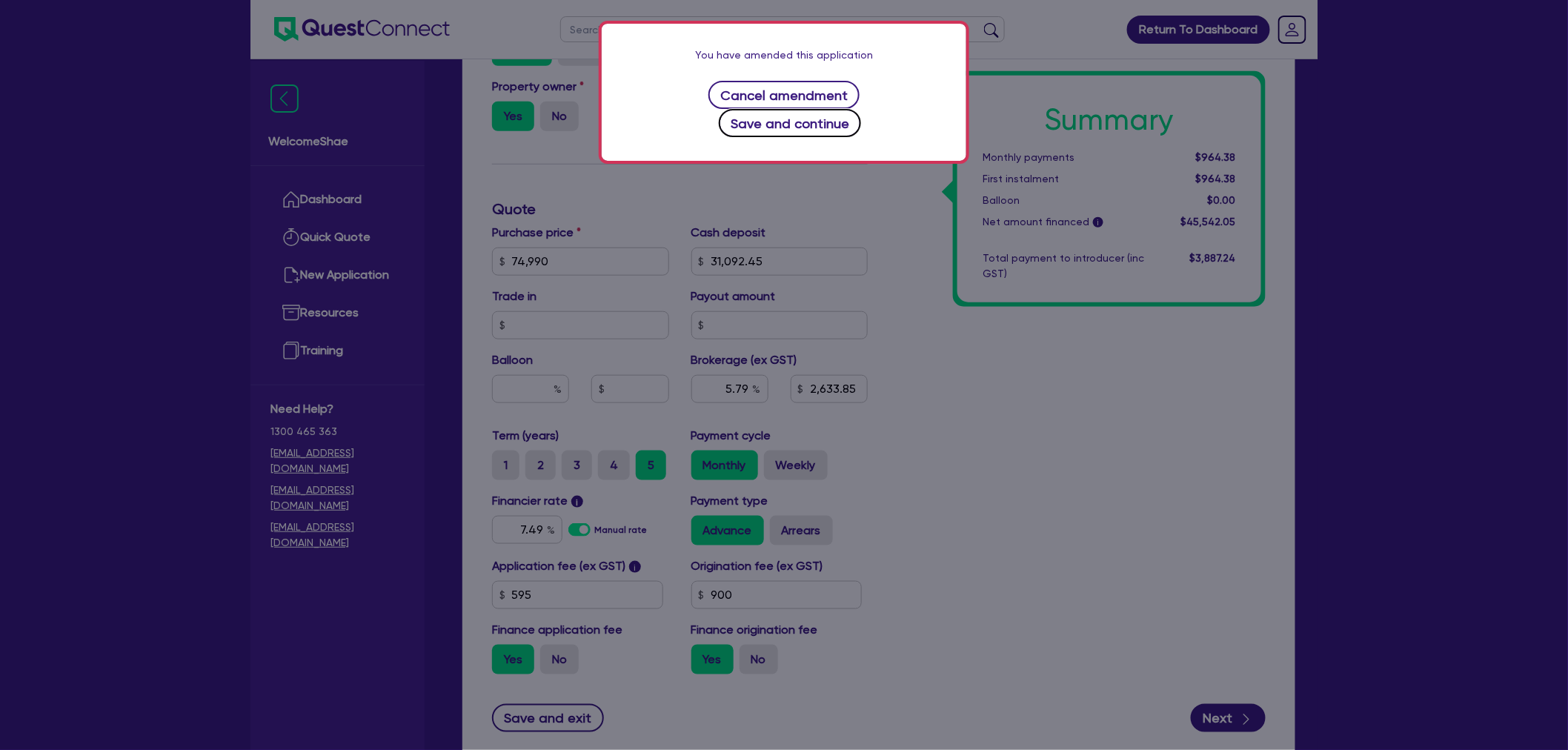
click at [862, 109] on button "Save and continue" at bounding box center [790, 123] width 143 height 28
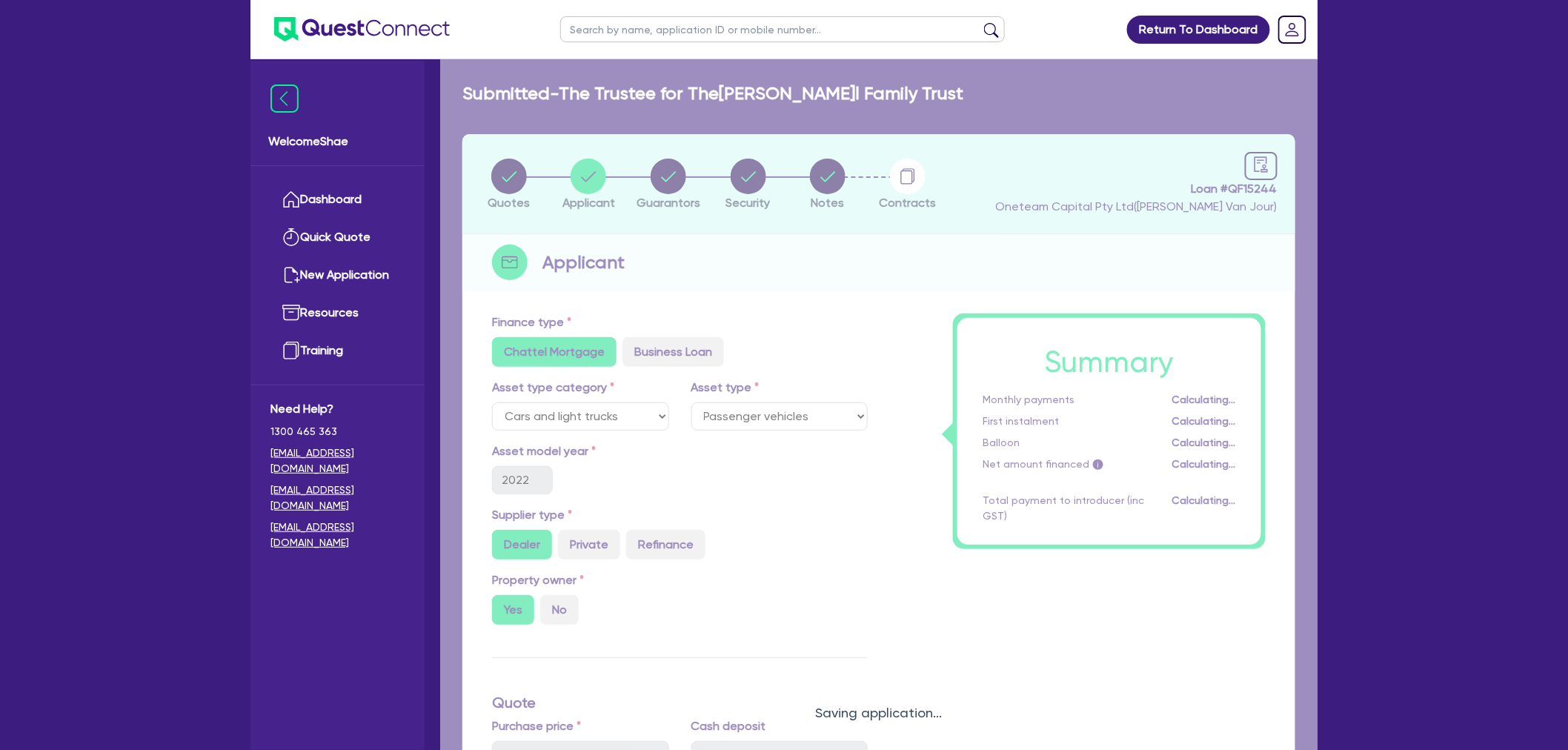
select select "TRUST"
select select "INDIVIDUAL"
select select "MANUFACTURING"
select select "BEVERAGES"
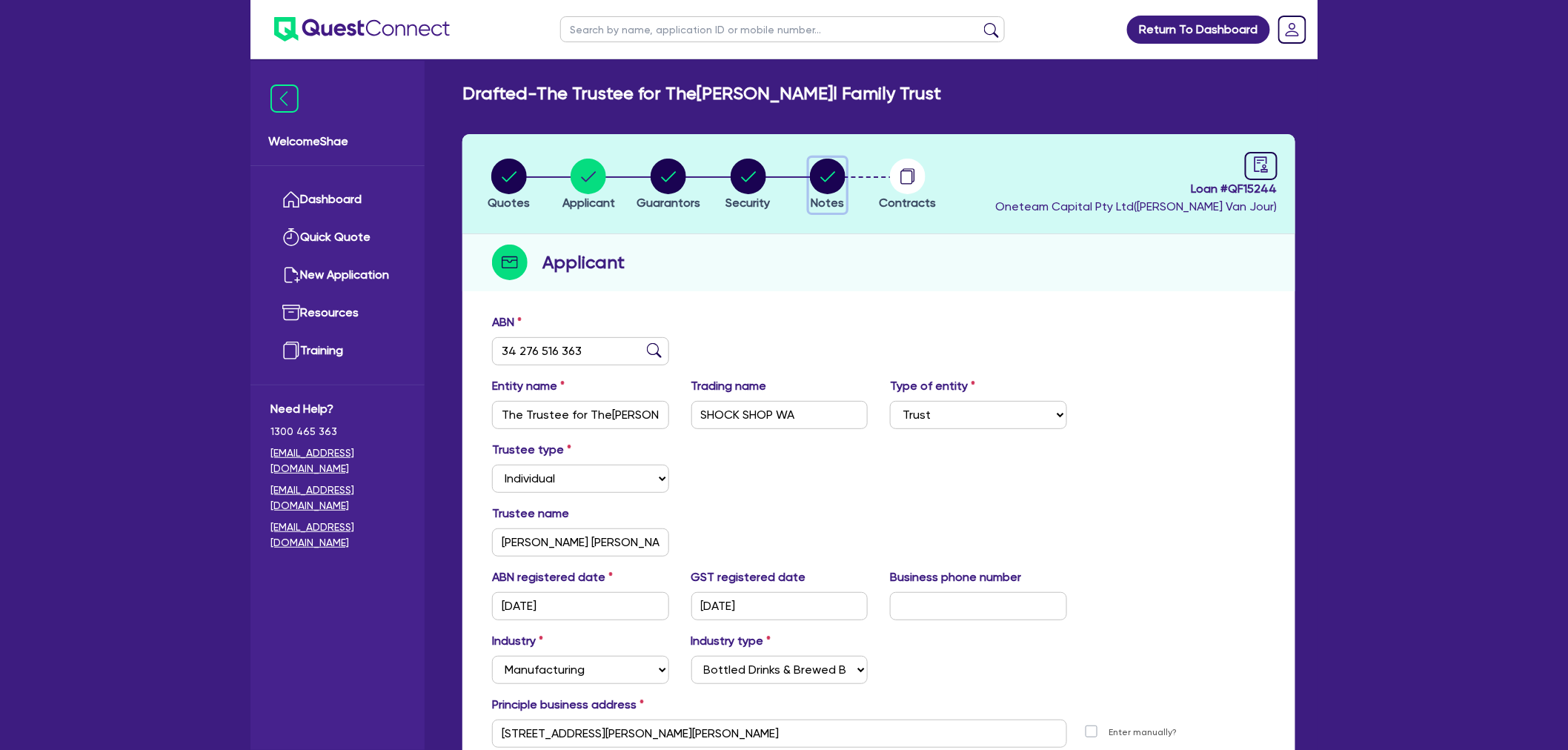
click at [821, 183] on circle "button" at bounding box center [827, 176] width 35 height 35
select select "Other"
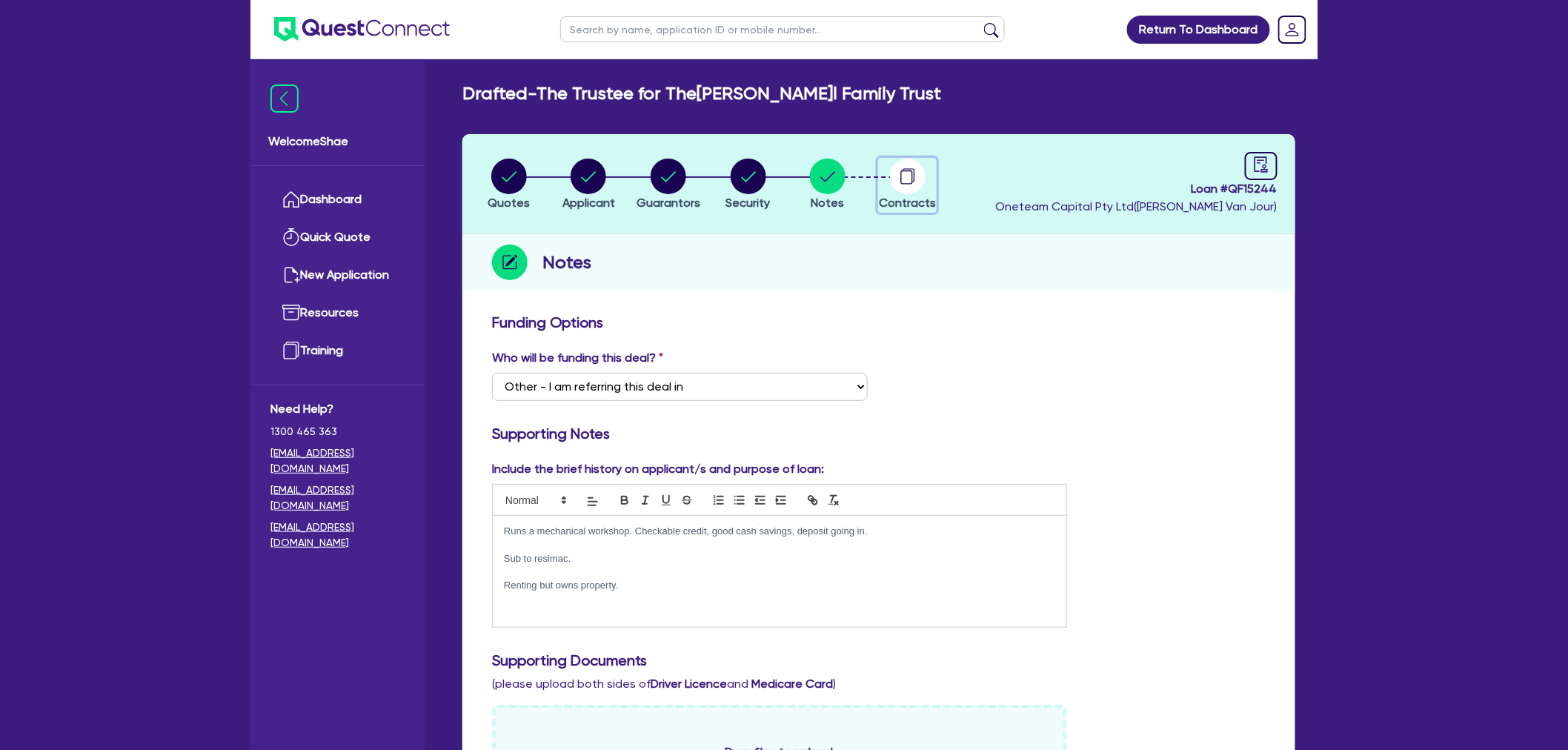
click at [913, 170] on icon "button" at bounding box center [907, 176] width 35 height 35
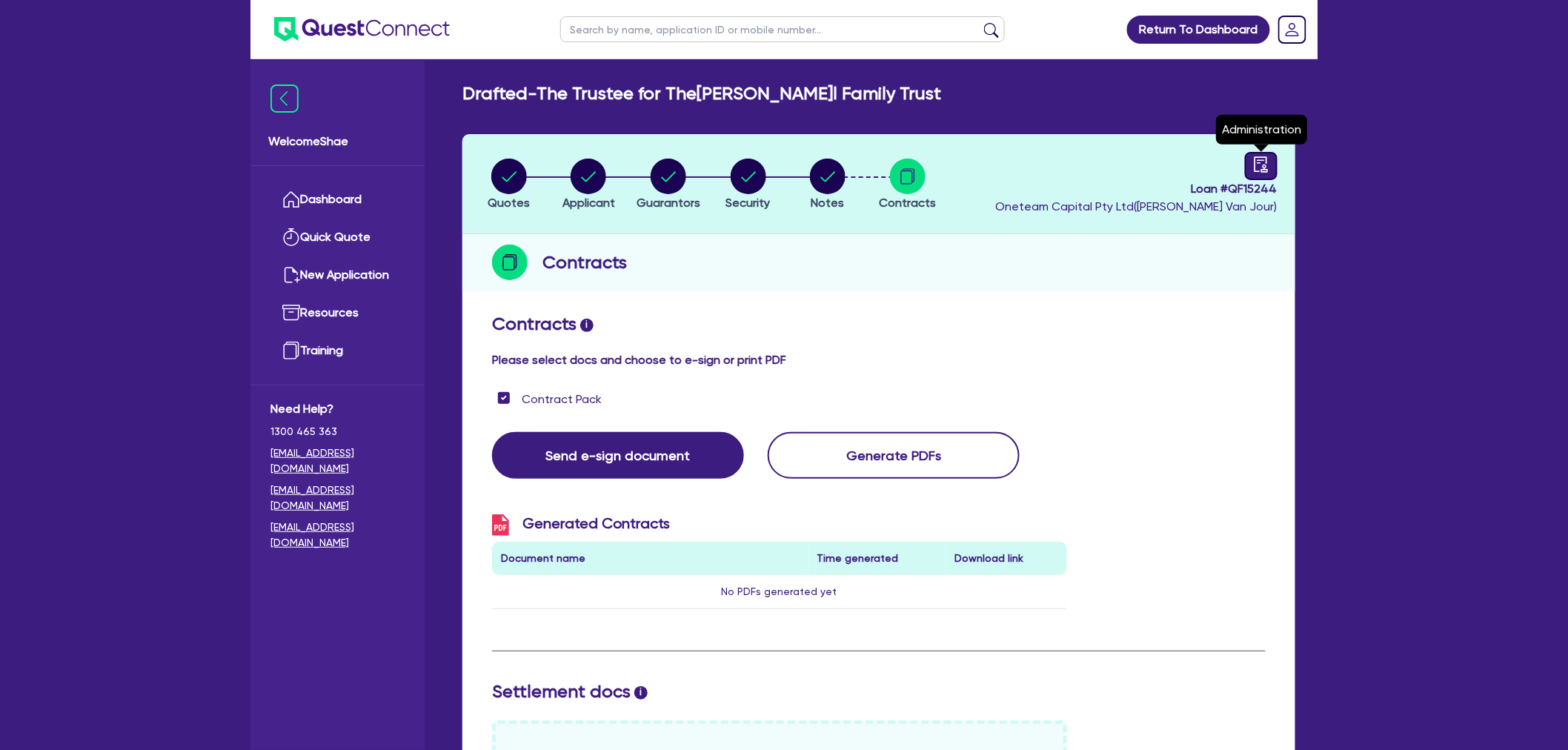
click at [1264, 168] on icon "audit" at bounding box center [1261, 164] width 16 height 16
select select "DRAFTED_AMENDED"
select select "Other"
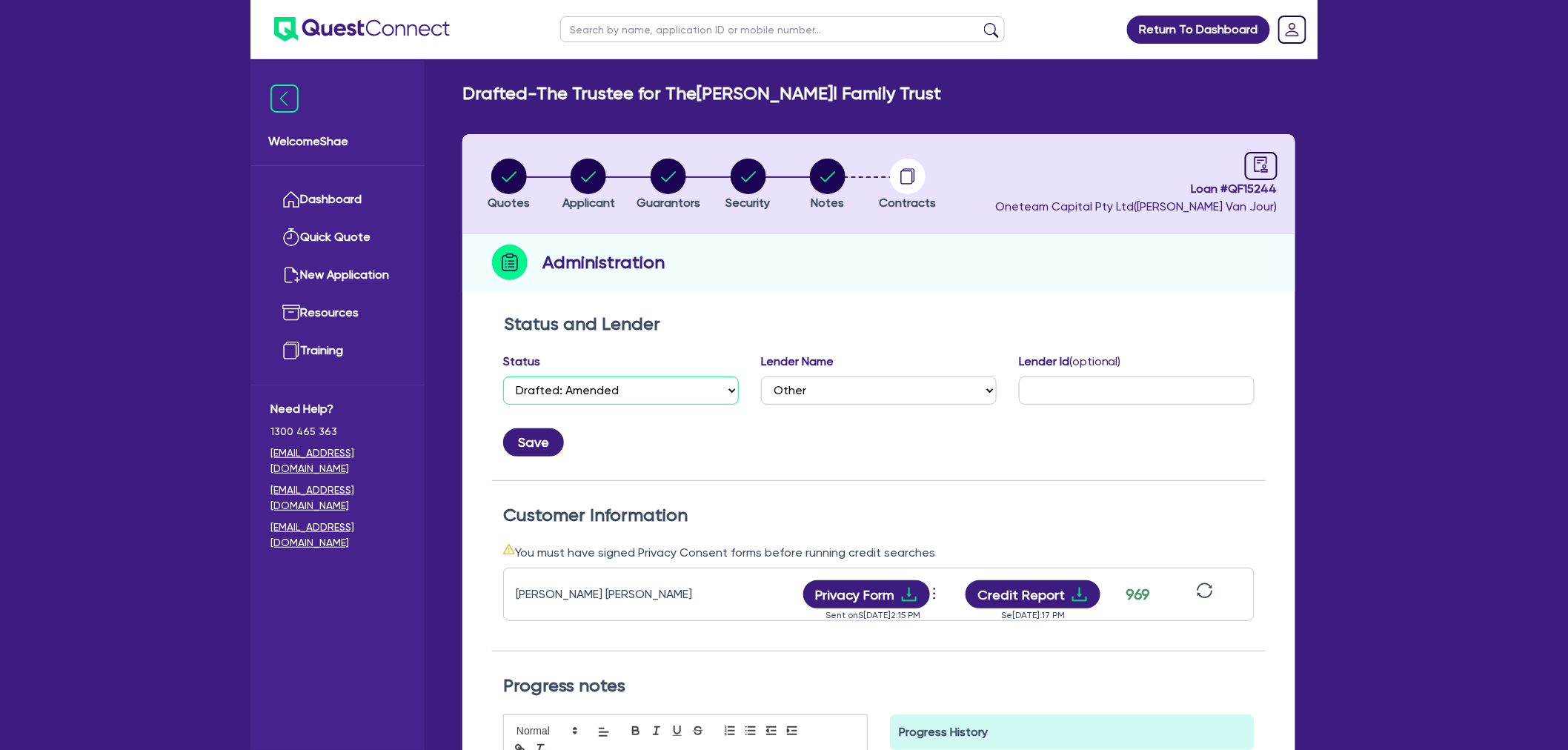
click at [669, 400] on select "Select Quoted Drafted: New Drafted: Amended Submitted: New Submitted: Amended I…" at bounding box center [621, 390] width 236 height 28
drag, startPoint x: 1017, startPoint y: 288, endPoint x: 985, endPoint y: 274, distance: 34.9
click at [1017, 288] on div "Administration" at bounding box center [879, 263] width 833 height 57
click at [806, 182] on li "Notes" at bounding box center [828, 183] width 80 height 52
click at [828, 180] on circle "button" at bounding box center [827, 176] width 35 height 35
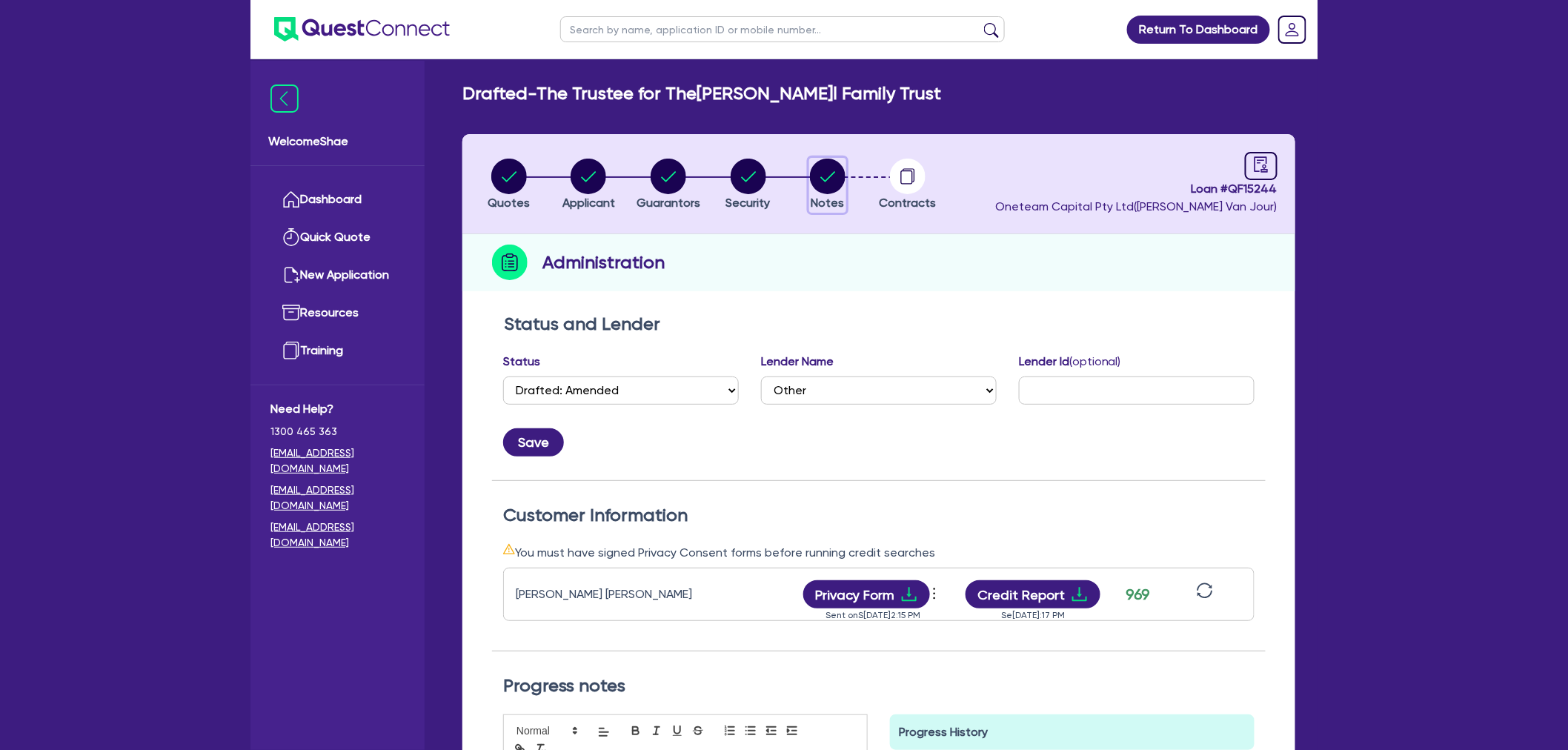
select select "Other"
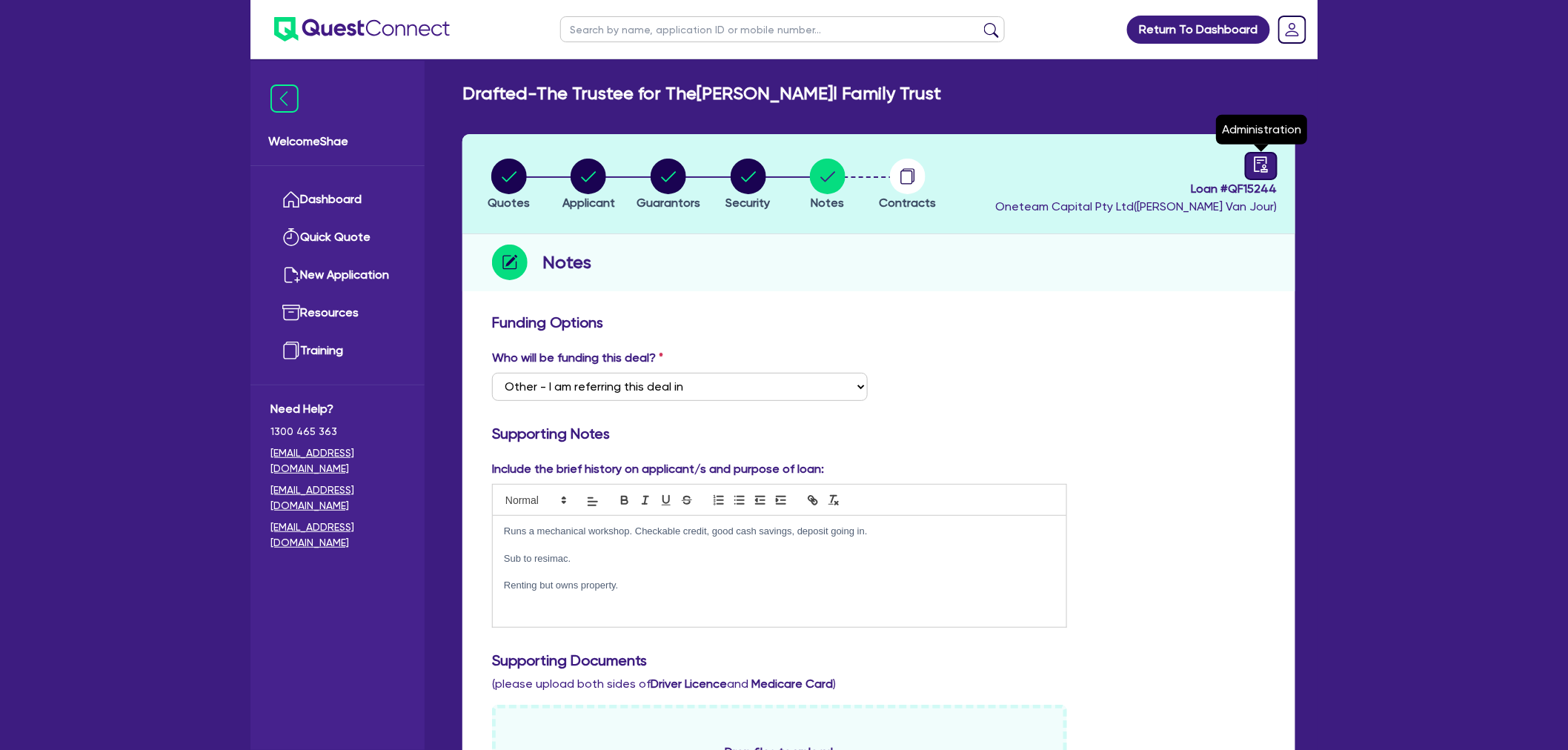
click at [1249, 169] on link at bounding box center [1261, 166] width 33 height 28
select select "DRAFTED_AMENDED"
select select "Other"
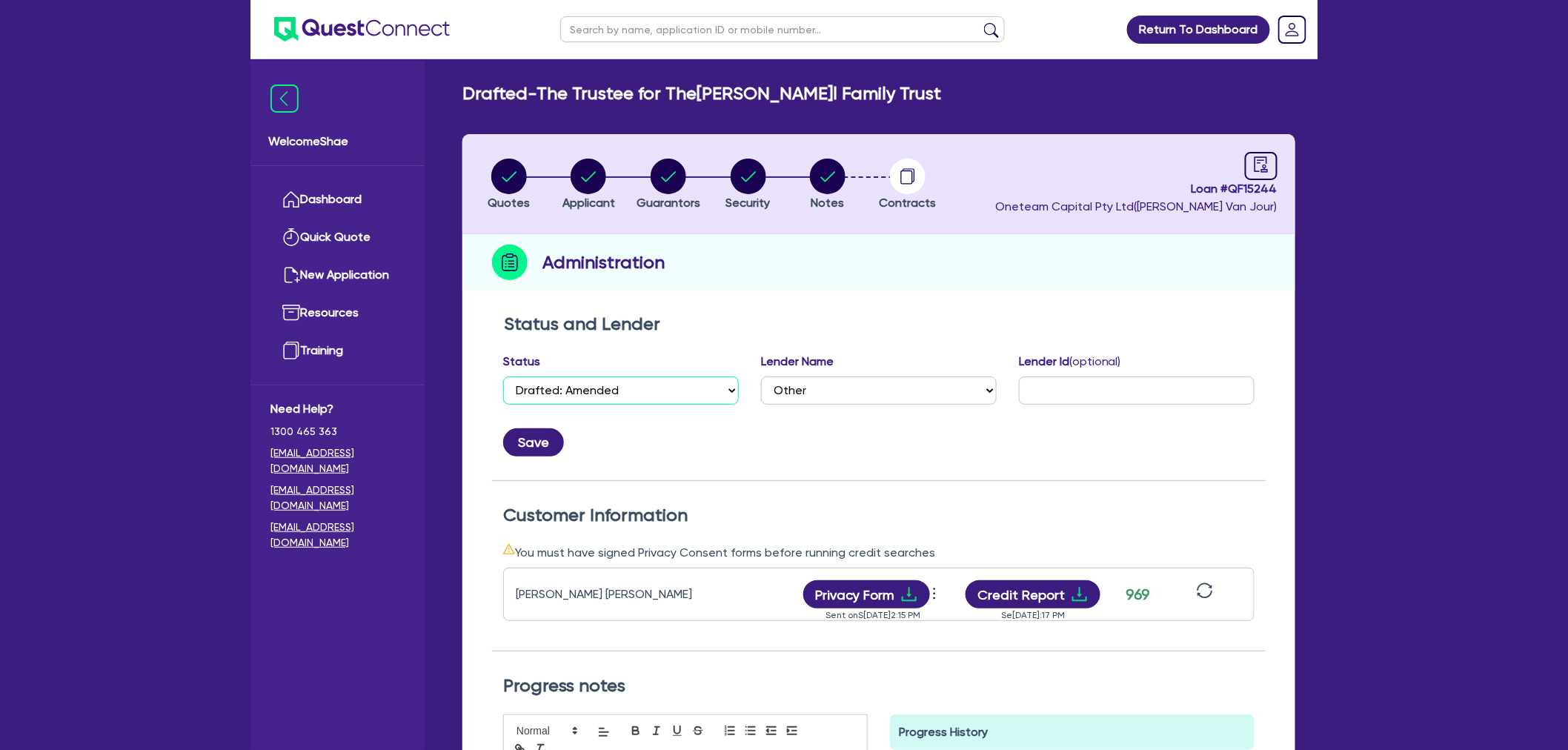
click at [630, 388] on select "Select Quoted Drafted: New Drafted: Amended Submitted: New Submitted: Amended I…" at bounding box center [621, 390] width 236 height 28
select select "SETTLED"
click at [503, 376] on select "Select Quoted Drafted: New Drafted: Amended Submitted: New Submitted: Amended I…" at bounding box center [621, 390] width 236 height 28
click at [921, 398] on select "Select AAMF AFS Alex Bank Angle Finance Azora Banjo BigStone BOQ Finance Brande…" at bounding box center [879, 390] width 236 height 28
select select "Resimac"
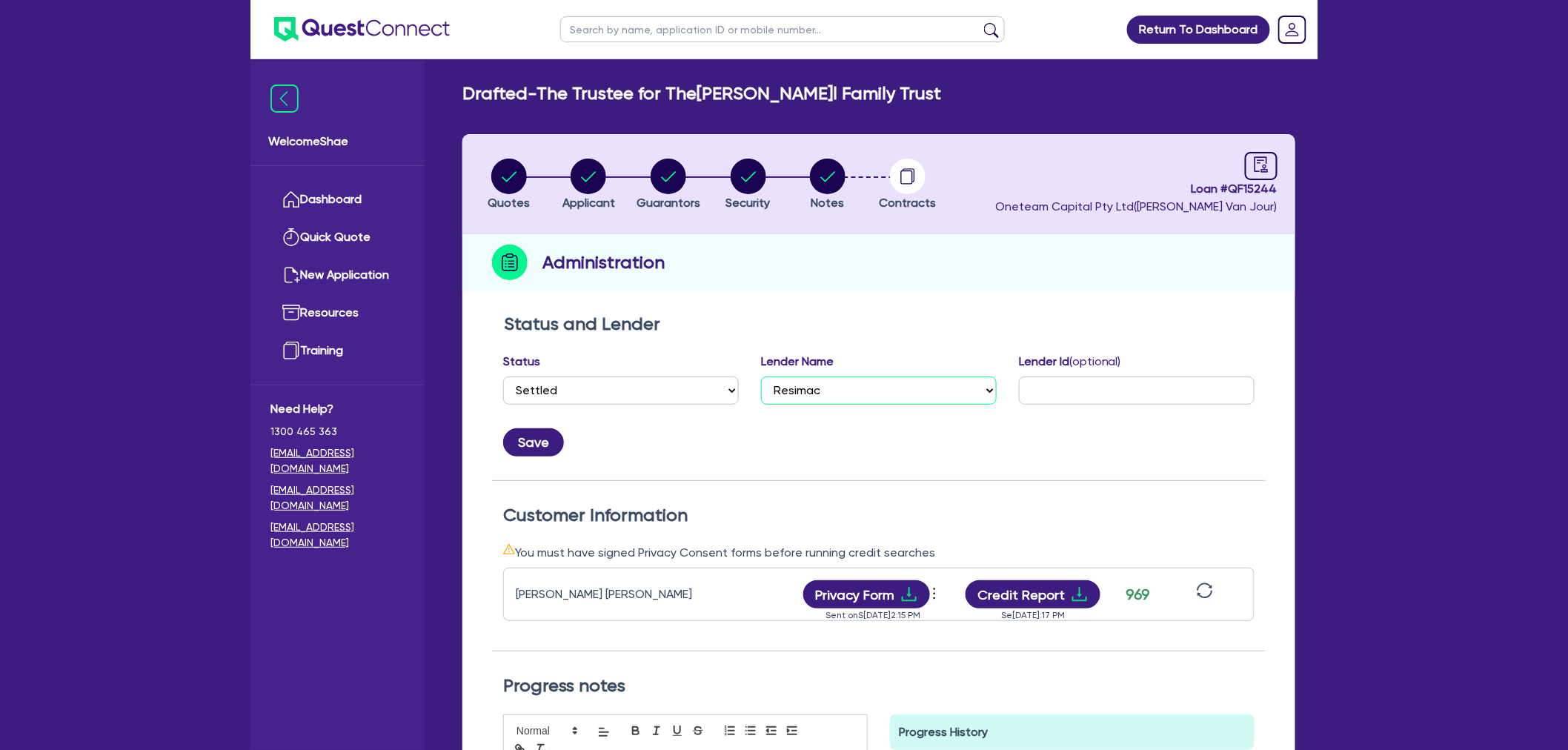
click at [761, 376] on select "Select AAMF AFS Alex Bank Angle Finance Azora Banjo BigStone BOQ Finance Brande…" at bounding box center [879, 390] width 236 height 28
drag, startPoint x: 1134, startPoint y: 388, endPoint x: 843, endPoint y: 382, distance: 291.1
click at [1134, 388] on input "text" at bounding box center [1137, 390] width 236 height 28
paste input "RC83538723"
type input "RC83538723"
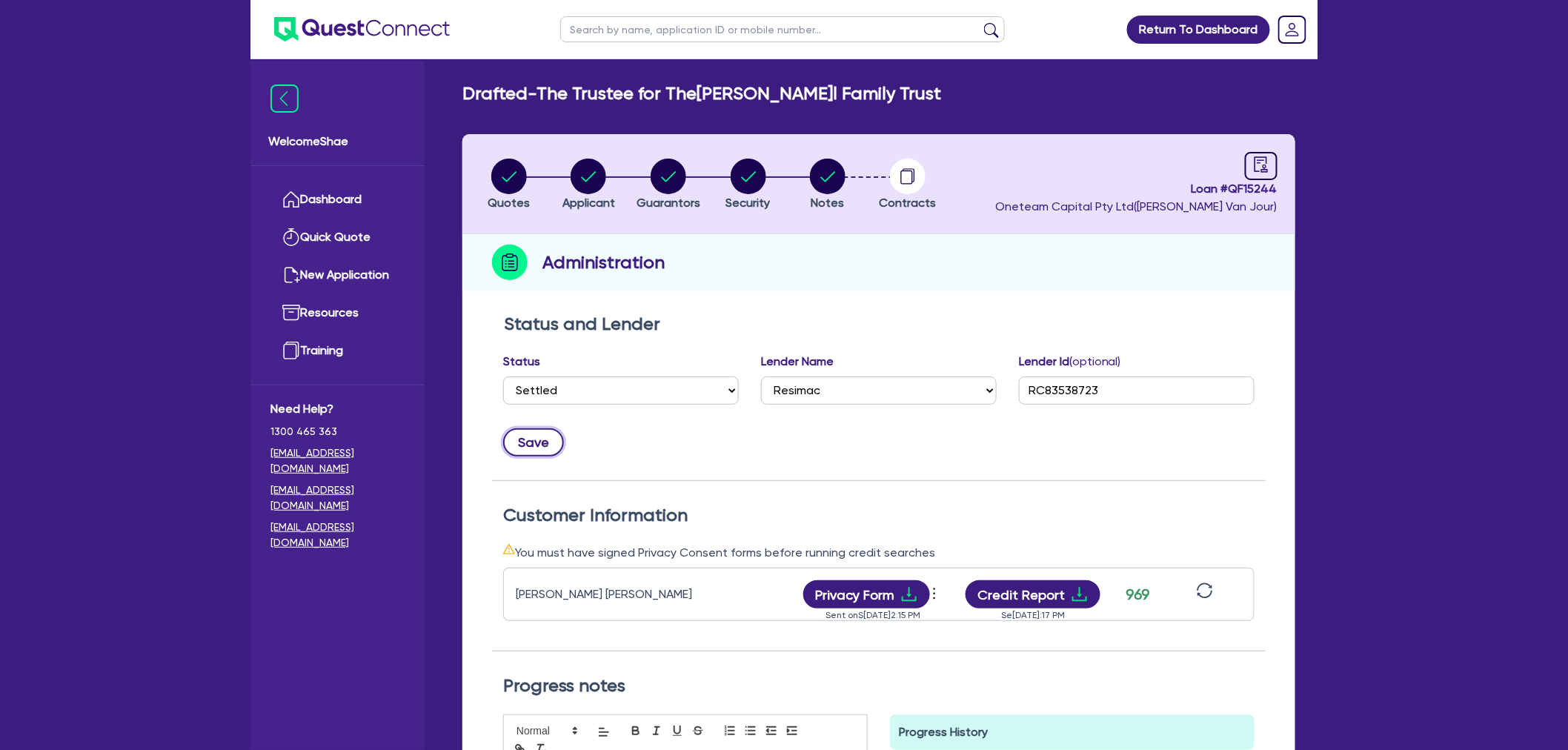
click at [559, 436] on button "Save" at bounding box center [534, 442] width 61 height 28
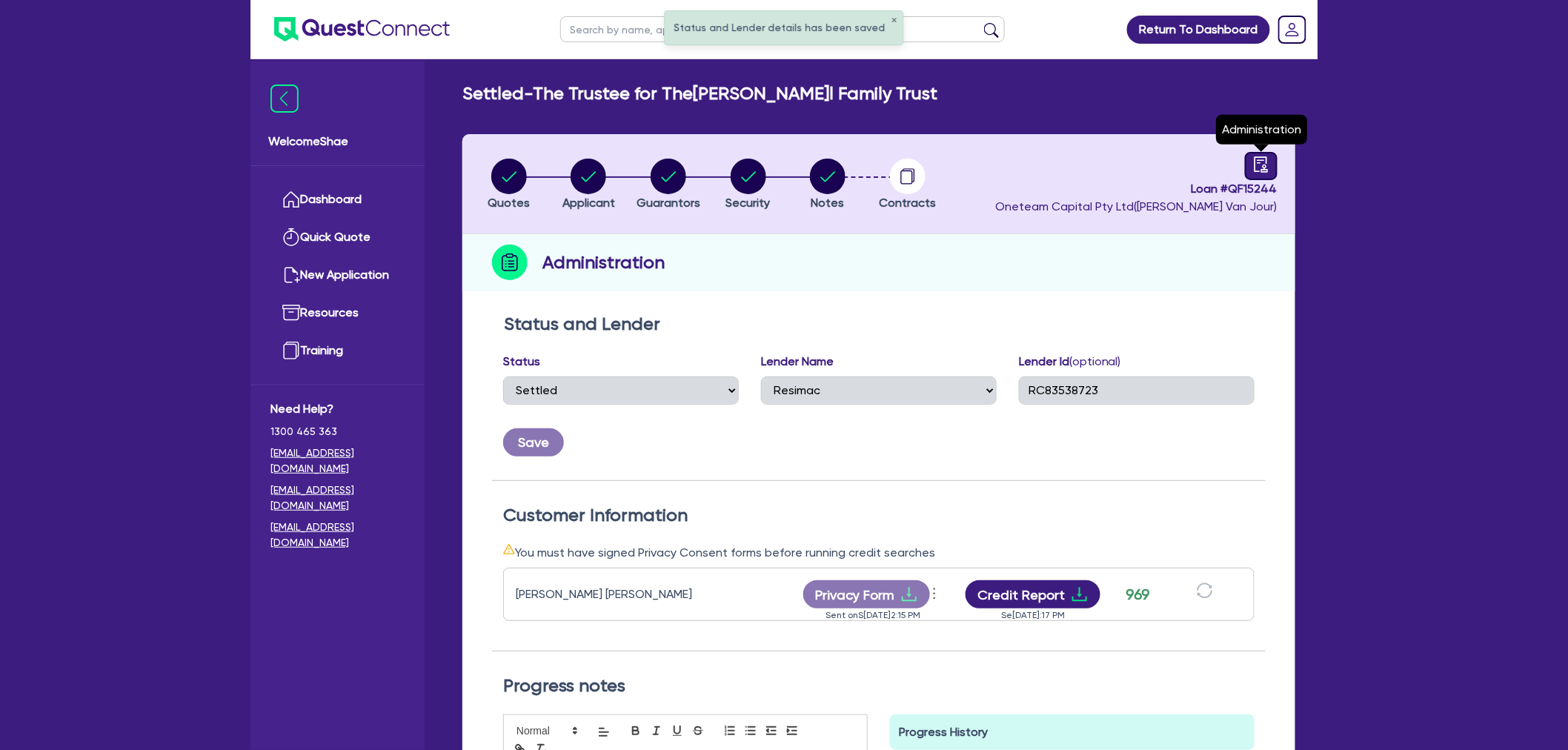
click at [1265, 164] on icon "audit" at bounding box center [1261, 164] width 13 height 16
click at [1269, 159] on icon "audit" at bounding box center [1261, 164] width 16 height 16
click at [1263, 164] on icon "audit" at bounding box center [1261, 164] width 16 height 16
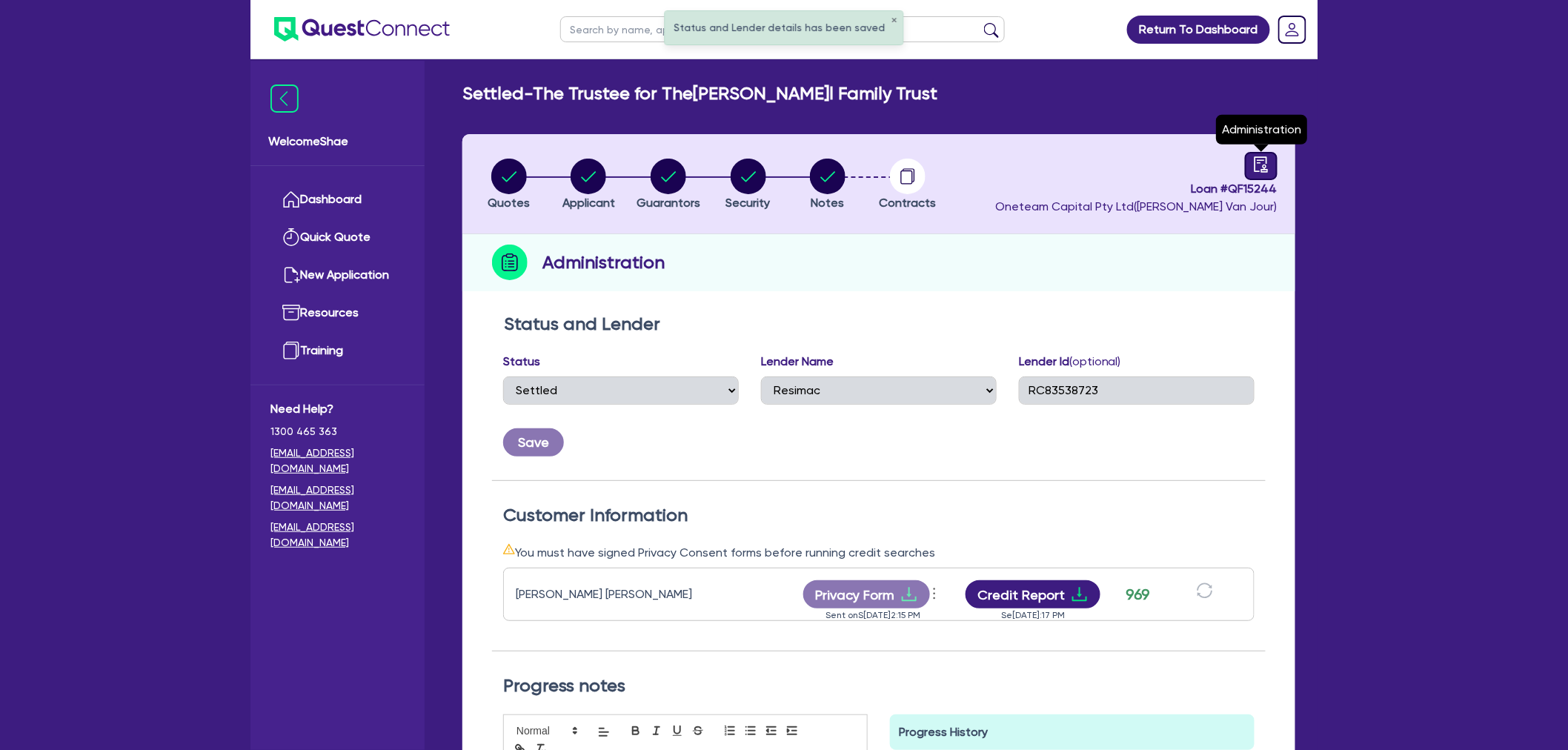
click at [1263, 164] on icon "audit" at bounding box center [1261, 164] width 16 height 16
